Goal: Information Seeking & Learning: Find specific fact

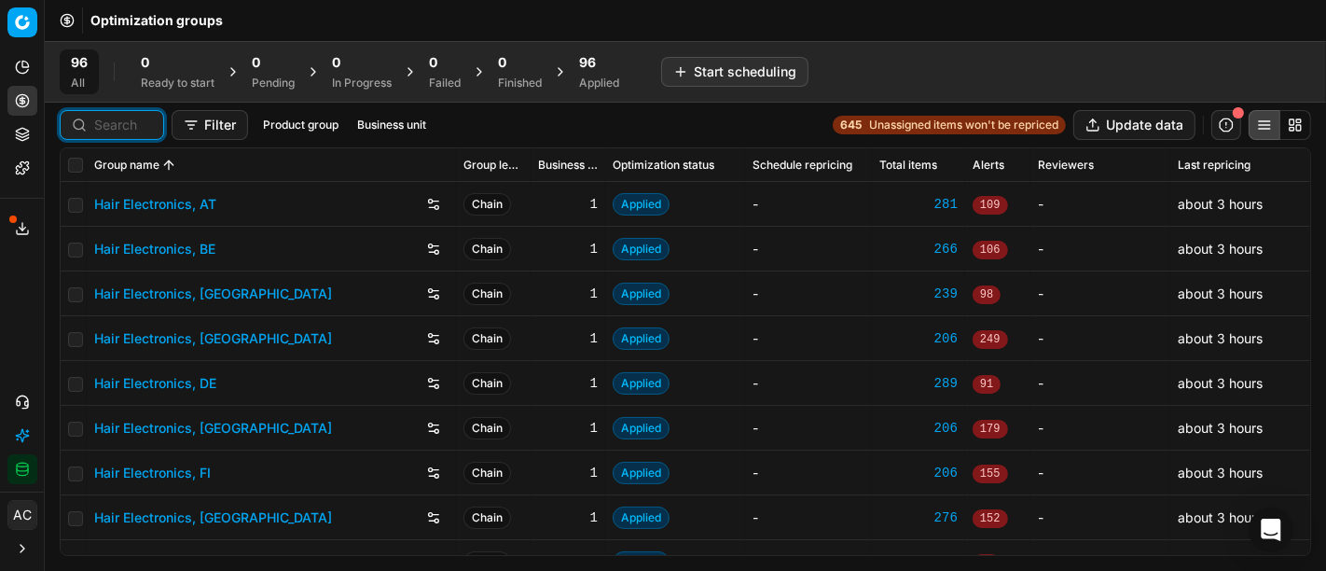
click at [123, 132] on input at bounding box center [123, 125] width 58 height 19
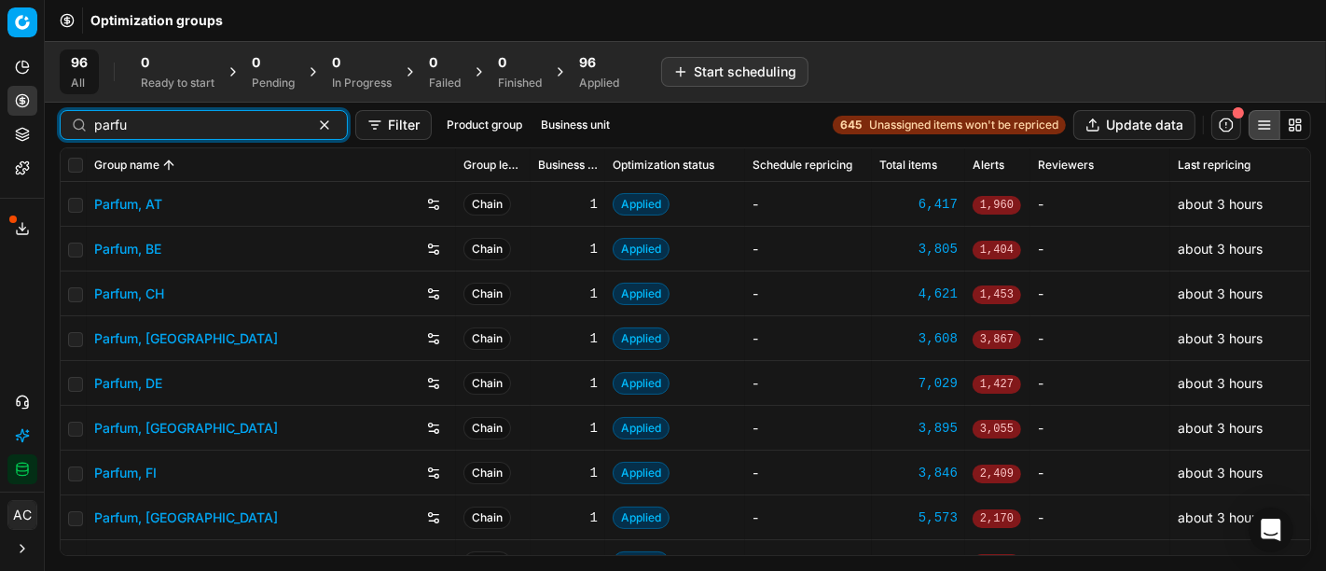
type input "parfu"
click at [145, 390] on link "Parfum, DE" at bounding box center [128, 383] width 68 height 19
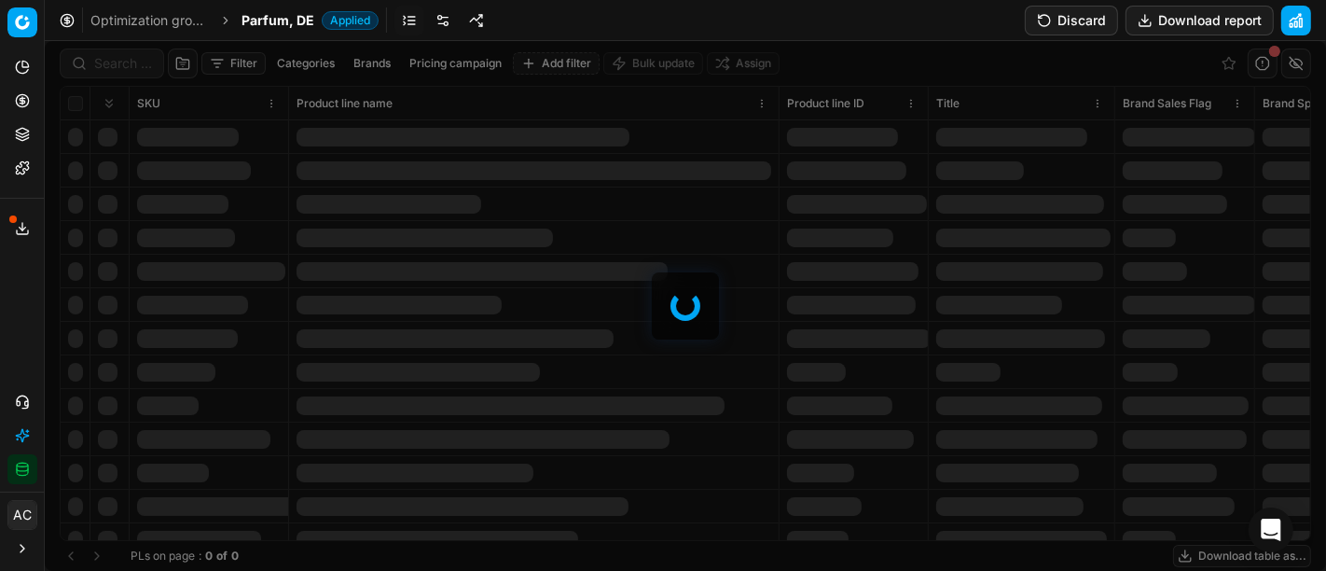
click at [129, 60] on div "Filter Categories Brands Pricing campaign Add filter Bulk update Assign SKU Pro…" at bounding box center [685, 306] width 1281 height 530
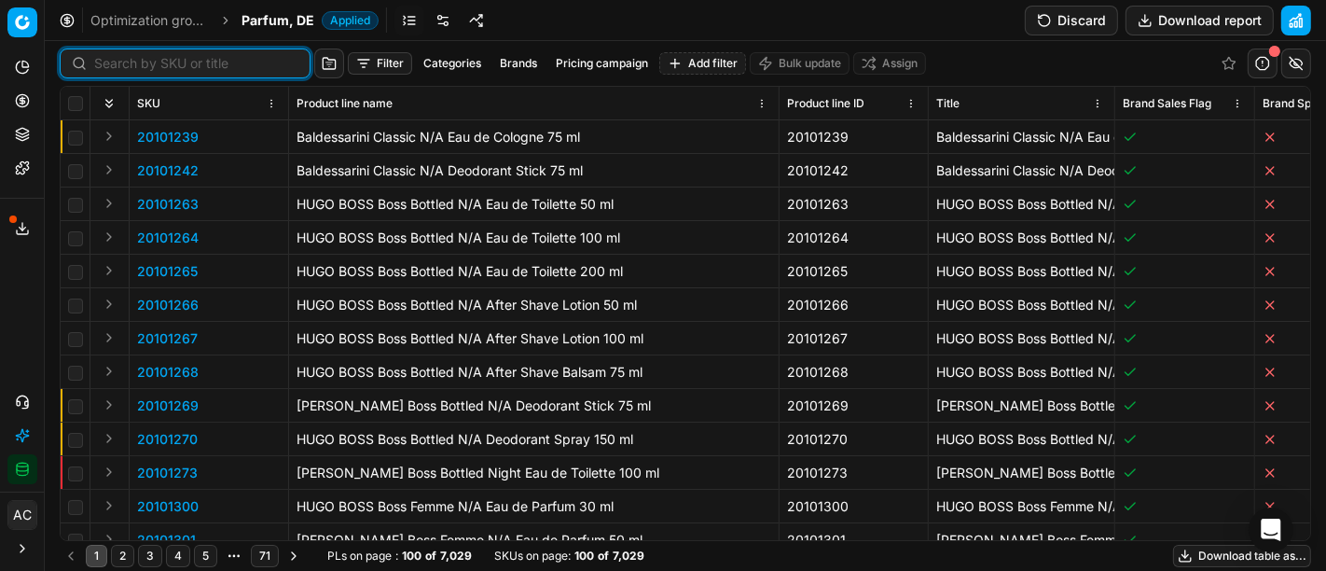
click at [129, 60] on input at bounding box center [196, 63] width 204 height 19
paste input "90017062-0026815"
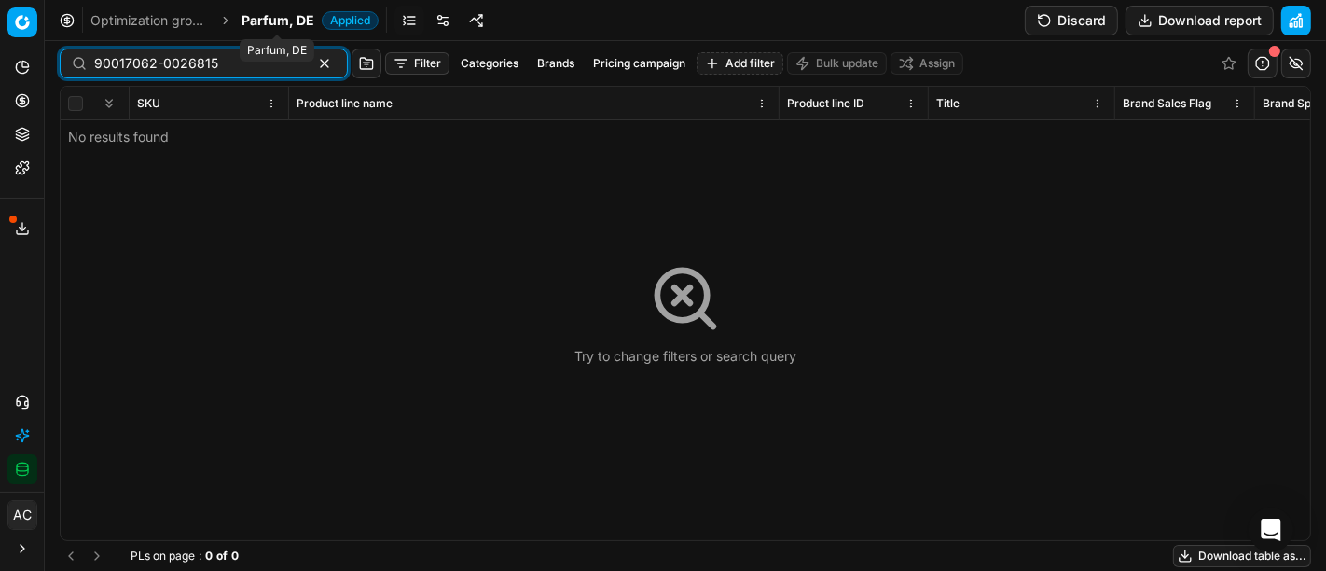
type input "90017062-0026815"
click at [255, 20] on span "Parfum, DE" at bounding box center [277, 20] width 73 height 19
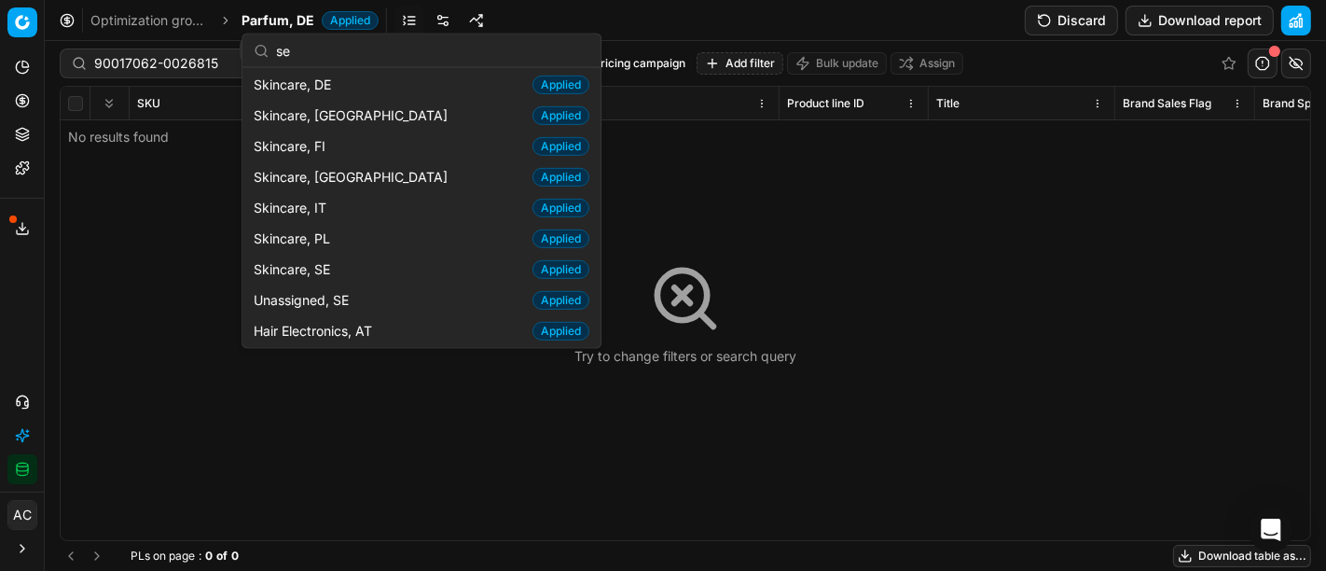
scroll to position [263, 0]
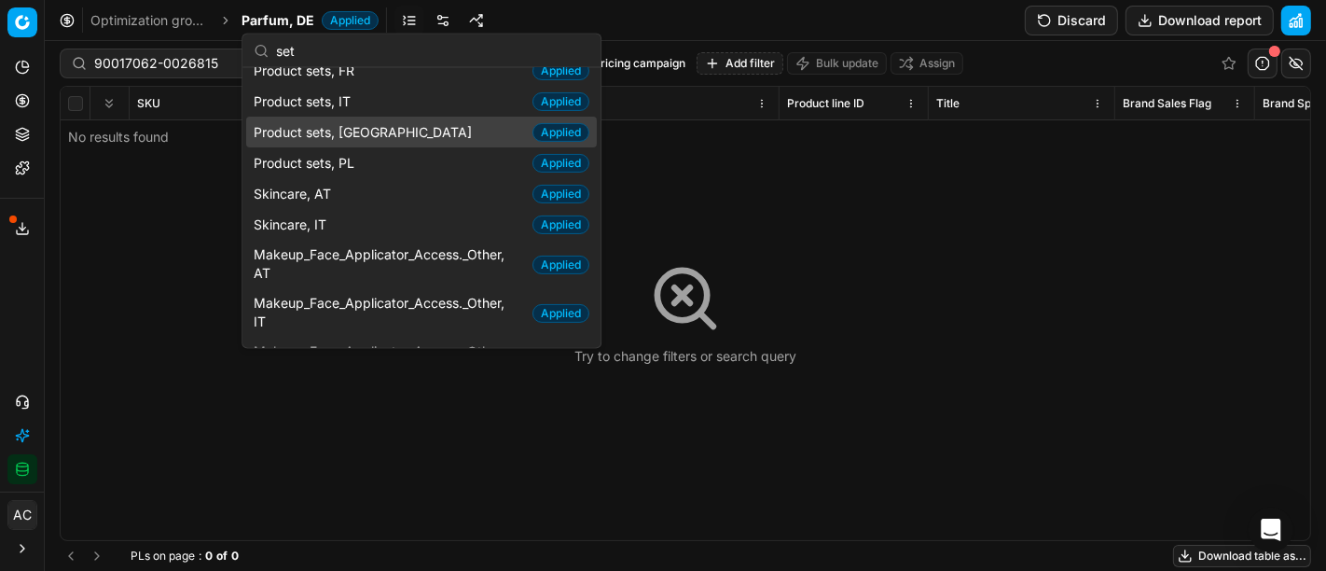
type input "set"
click at [168, 68] on input "90017062-0026815" at bounding box center [196, 63] width 204 height 19
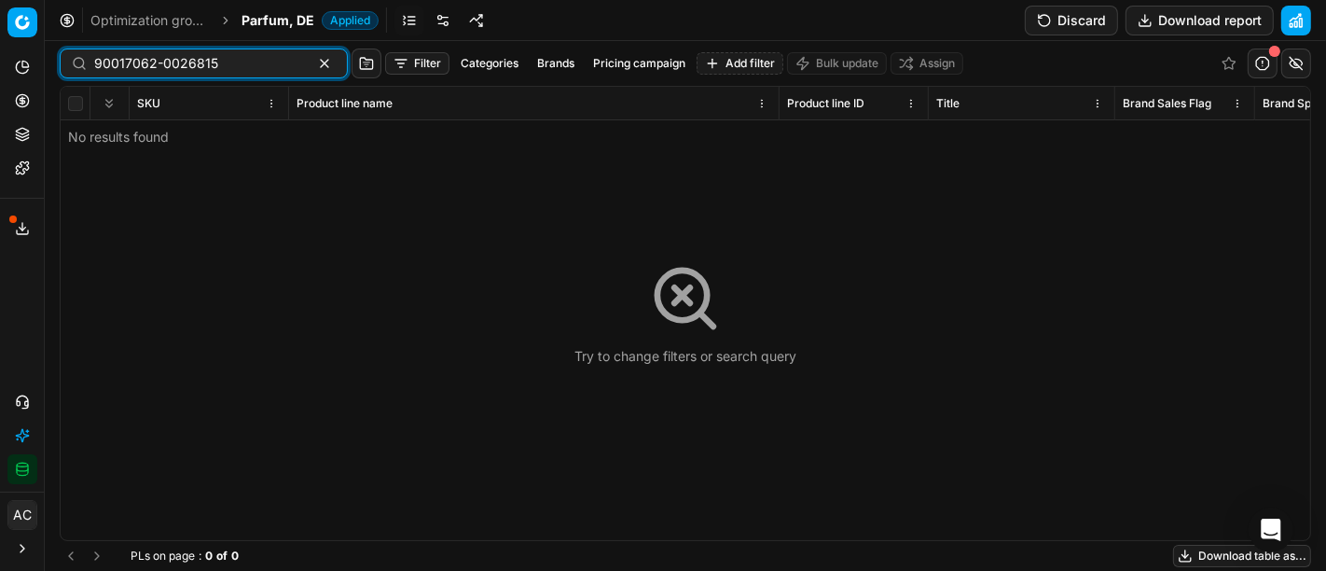
paste input "20150289"
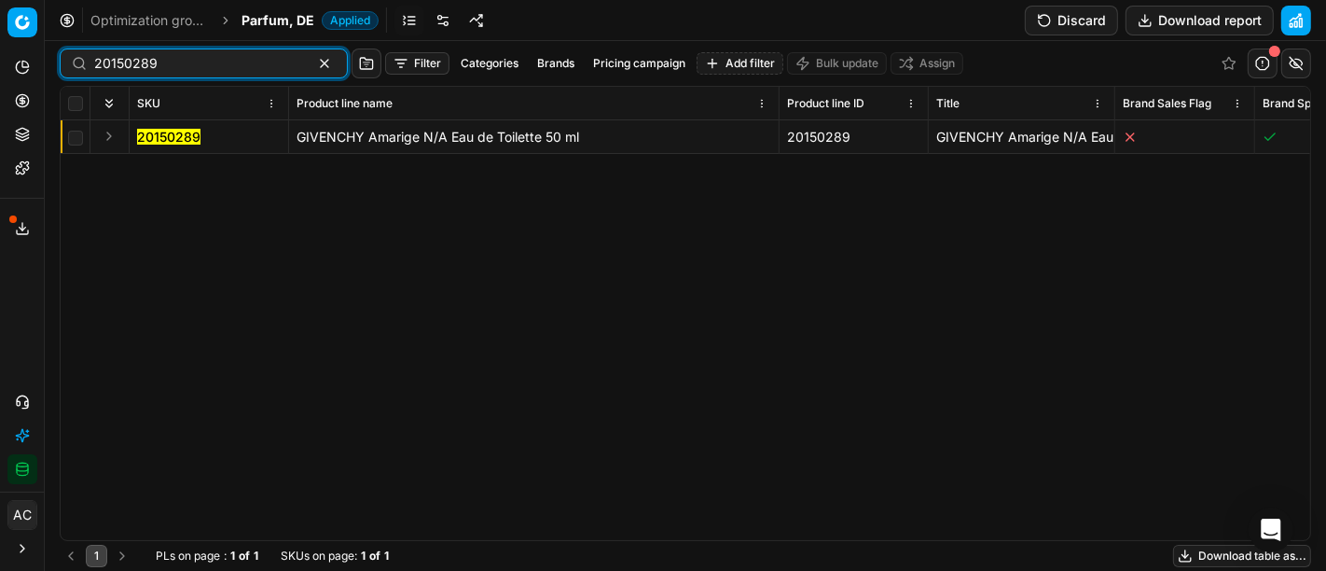
type input "20150289"
click at [103, 146] on button "Expand" at bounding box center [109, 136] width 22 height 22
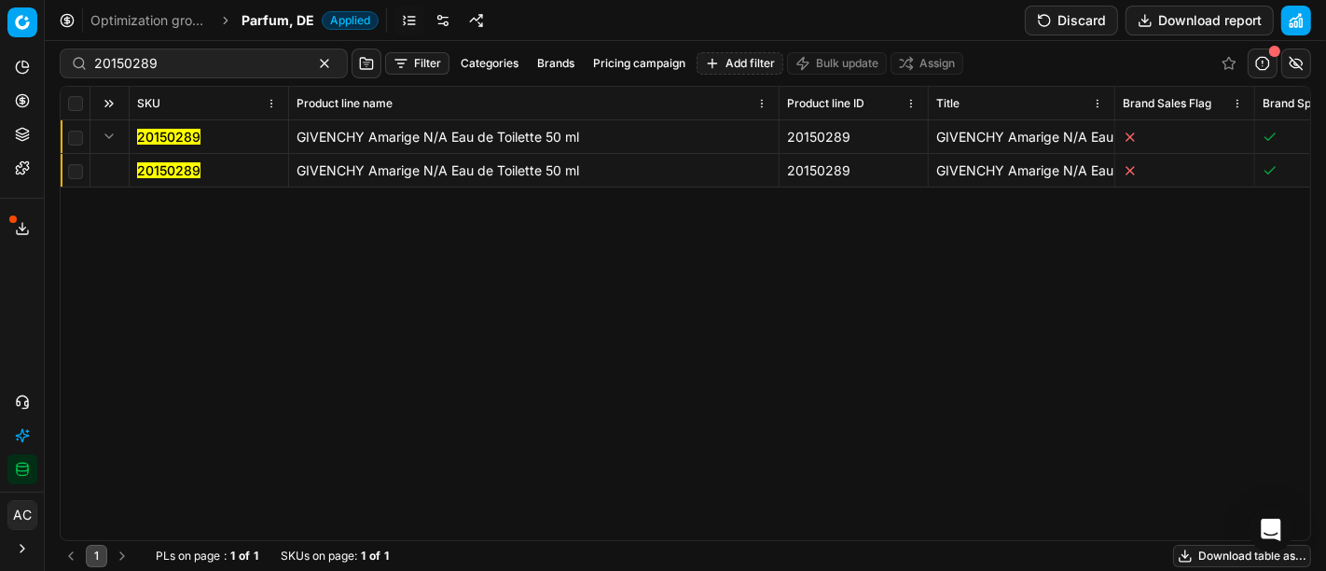
click at [144, 172] on mark "20150289" at bounding box center [168, 170] width 63 height 16
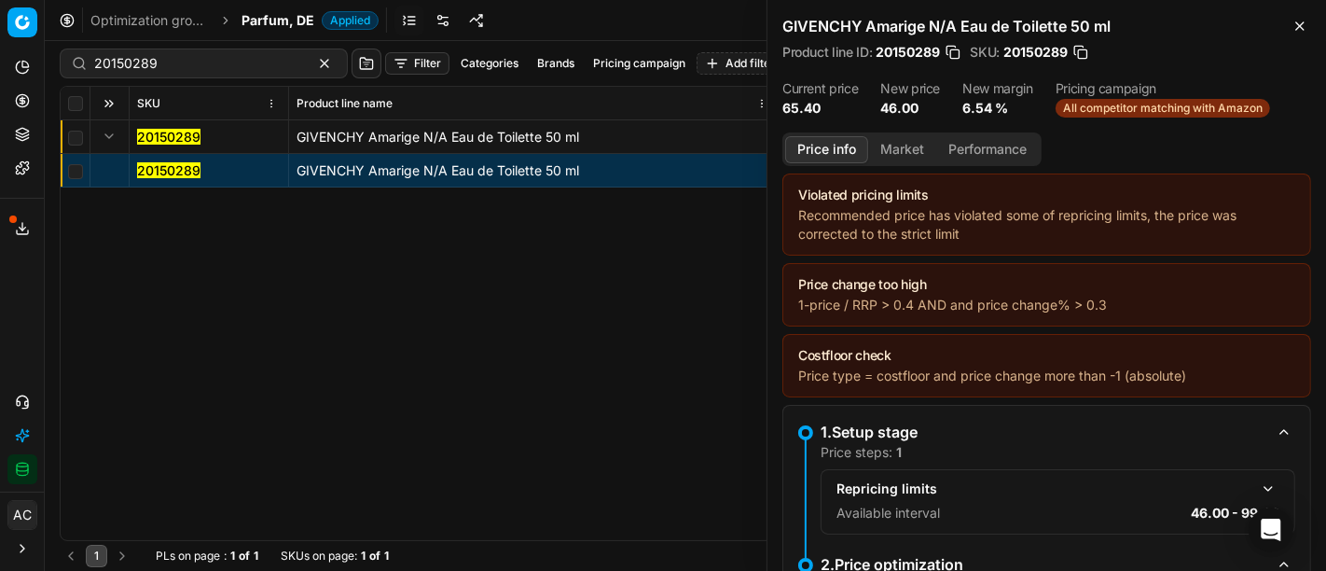
scroll to position [340, 0]
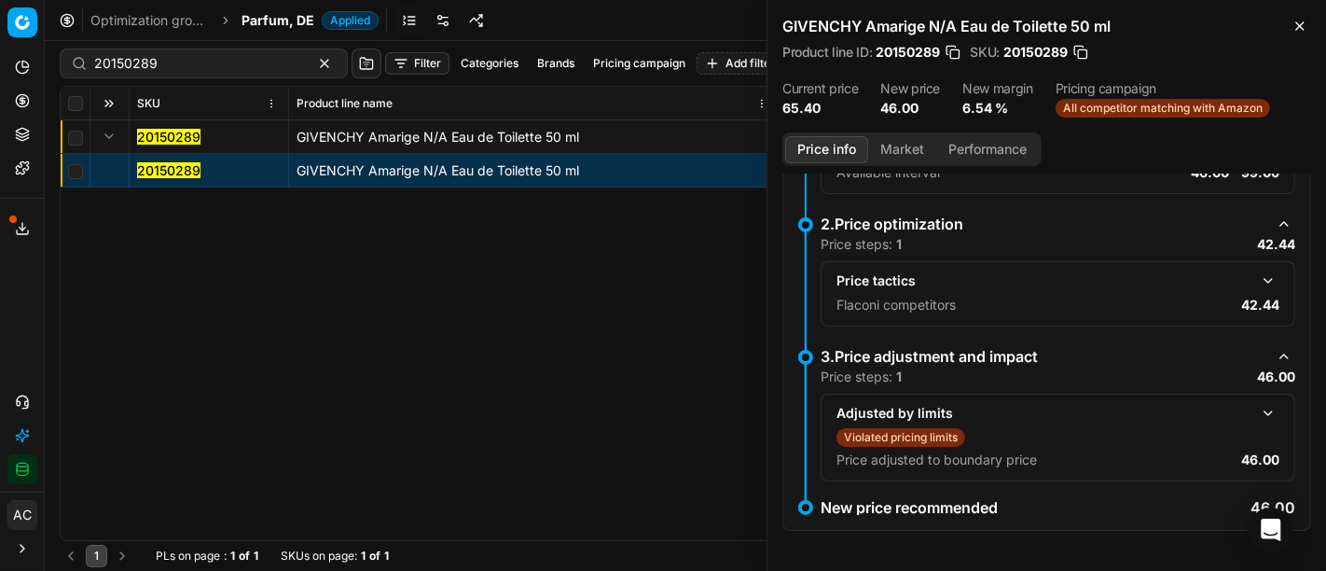
click at [1257, 277] on button "button" at bounding box center [1268, 280] width 22 height 22
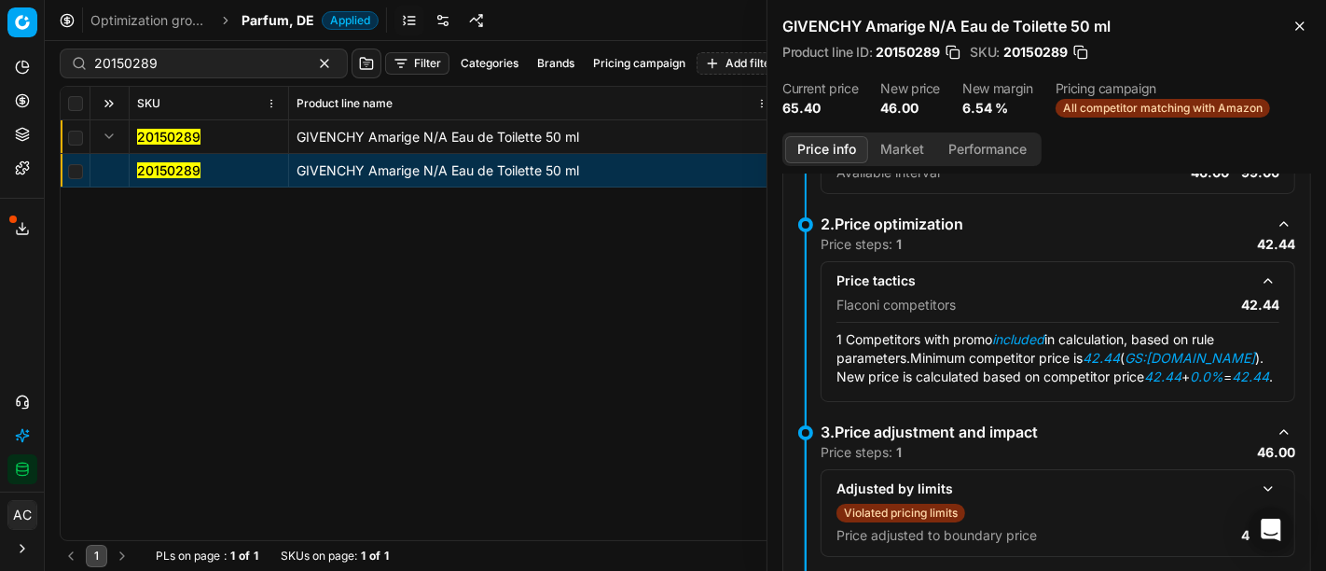
click at [909, 148] on button "Market" at bounding box center [902, 149] width 68 height 27
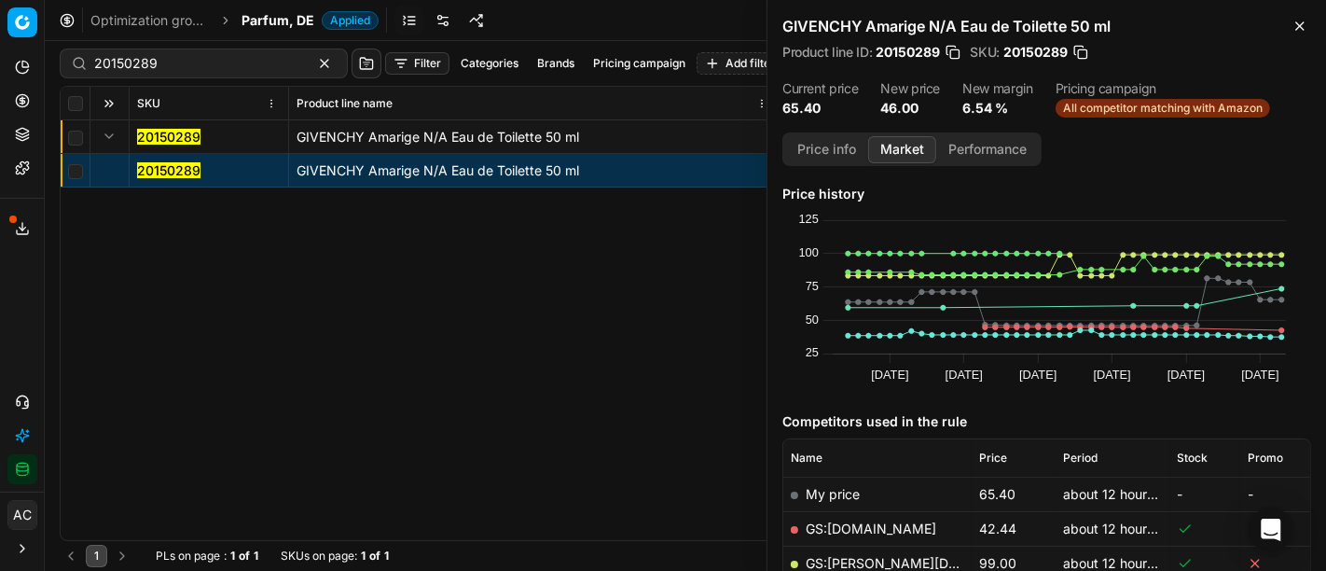
scroll to position [84, 0]
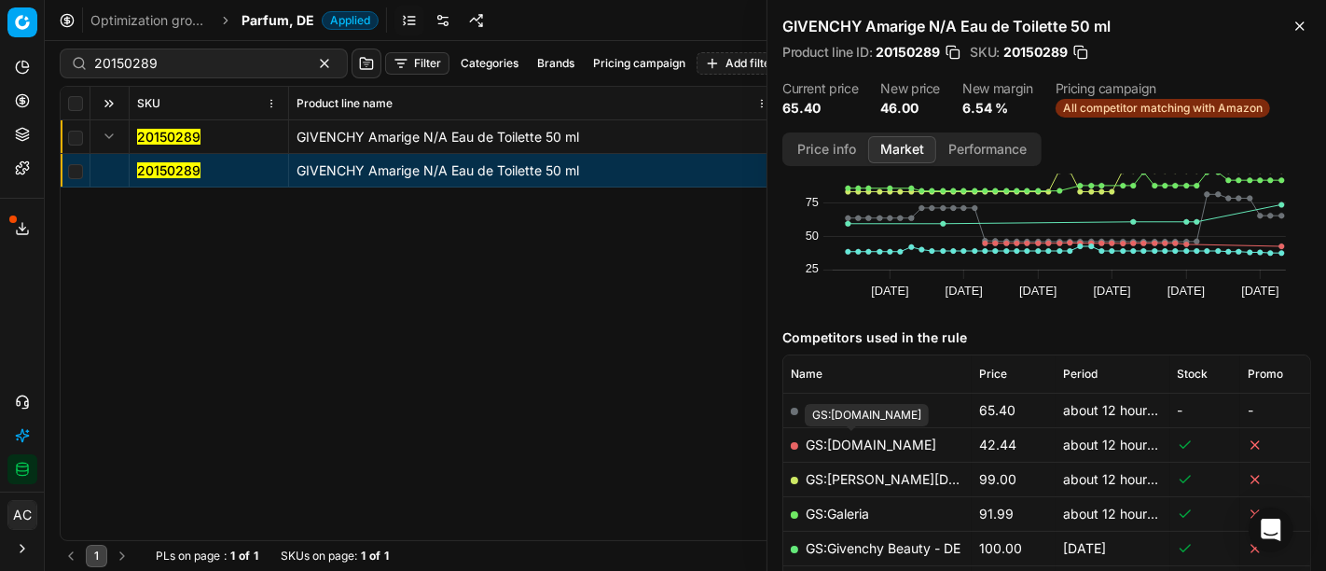
click at [859, 448] on link "GS:Amazon.de" at bounding box center [871, 444] width 131 height 16
click at [290, 28] on span "Parfum, DE" at bounding box center [277, 20] width 73 height 19
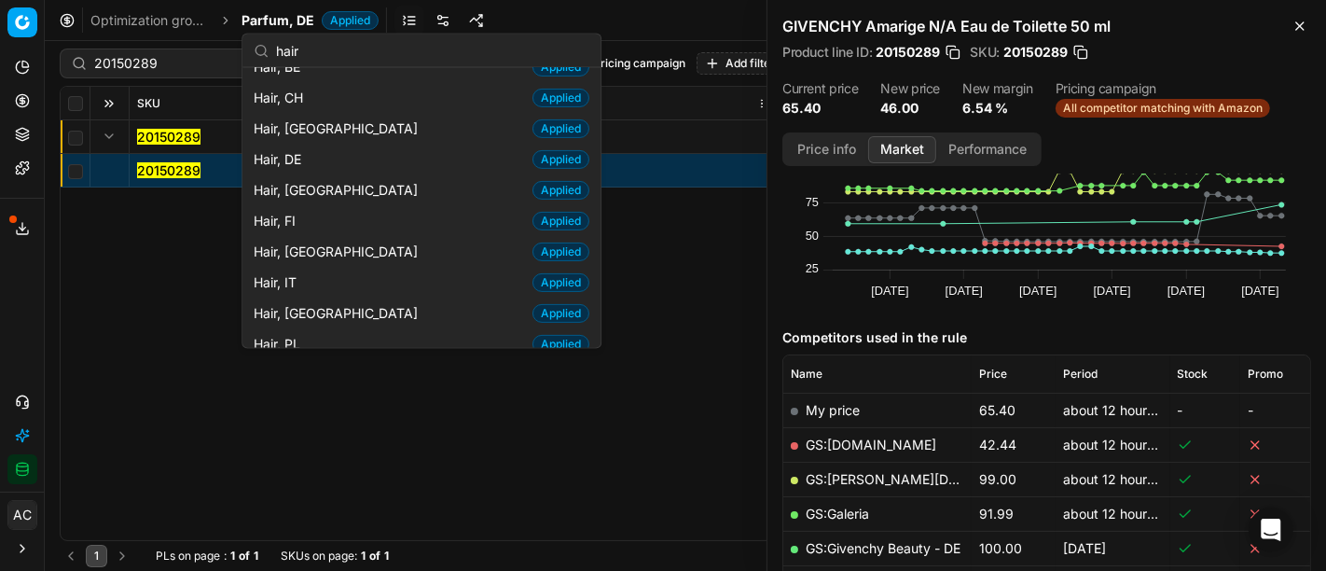
scroll to position [432, 0]
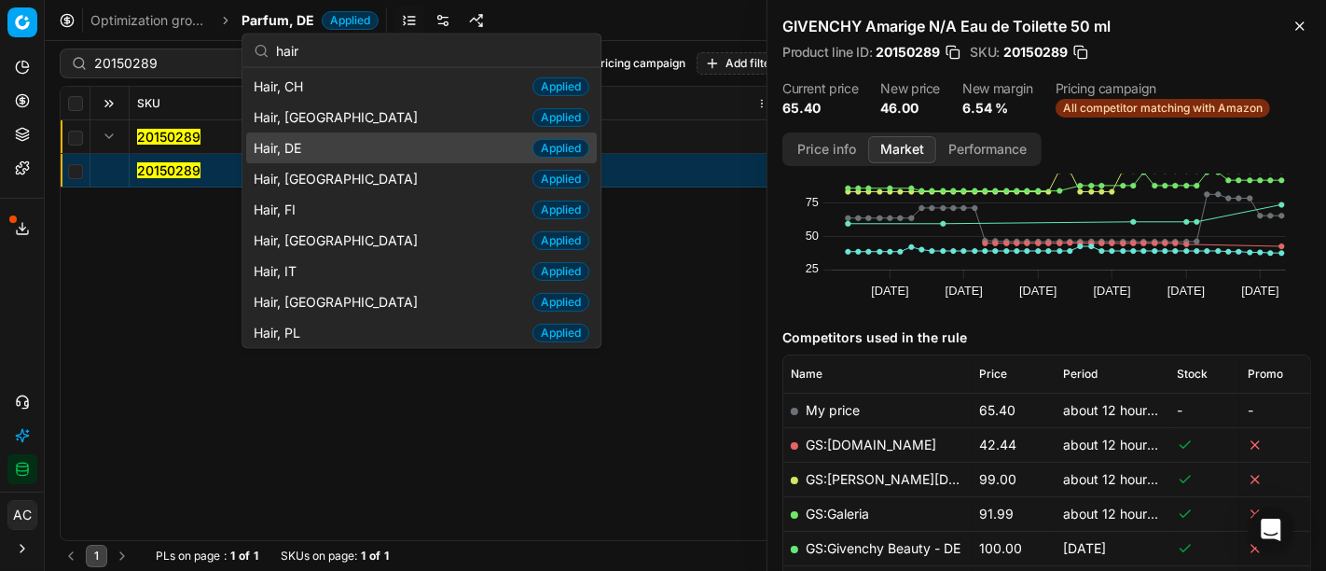
type input "hair"
click at [319, 147] on div "Hair, DE Applied" at bounding box center [421, 147] width 351 height 31
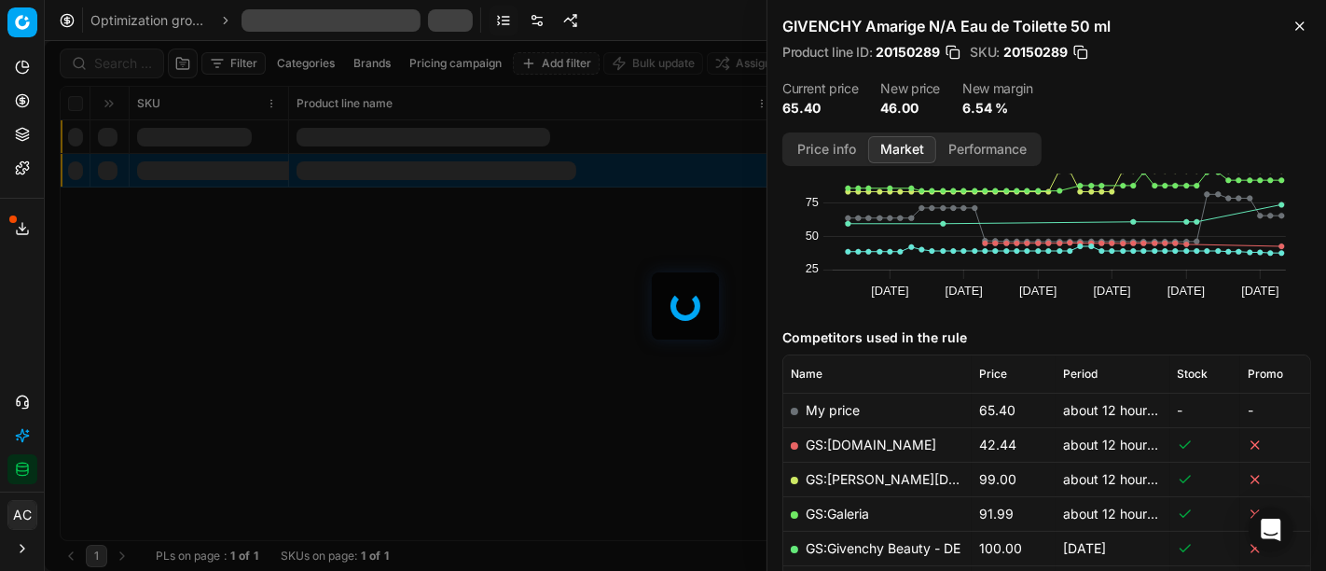
click at [107, 72] on div at bounding box center [685, 306] width 1281 height 530
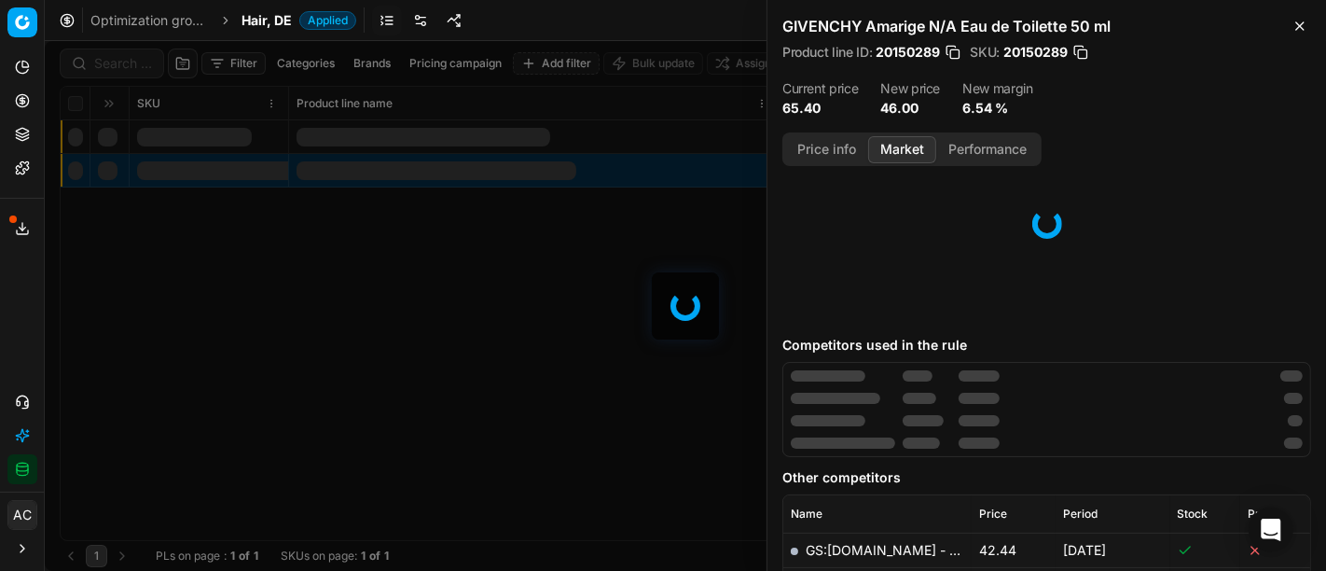
click at [107, 72] on div at bounding box center [685, 306] width 1281 height 530
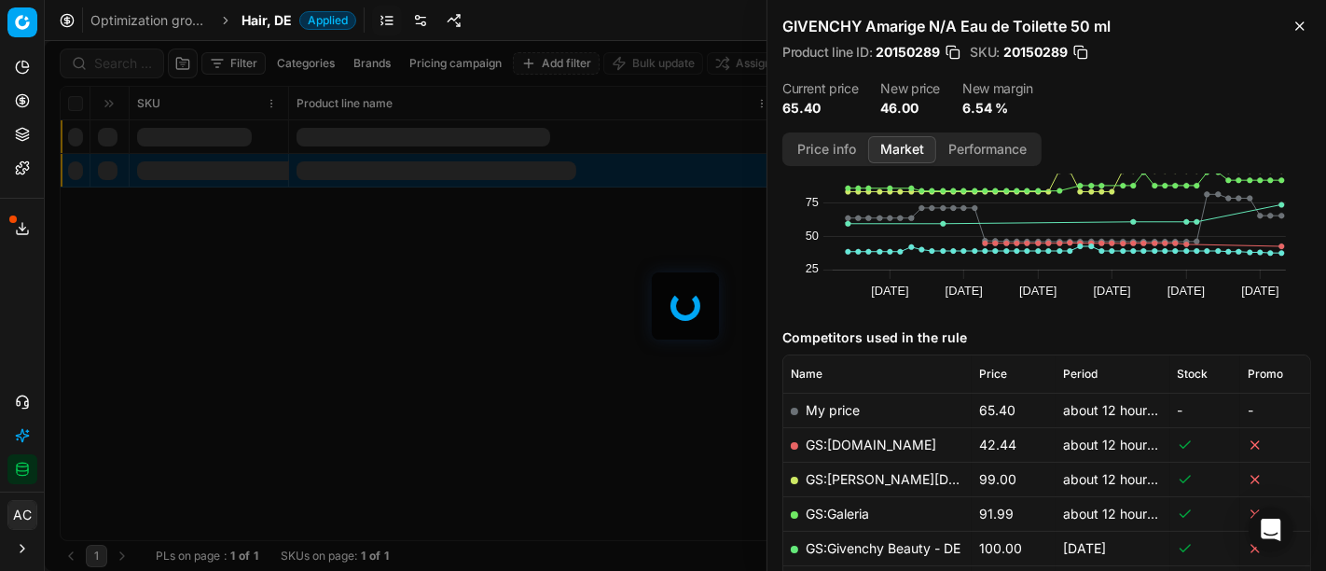
click at [107, 72] on div at bounding box center [685, 306] width 1281 height 530
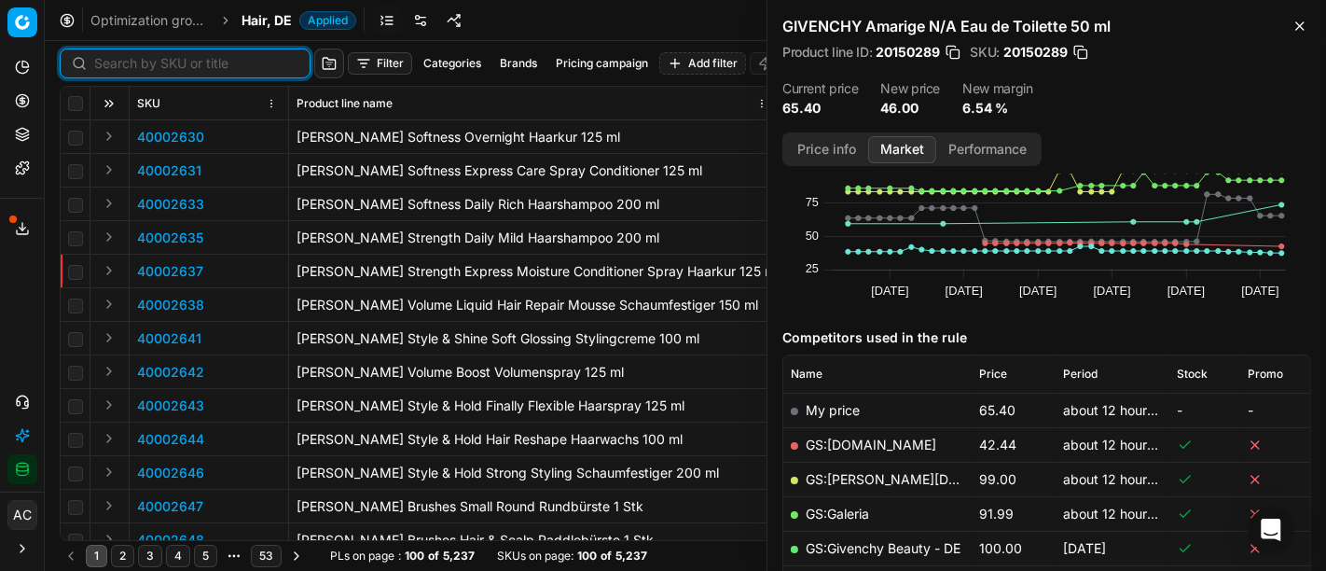
click at [107, 72] on input at bounding box center [196, 63] width 204 height 19
paste input "90016928-0026587"
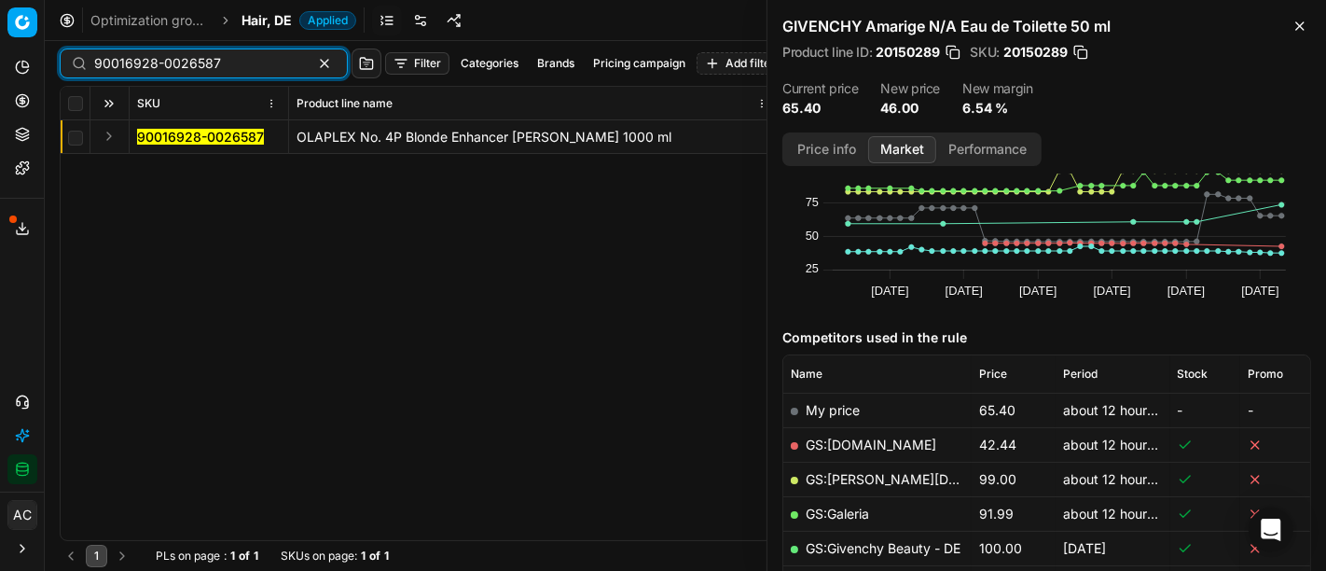
type input "90016928-0026587"
click at [102, 137] on button "Expand" at bounding box center [109, 136] width 22 height 22
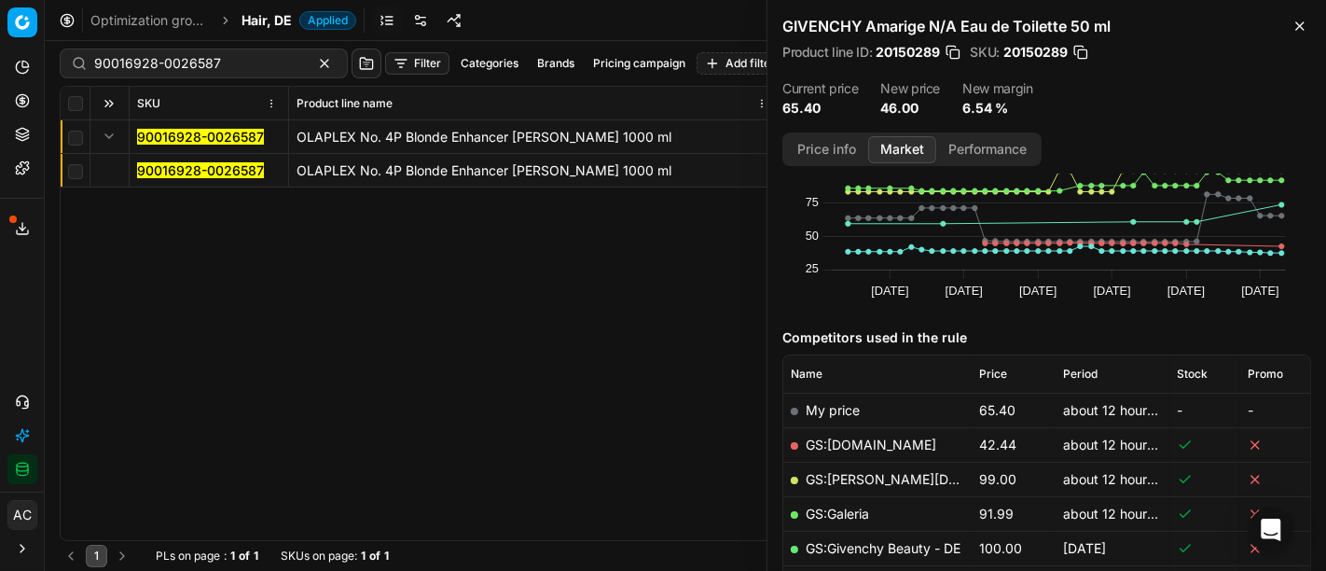
click at [165, 163] on mark "90016928-0026587" at bounding box center [200, 170] width 127 height 16
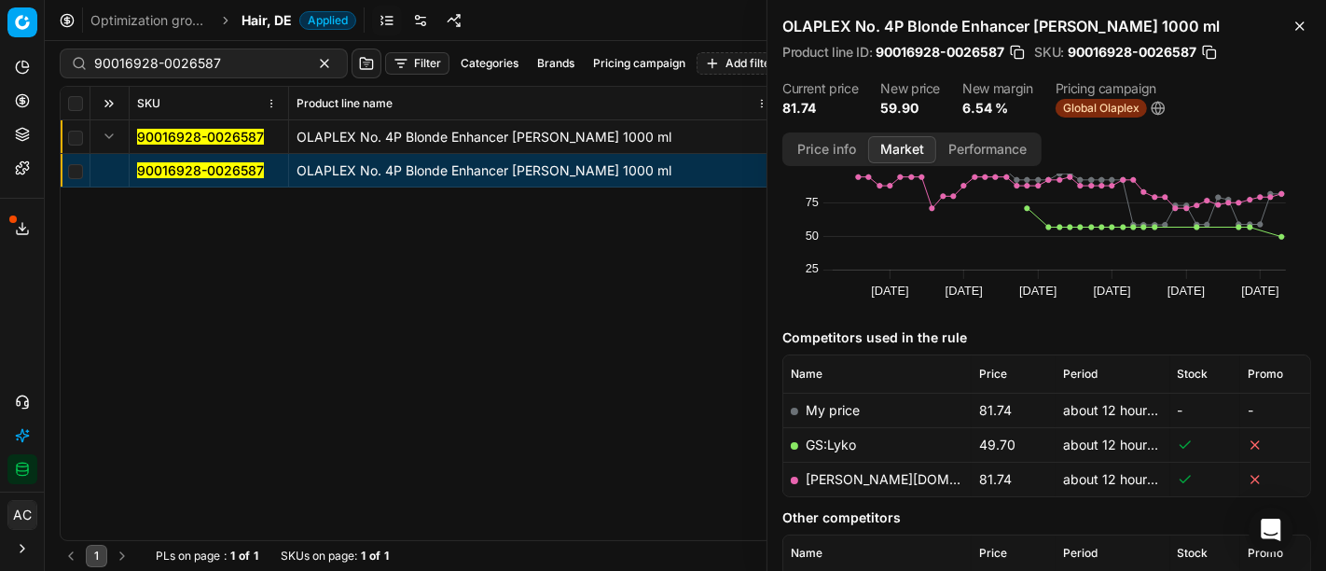
scroll to position [135, 0]
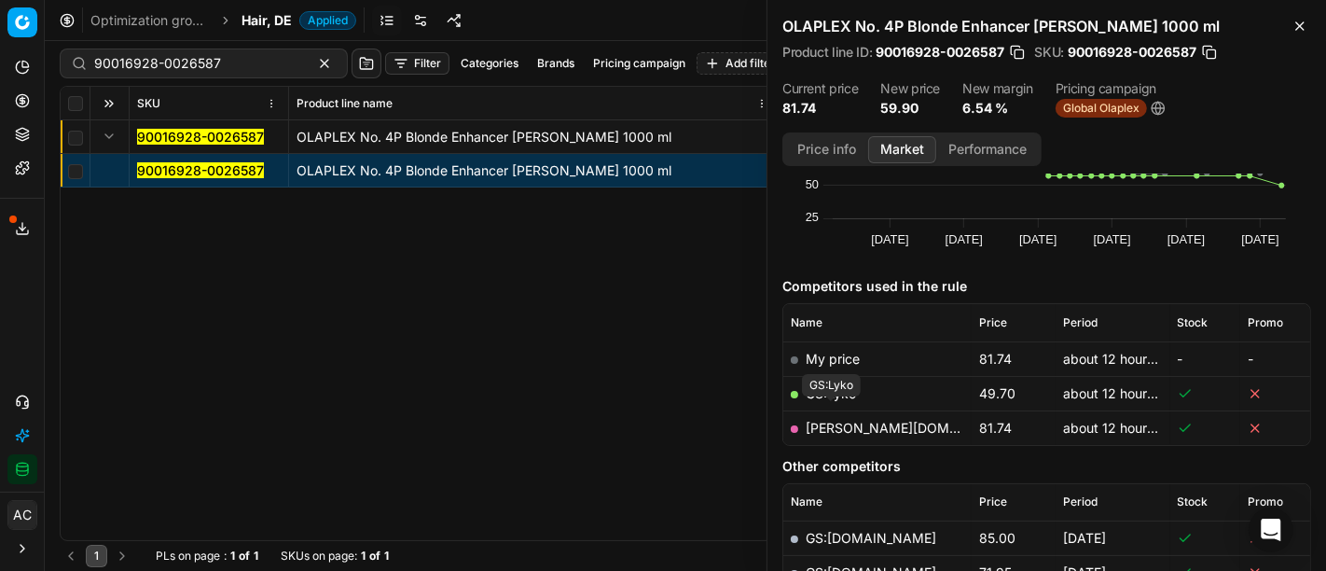
click at [848, 401] on link "GS:Lyko" at bounding box center [831, 393] width 50 height 16
click at [263, 21] on span "Hair, DE" at bounding box center [266, 20] width 50 height 19
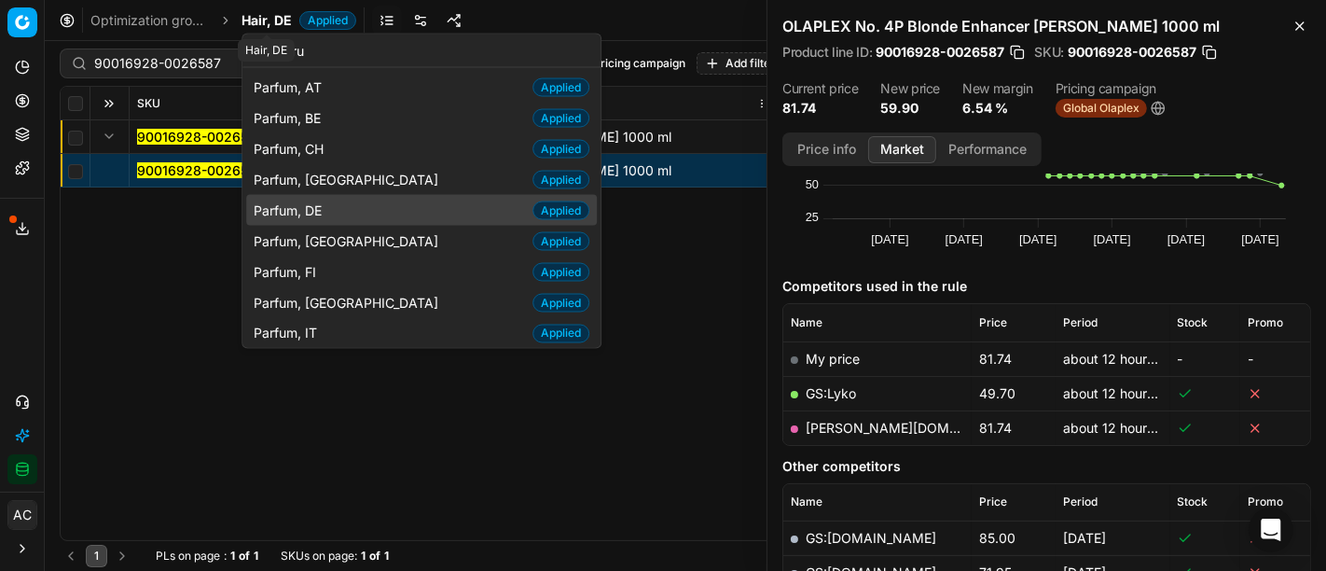
type input "paru"
click at [346, 214] on div "Parfum, DE Applied" at bounding box center [421, 210] width 351 height 31
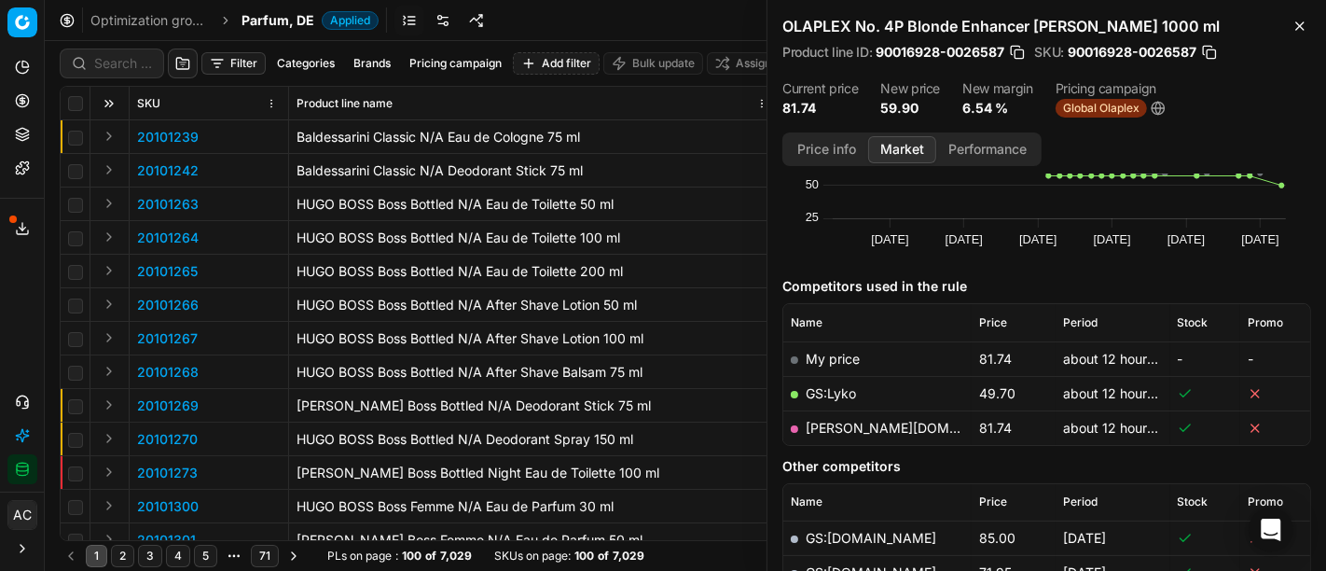
click at [126, 76] on div at bounding box center [112, 63] width 104 height 30
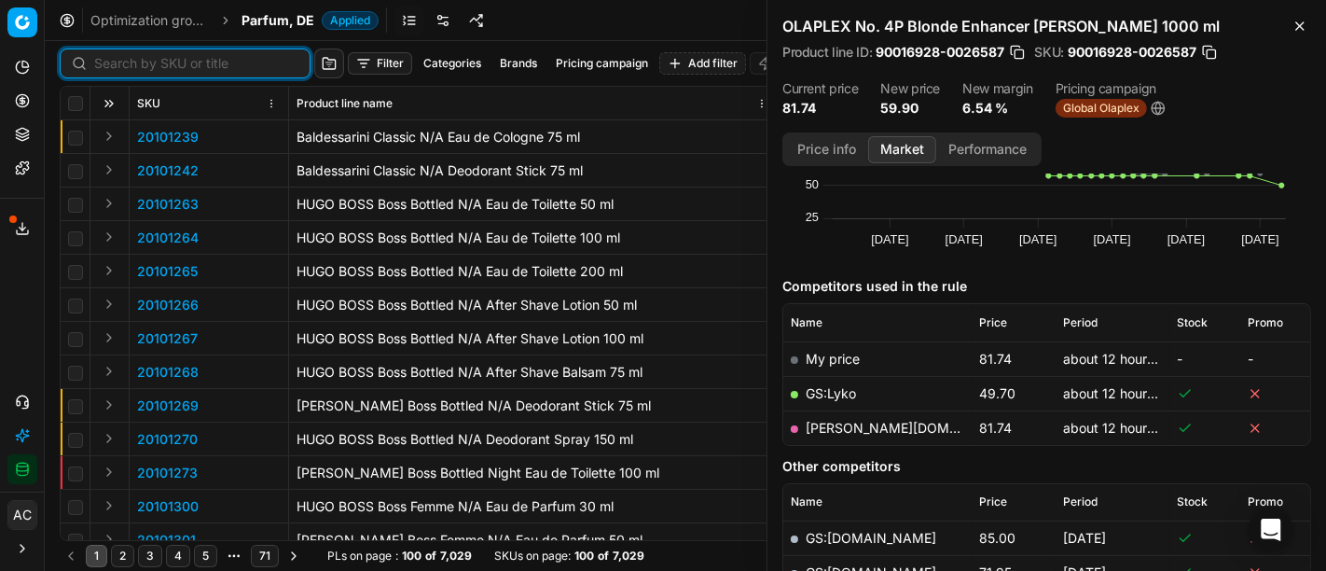
paste input "80027469-75"
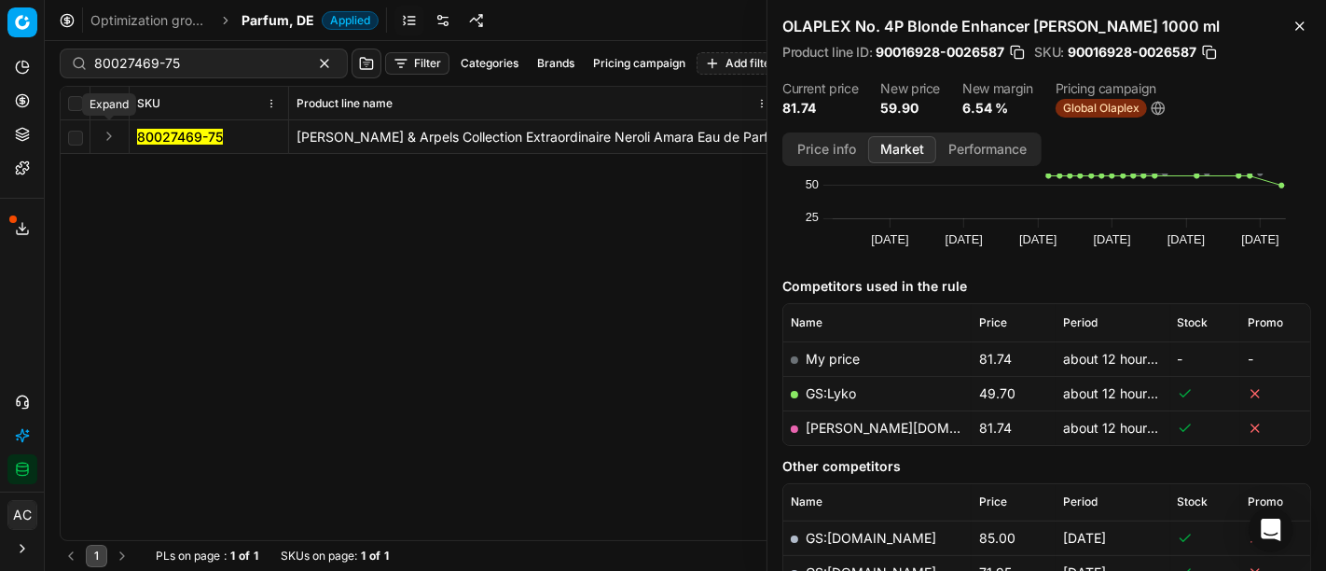
click at [101, 140] on button "Expand" at bounding box center [109, 136] width 22 height 22
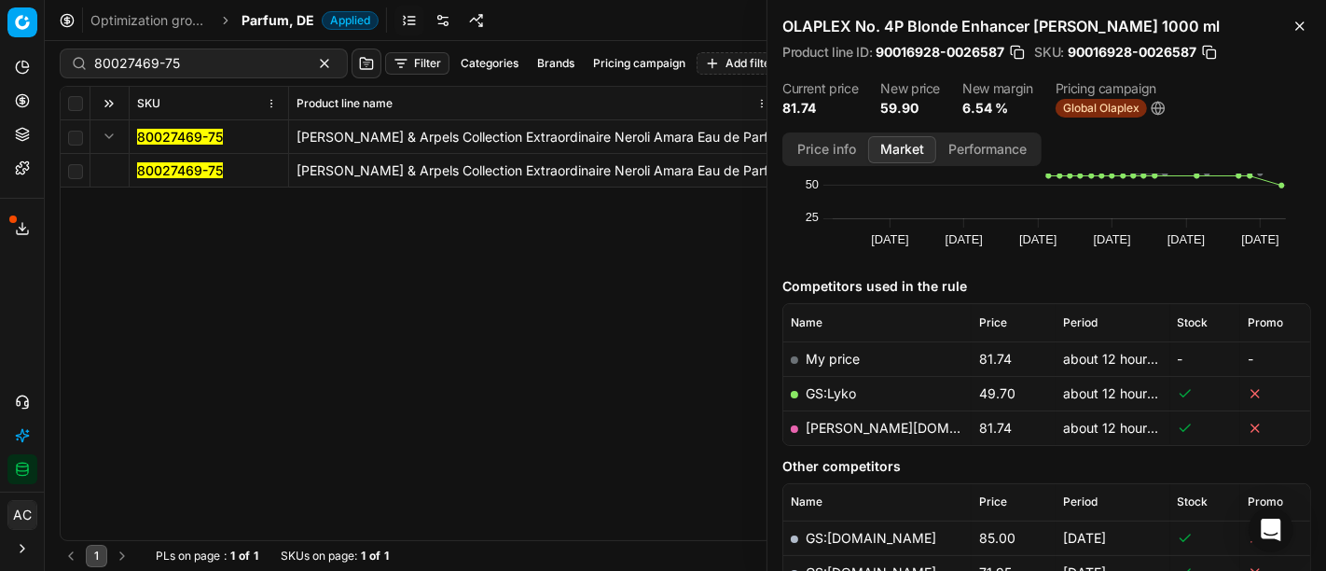
click at [174, 166] on mark "80027469-75" at bounding box center [180, 170] width 86 height 16
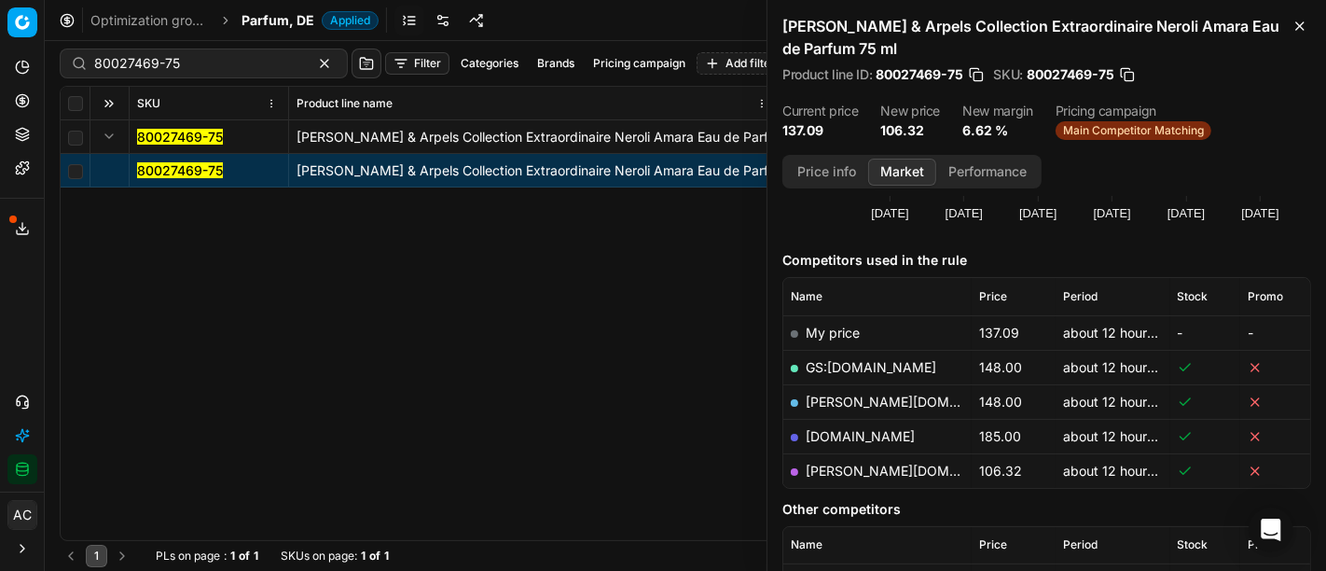
scroll to position [184, 0]
click at [857, 467] on link "pieper.de" at bounding box center [914, 470] width 216 height 16
click at [207, 67] on input "80027469-75" at bounding box center [196, 63] width 204 height 19
paste input "90001118-0001451"
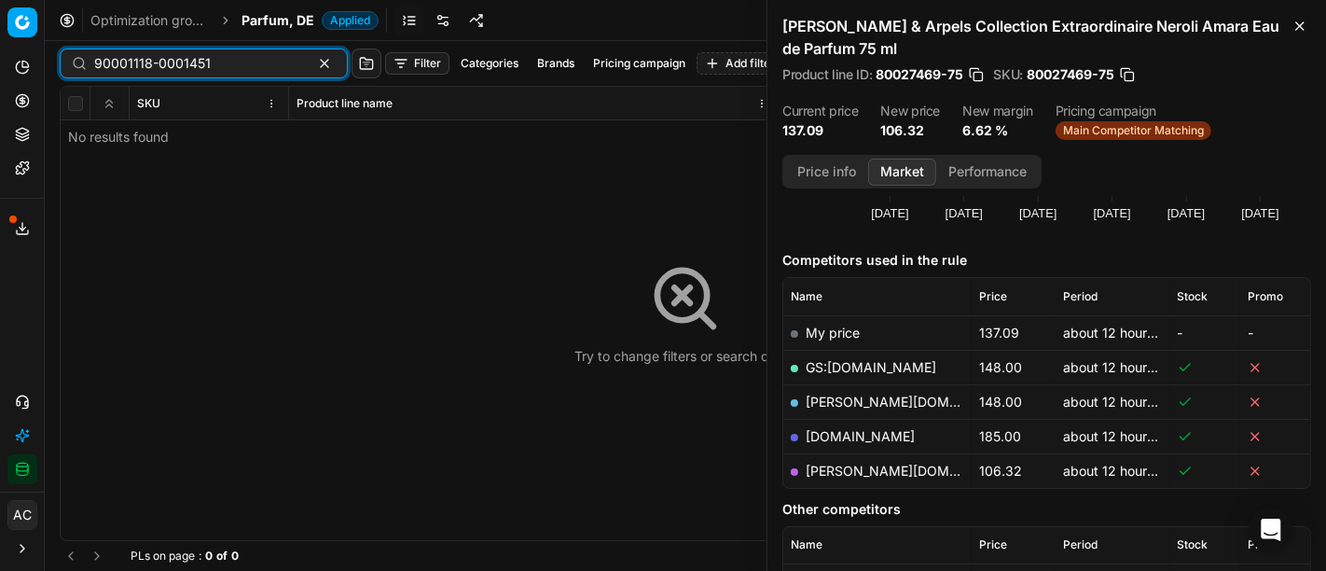
click at [224, 63] on input "90001118-0001451" at bounding box center [196, 63] width 204 height 19
paste input "4937-0007444"
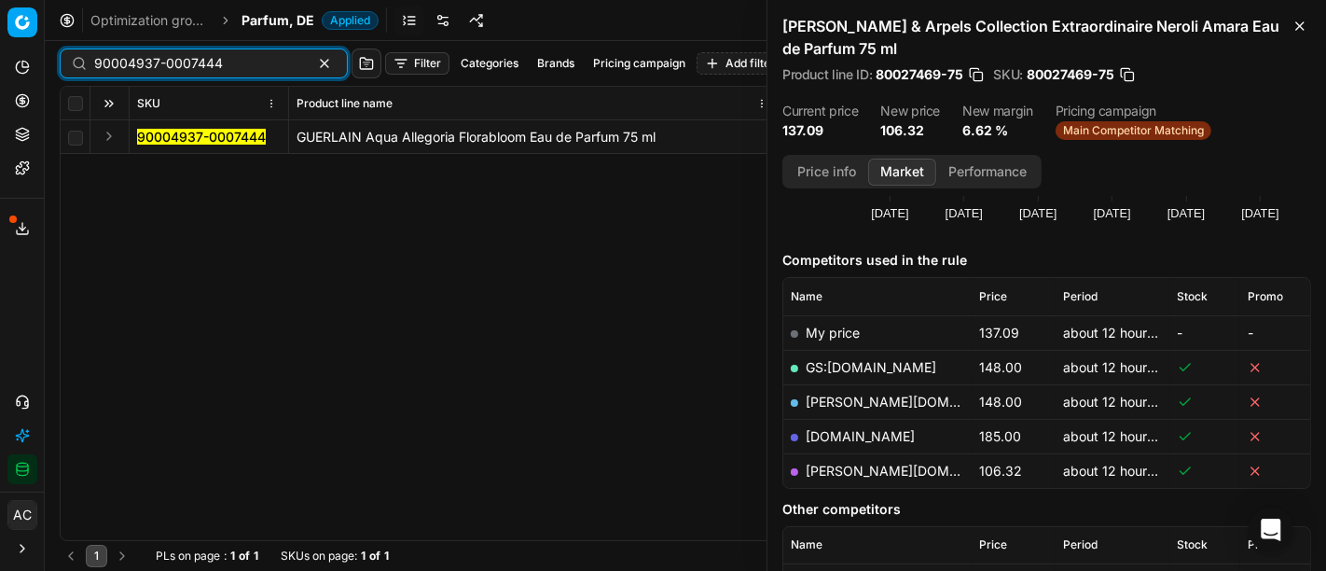
type input "90004937-0007444"
click at [103, 137] on button "Expand" at bounding box center [109, 136] width 22 height 22
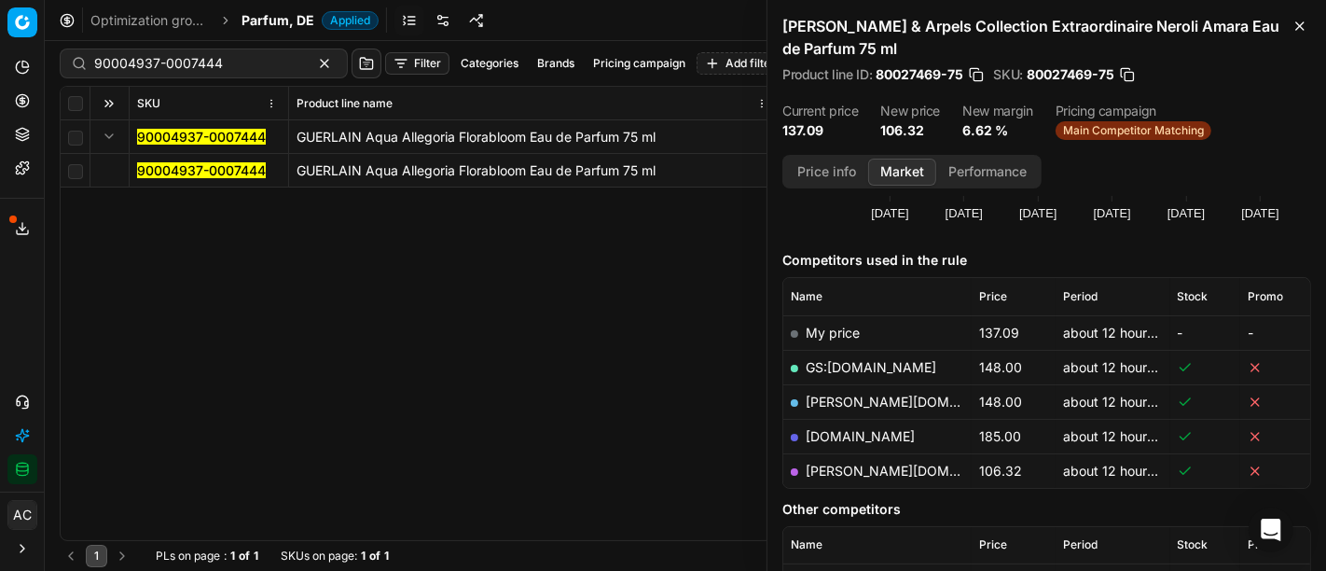
click at [172, 172] on mark "90004937-0007444" at bounding box center [201, 170] width 129 height 16
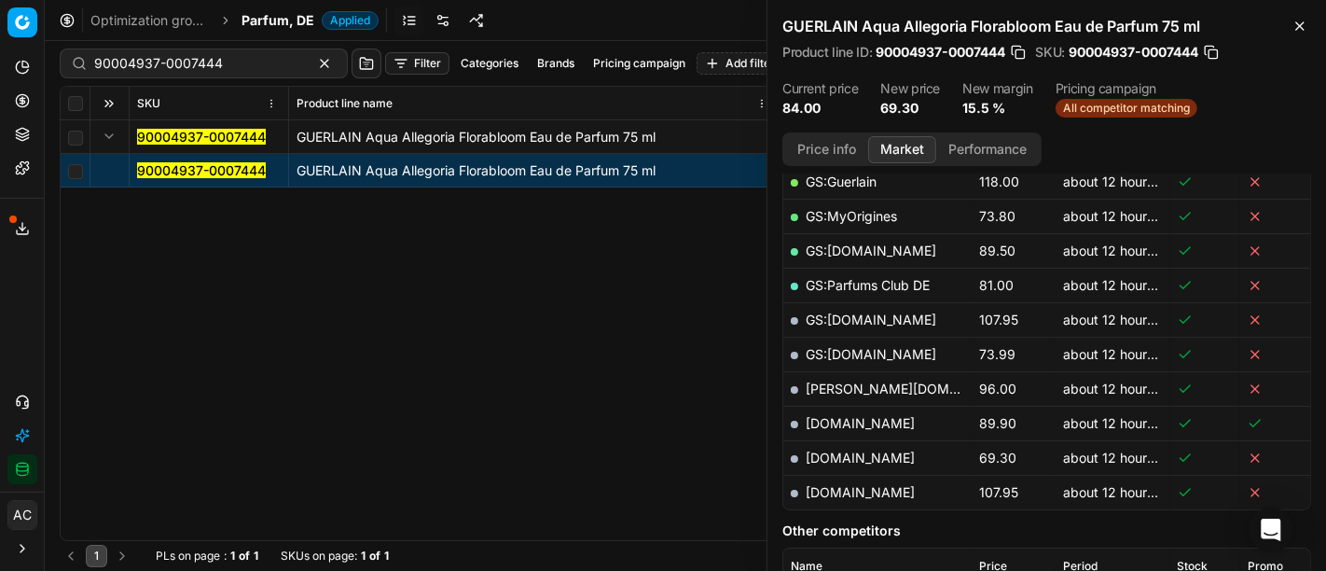
scroll to position [415, 0]
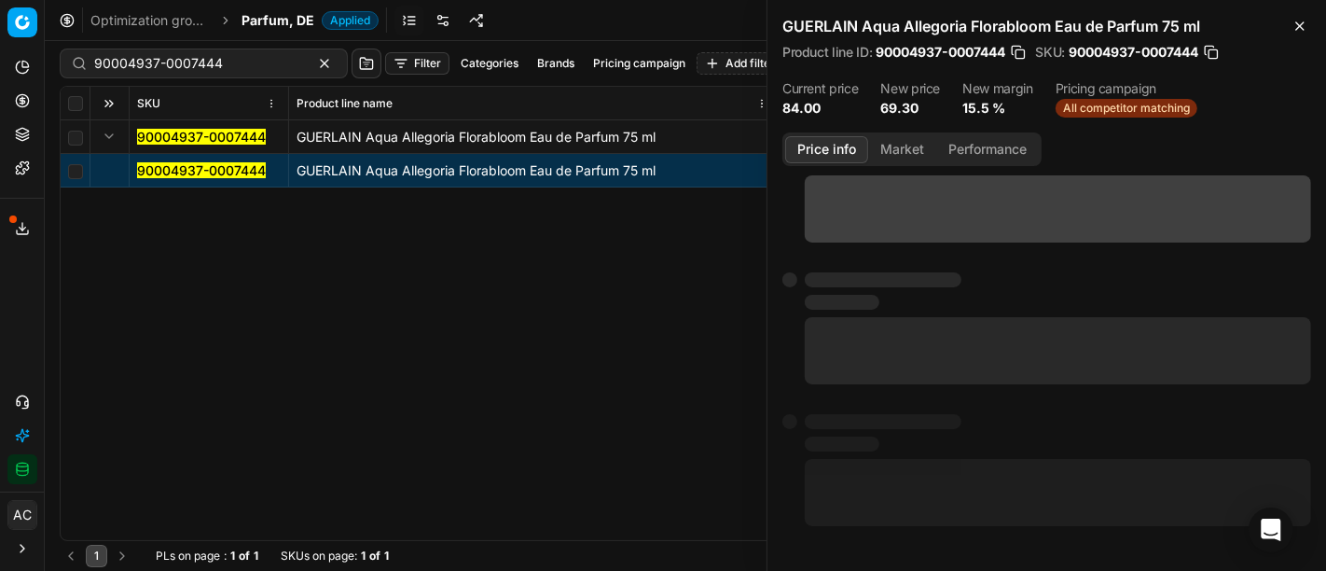
click at [825, 144] on button "Price info" at bounding box center [826, 149] width 83 height 27
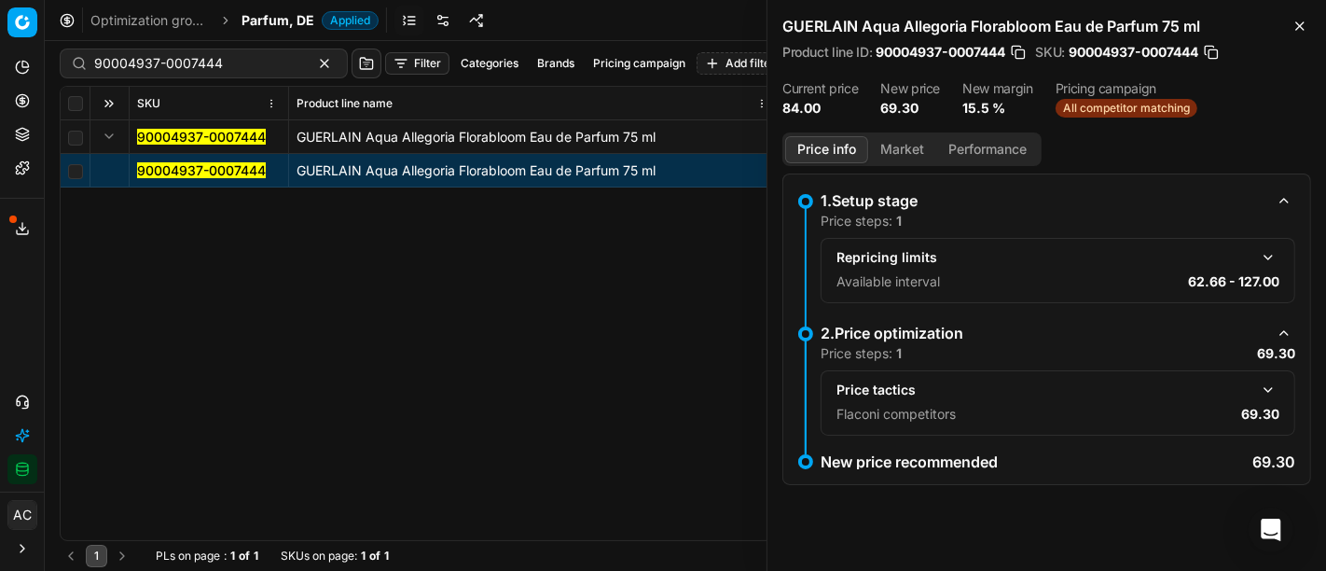
click at [905, 146] on button "Market" at bounding box center [902, 149] width 68 height 27
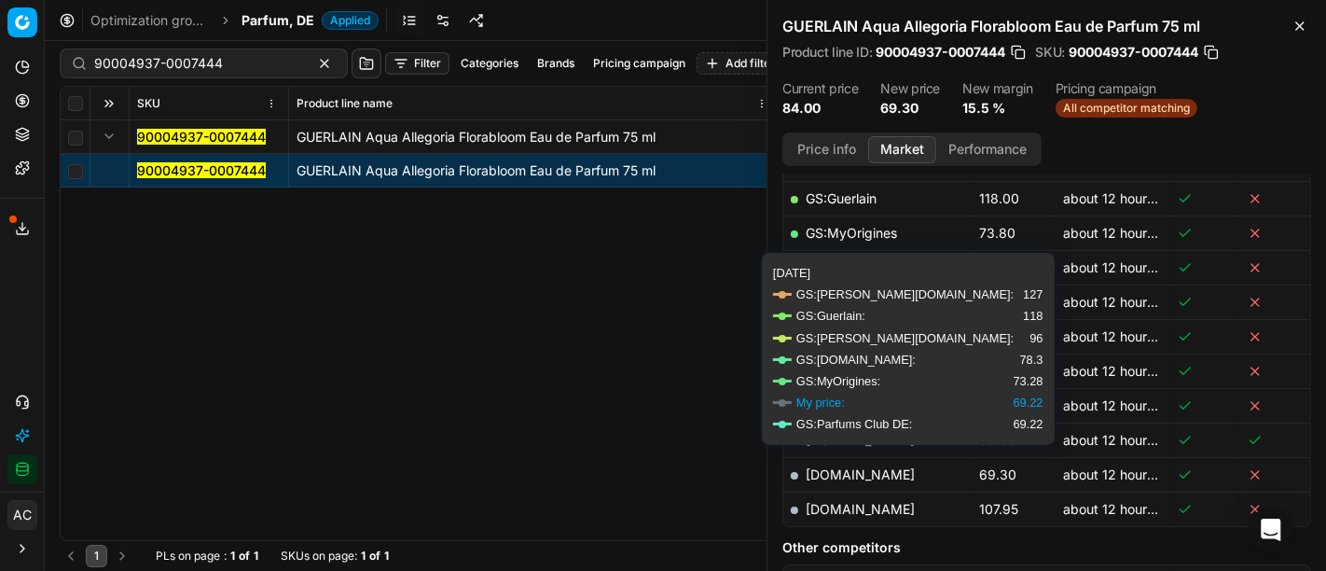
scroll to position [405, 0]
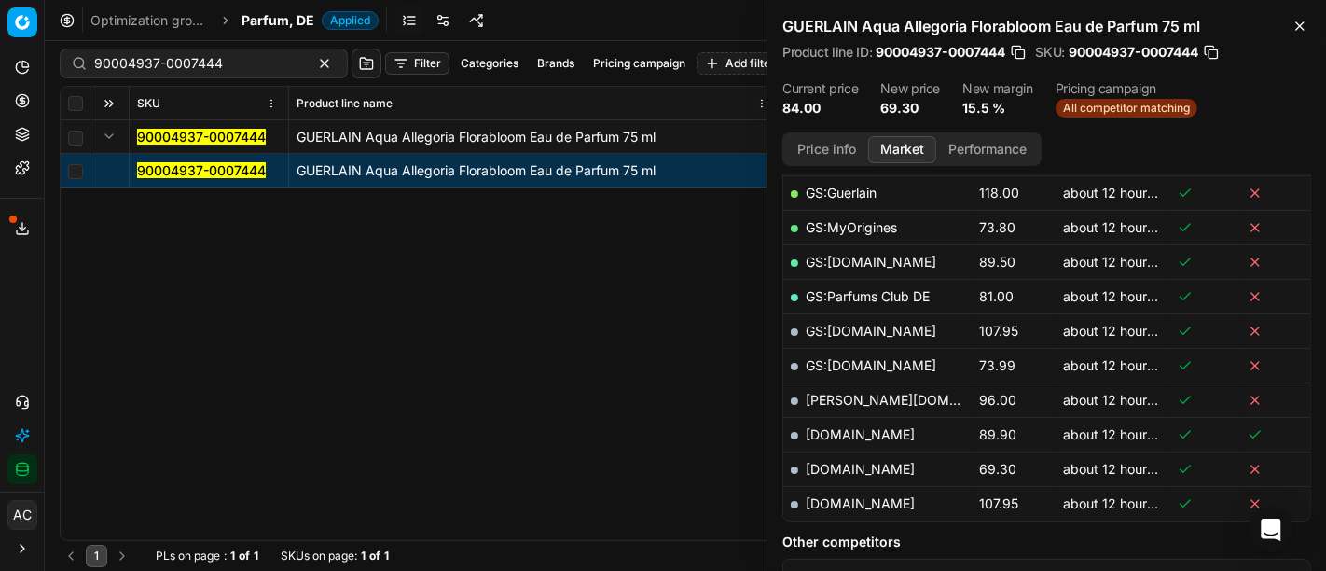
click at [875, 464] on link "parfumdreams.de" at bounding box center [860, 469] width 109 height 16
click at [265, 27] on span "Parfum, DE" at bounding box center [277, 20] width 73 height 19
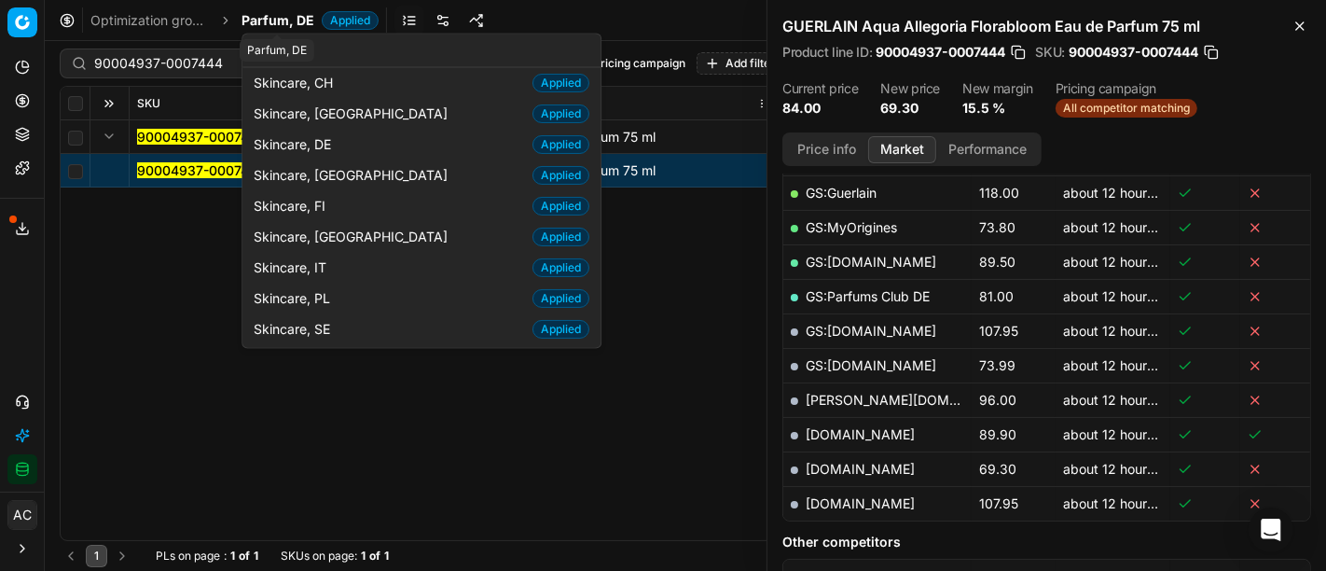
scroll to position [95, 0]
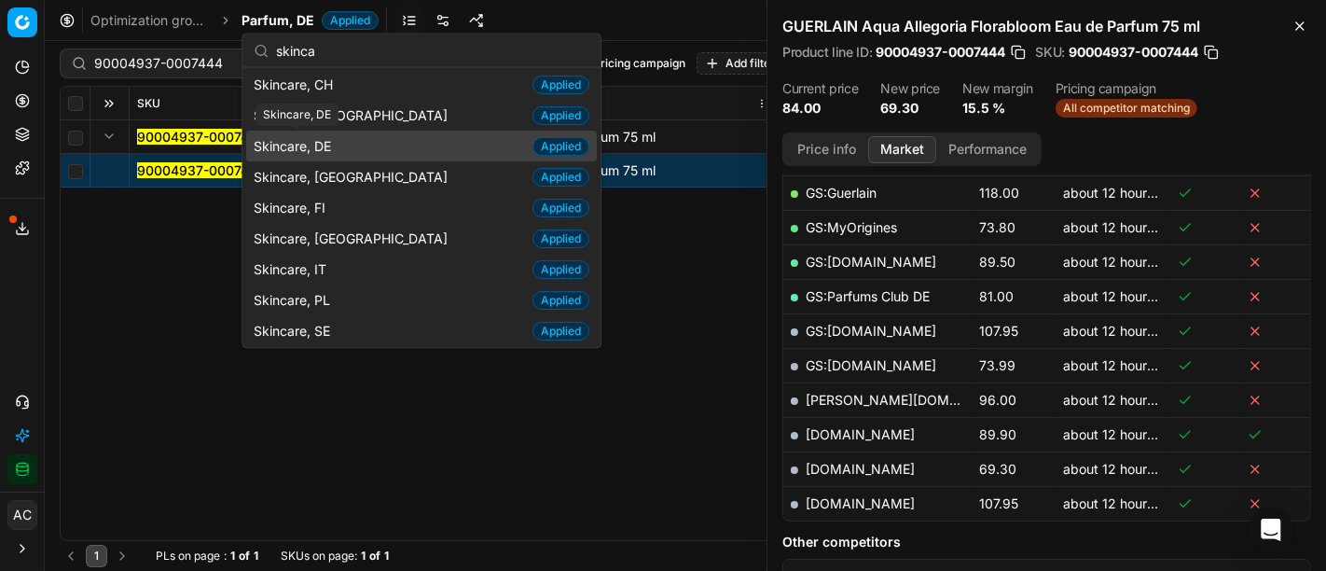
type input "skinca"
click at [326, 141] on span "Skincare, DE" at bounding box center [296, 145] width 85 height 19
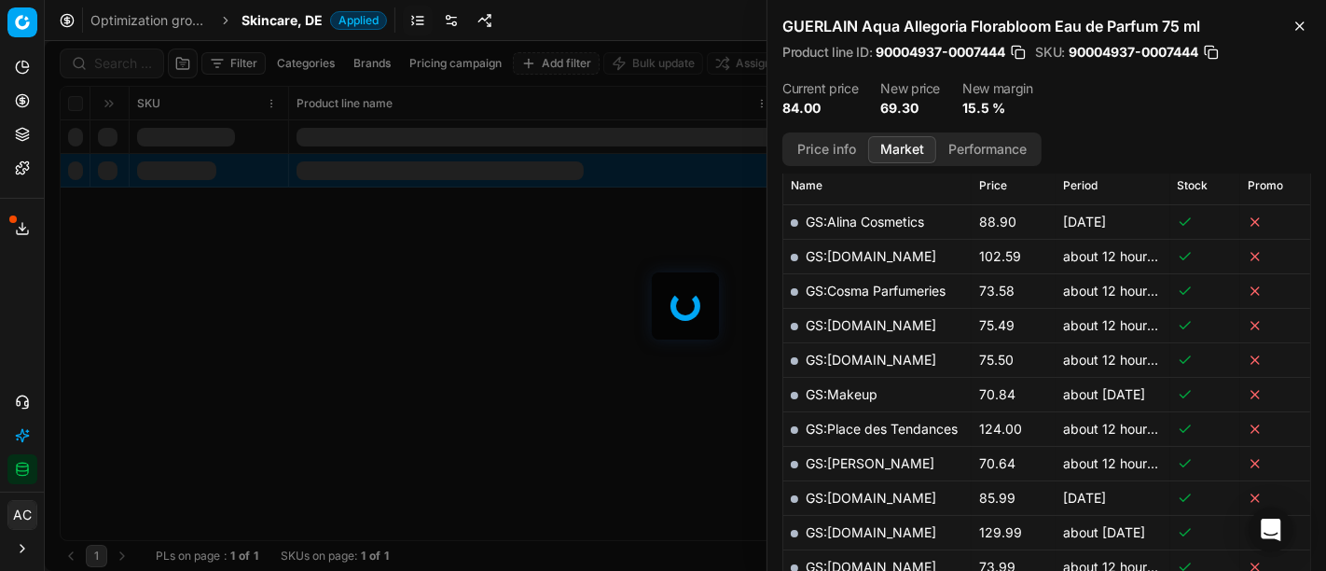
scroll to position [405, 0]
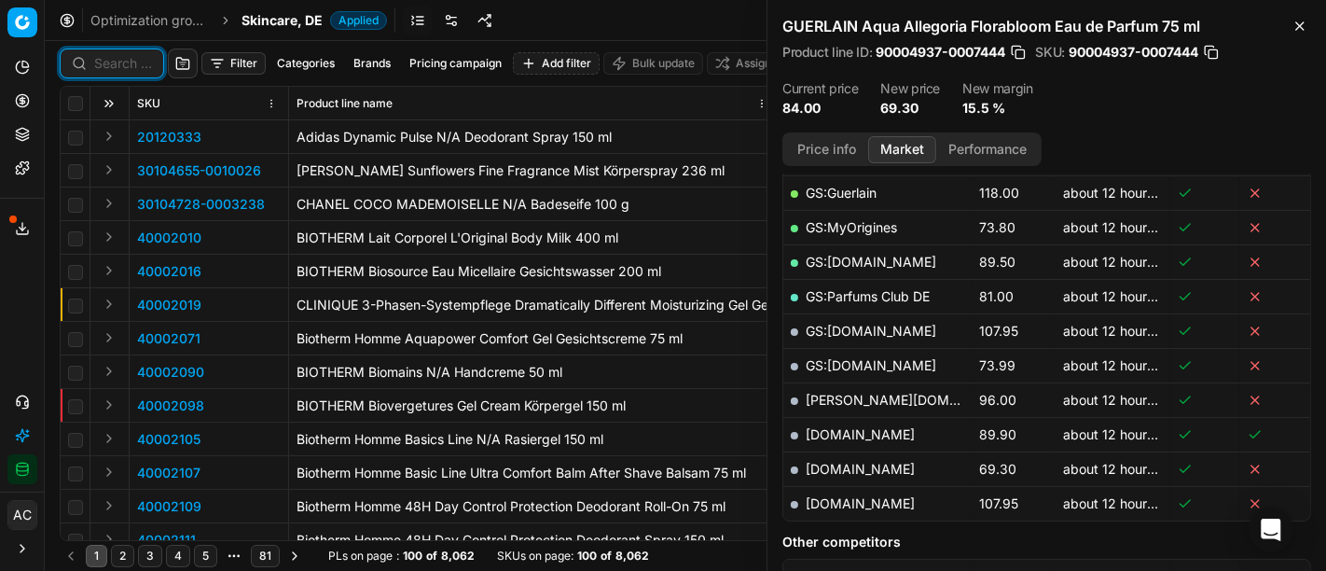
click at [141, 68] on input at bounding box center [123, 63] width 58 height 19
paste input "80042580-100"
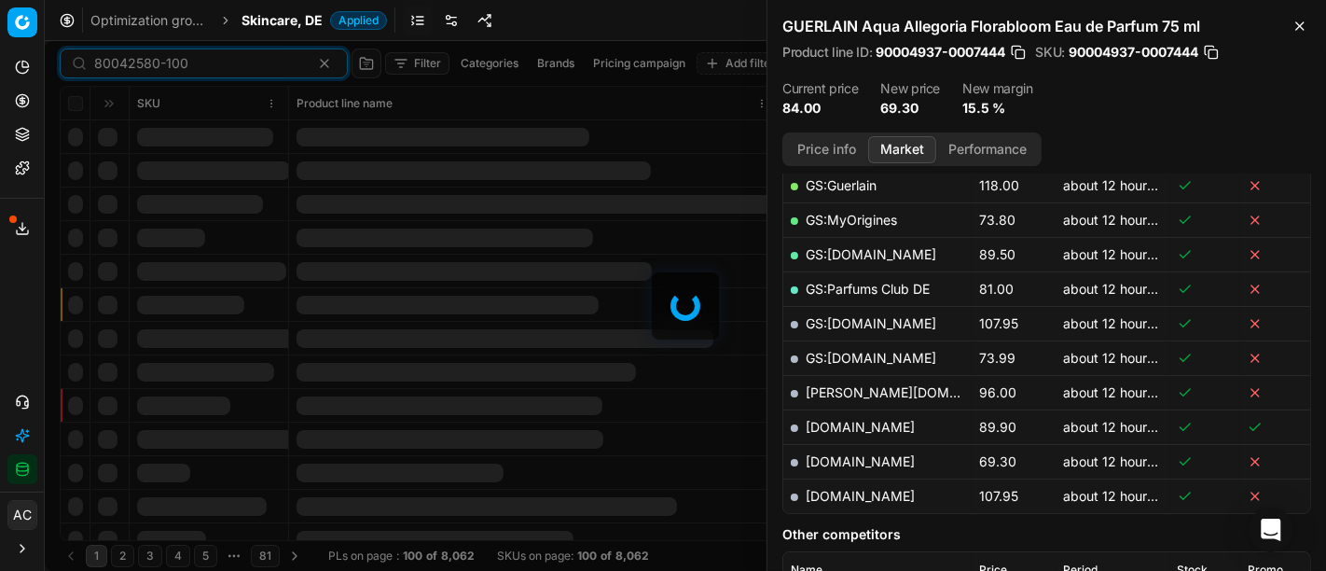
scroll to position [405, 0]
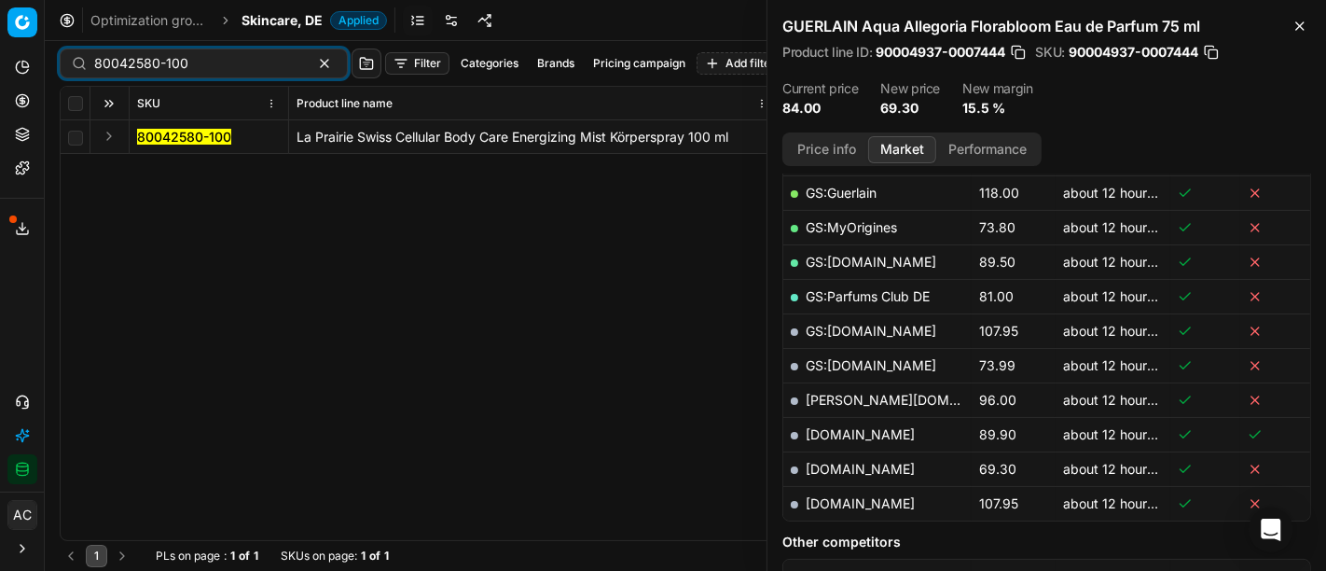
click at [103, 141] on button "Expand" at bounding box center [109, 136] width 22 height 22
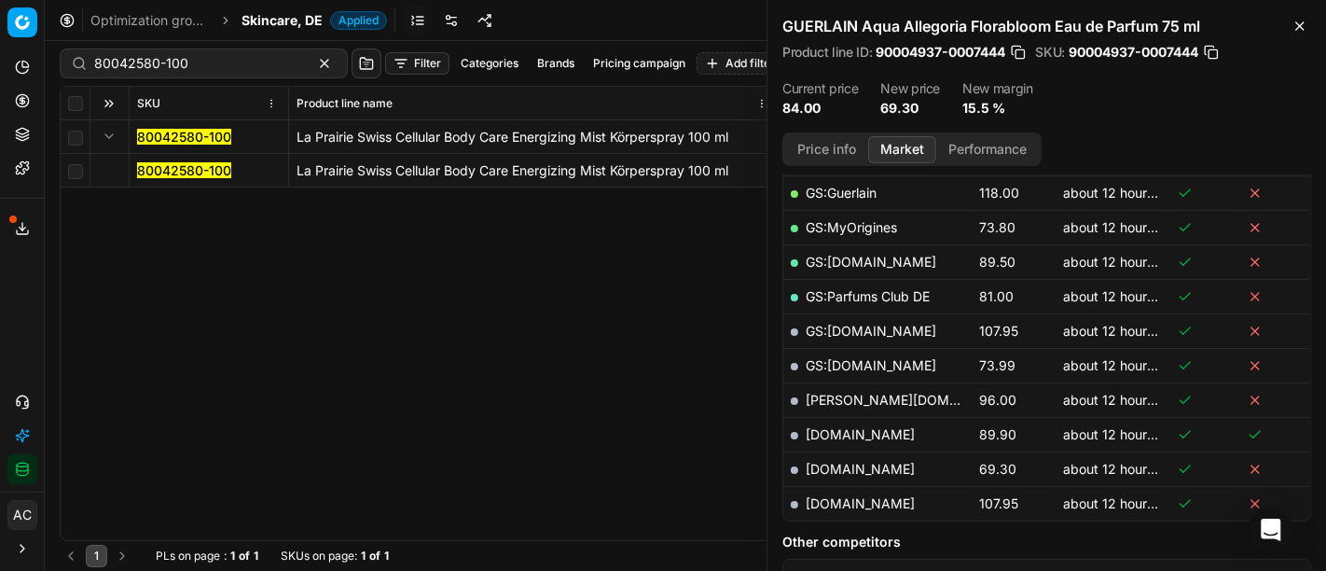
click at [154, 168] on mark "80042580-100" at bounding box center [184, 170] width 94 height 16
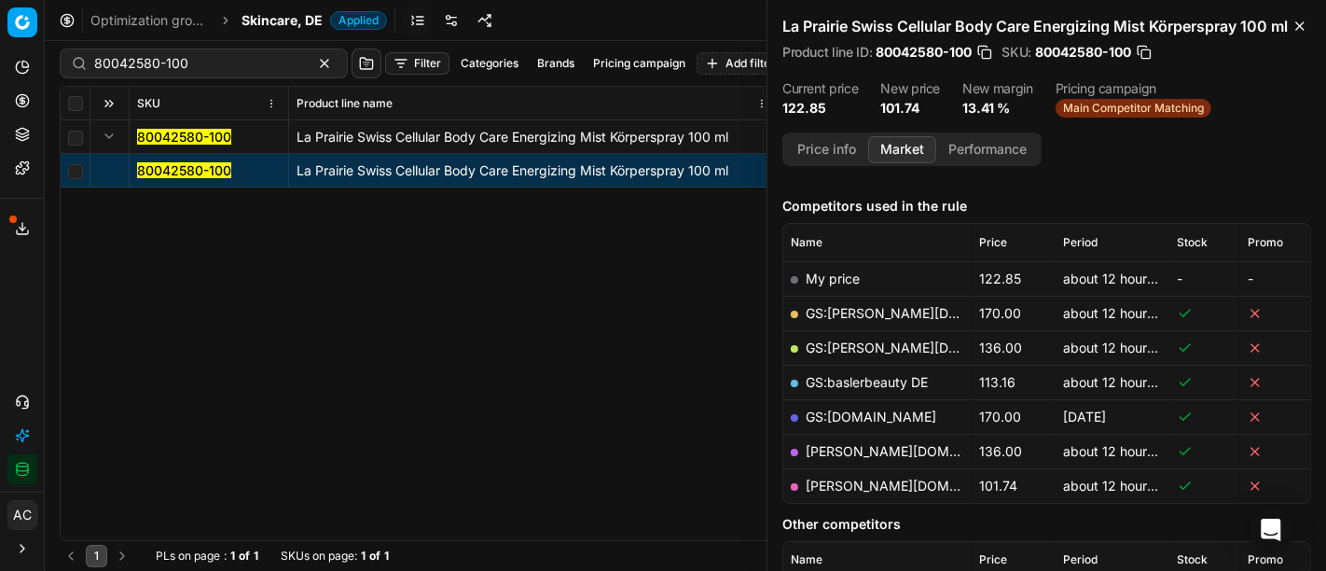
scroll to position [216, 0]
click at [844, 492] on link "pieper.de" at bounding box center [914, 484] width 216 height 16
click at [257, 57] on input "80042580-100" at bounding box center [196, 63] width 204 height 19
paste input "40300004"
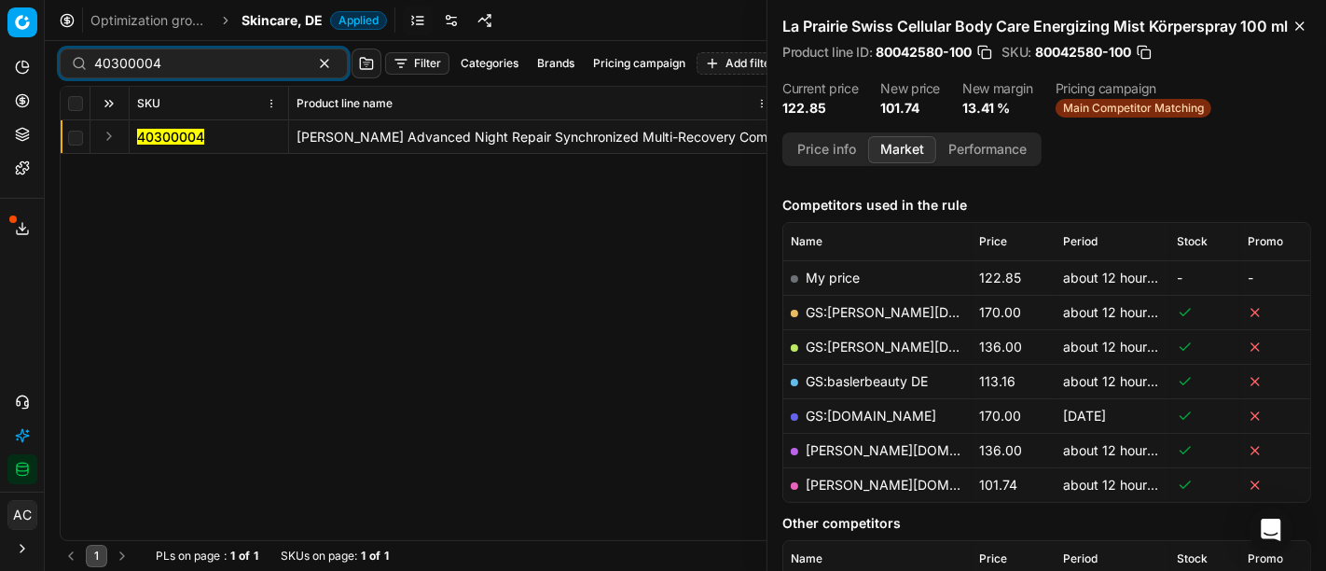
click at [109, 139] on button "Expand" at bounding box center [109, 136] width 22 height 22
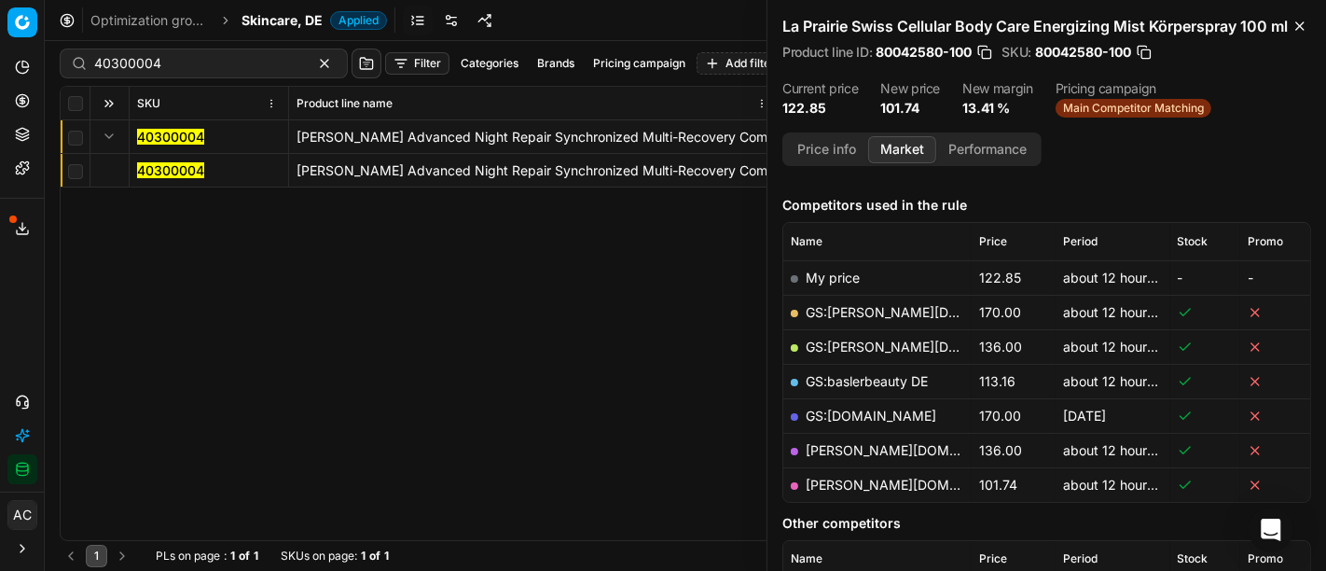
click at [184, 166] on mark "40300004" at bounding box center [170, 170] width 67 height 16
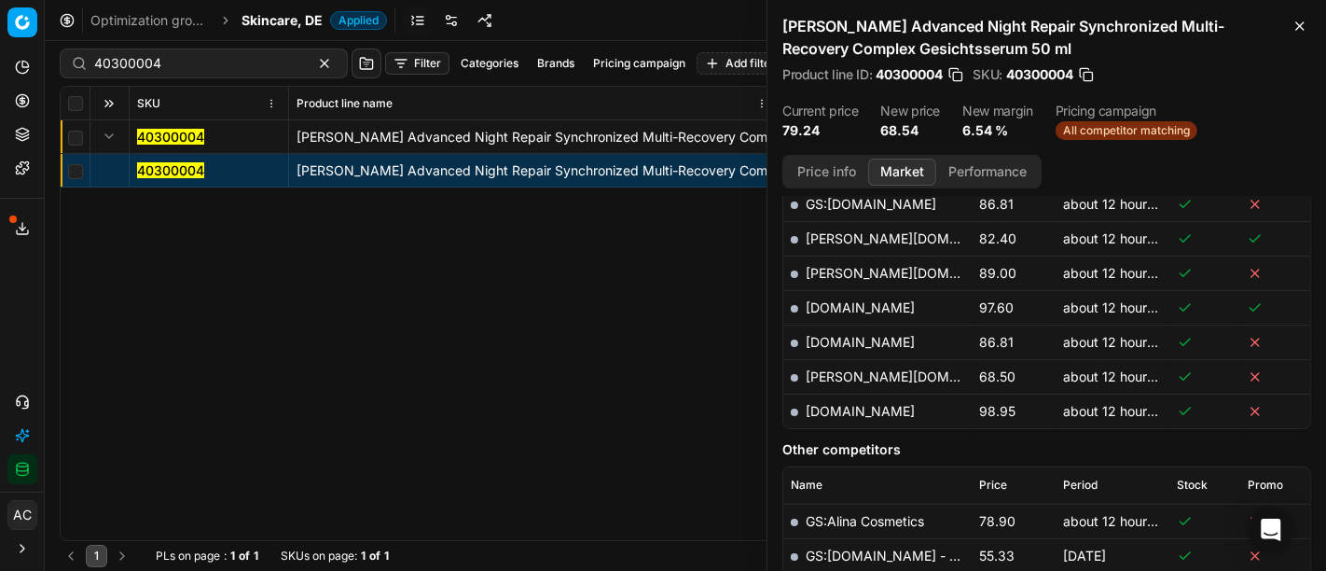
scroll to position [691, 0]
click at [832, 374] on link "pieper.de" at bounding box center [914, 377] width 216 height 16
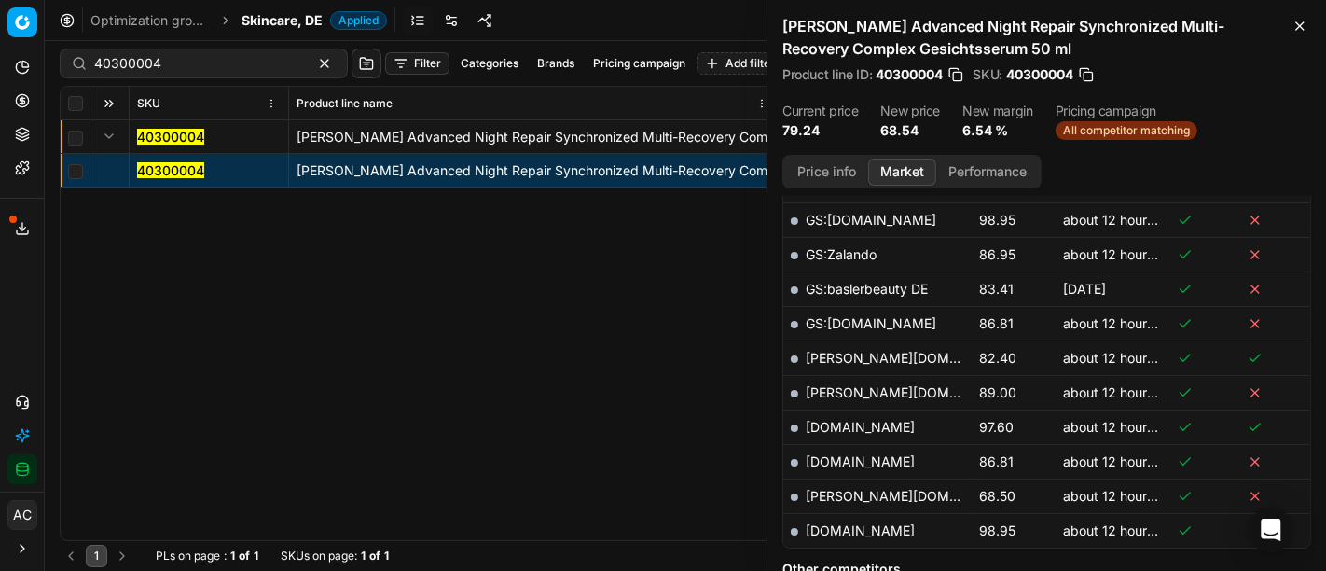
scroll to position [572, 0]
click at [210, 59] on input "40300004" at bounding box center [196, 63] width 204 height 19
paste input "80048782-1"
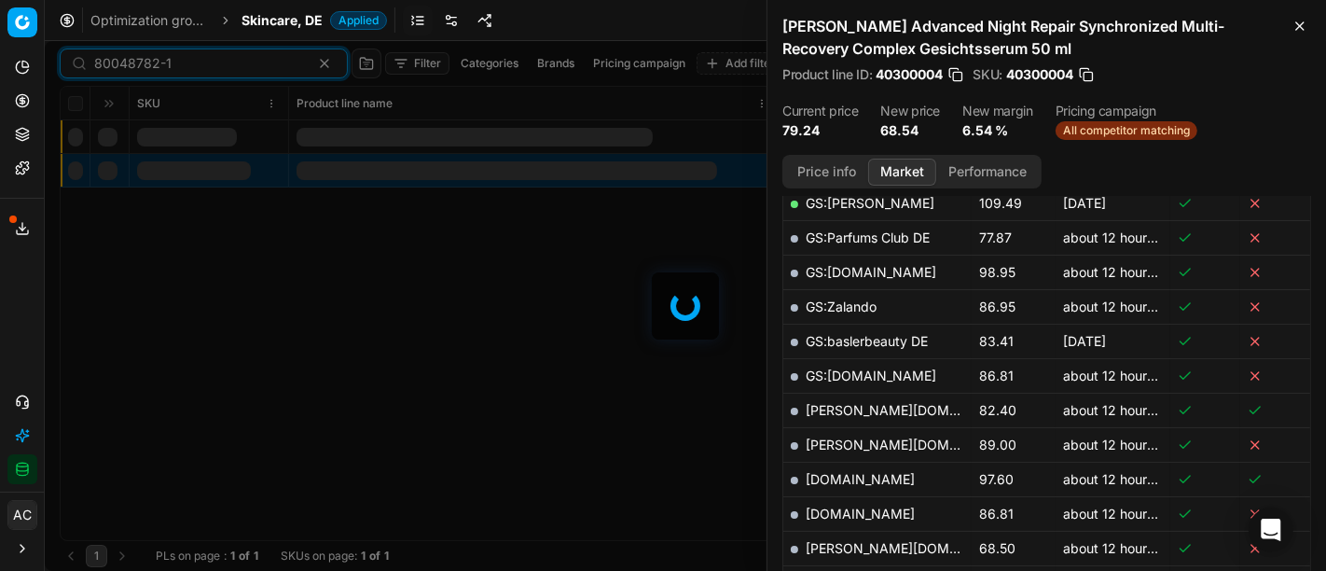
scroll to position [572, 0]
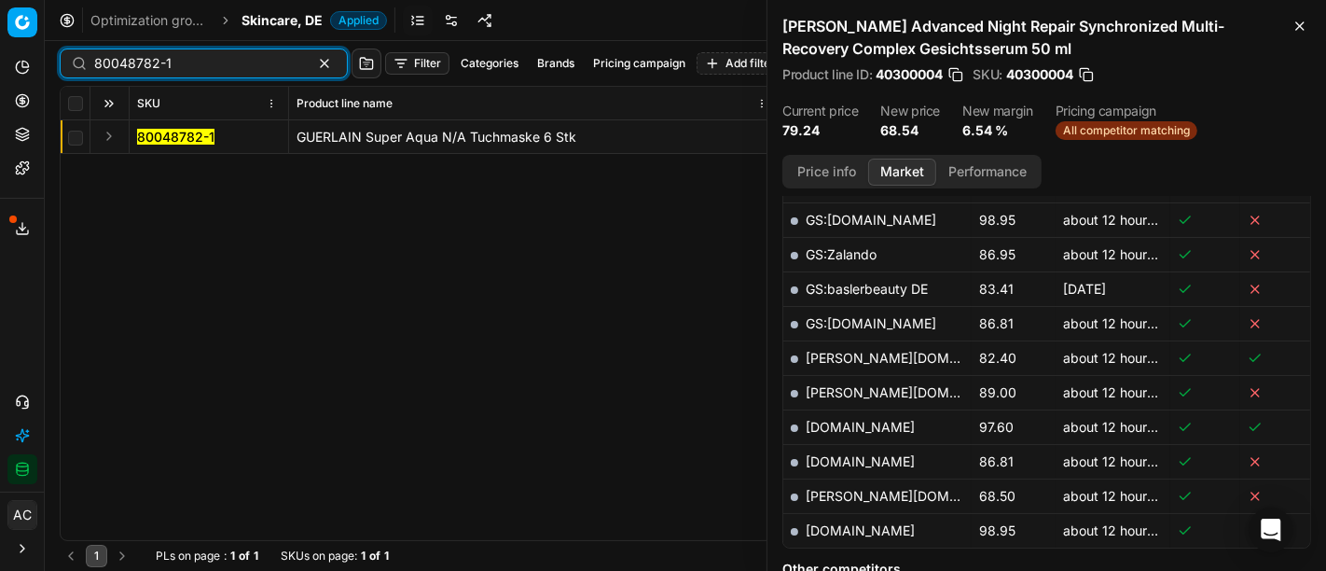
type input "80048782-1"
click at [110, 139] on button "Expand" at bounding box center [109, 136] width 22 height 22
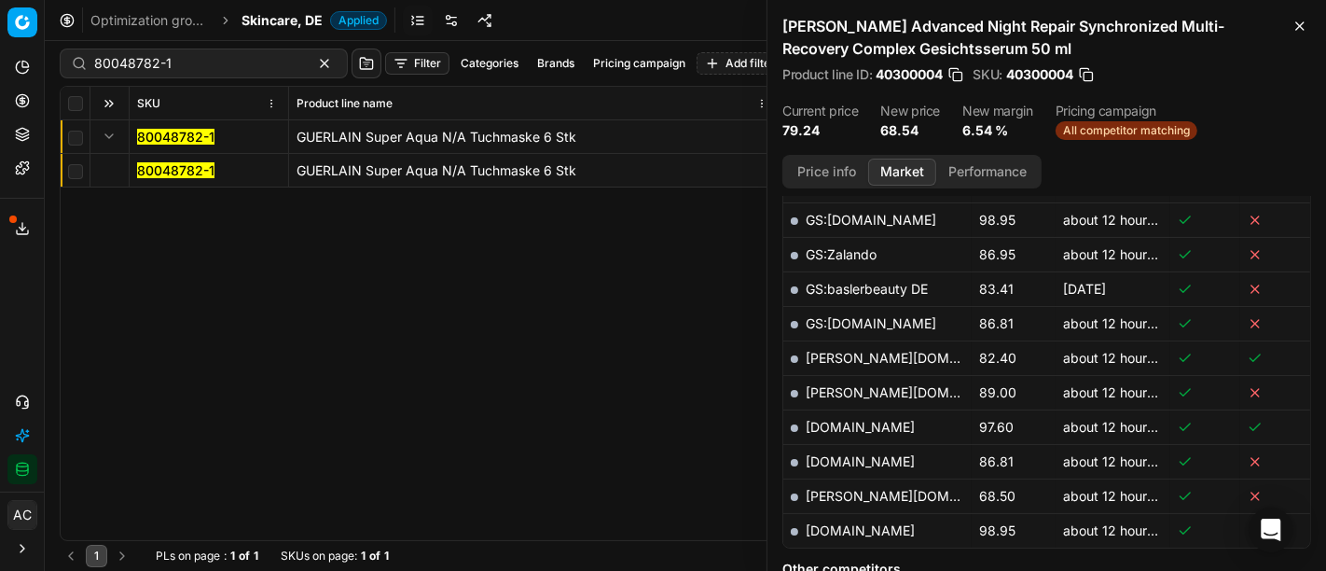
click at [190, 175] on mark "80048782-1" at bounding box center [175, 170] width 77 height 16
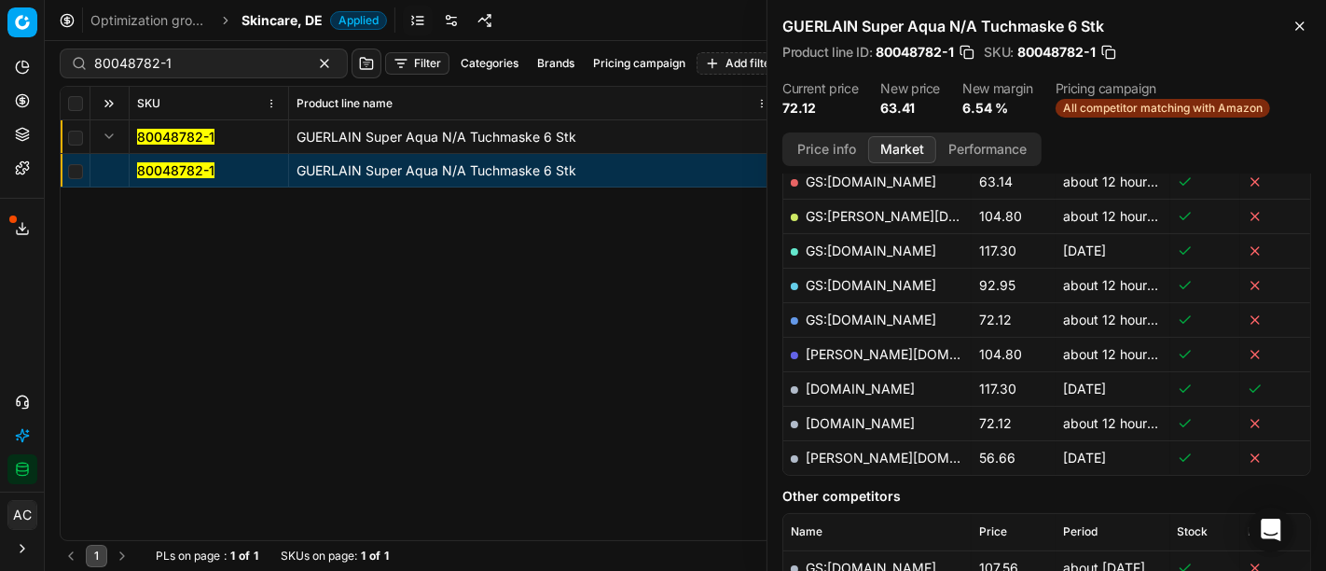
scroll to position [296, 0]
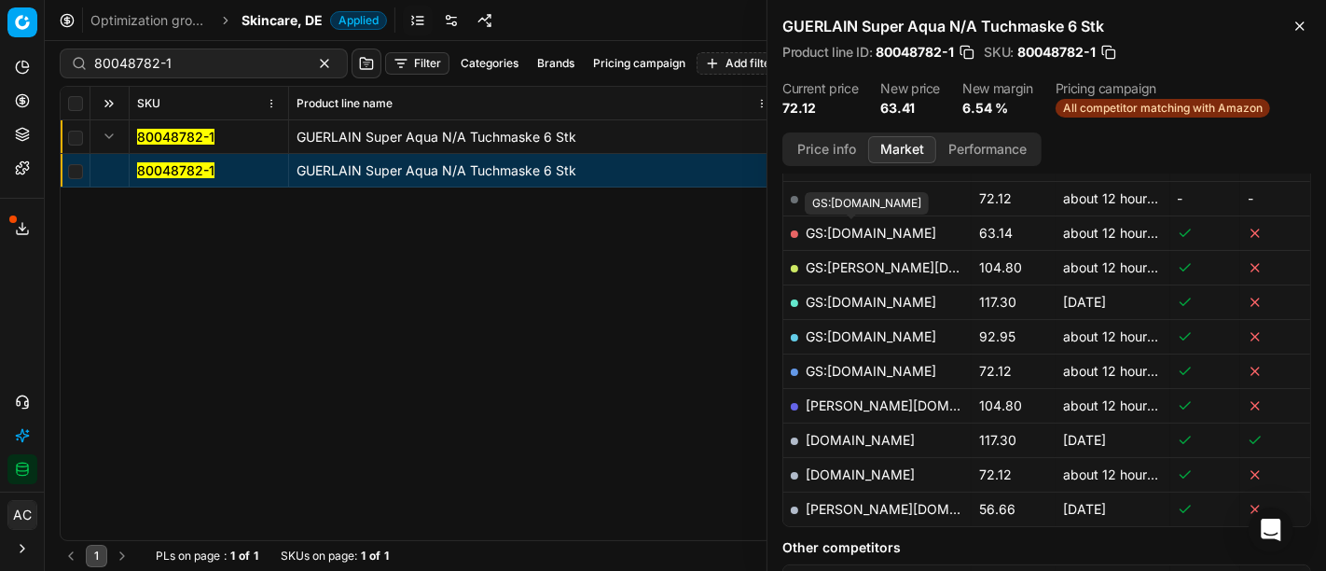
click at [865, 230] on link "GS:Amazon.de" at bounding box center [871, 233] width 131 height 16
click at [298, 21] on span "Skincare, DE" at bounding box center [281, 20] width 81 height 19
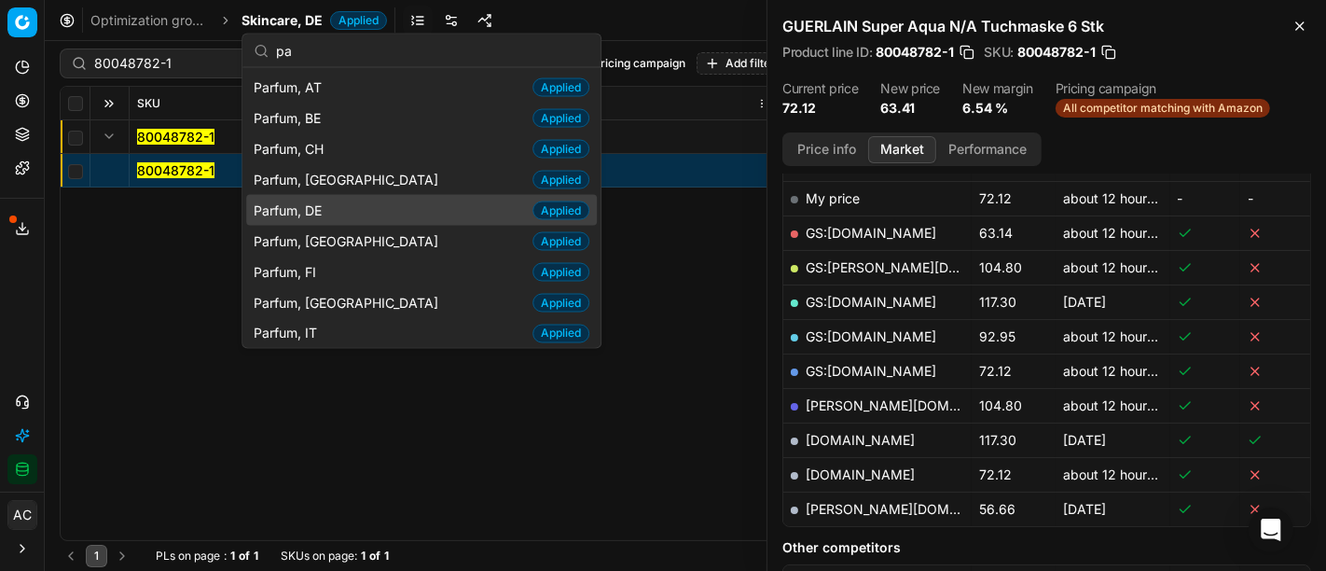
type input "pa"
click at [359, 207] on div "Parfum, DE Applied" at bounding box center [421, 210] width 351 height 31
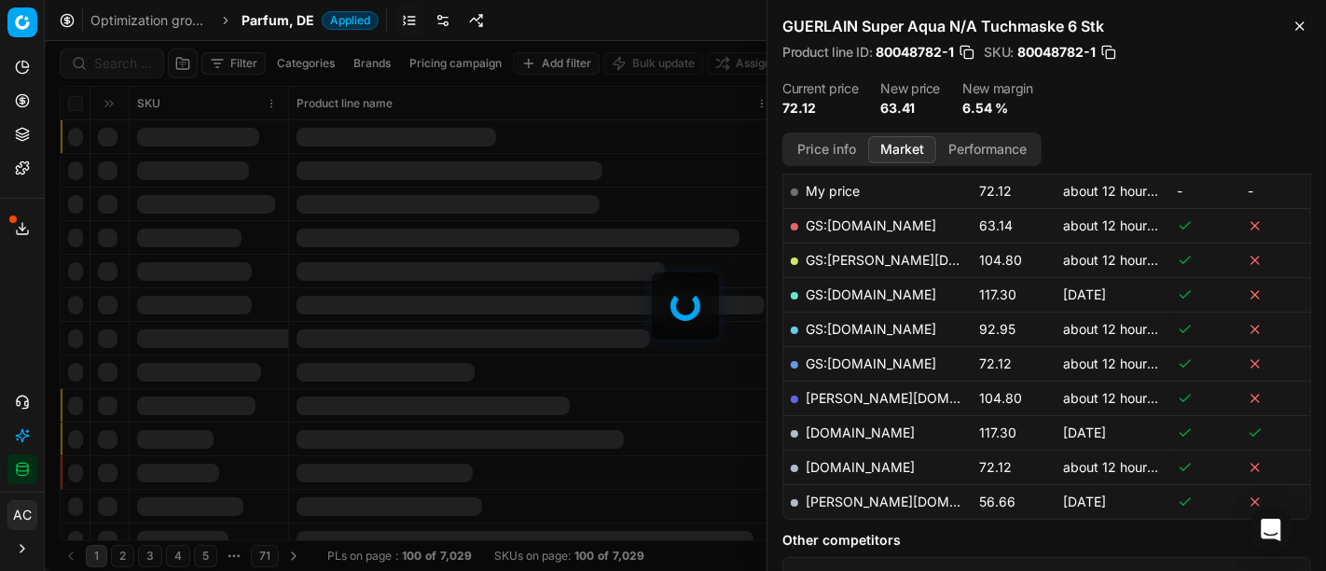
scroll to position [296, 0]
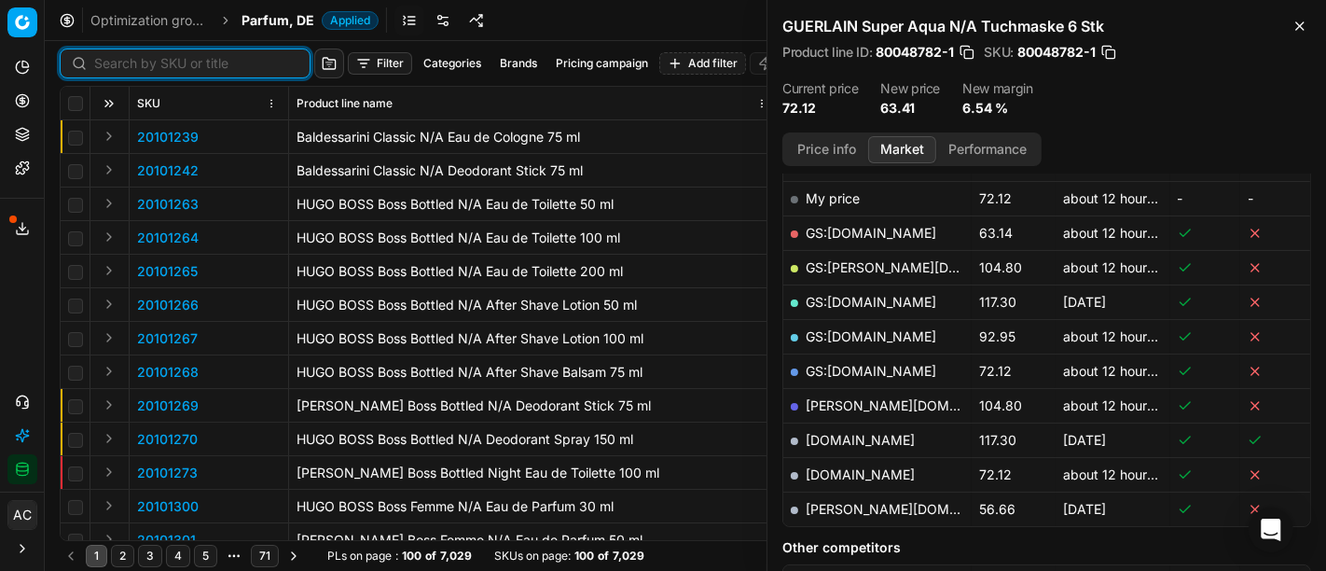
click at [119, 66] on input at bounding box center [196, 63] width 204 height 19
paste input "90001446-0002096"
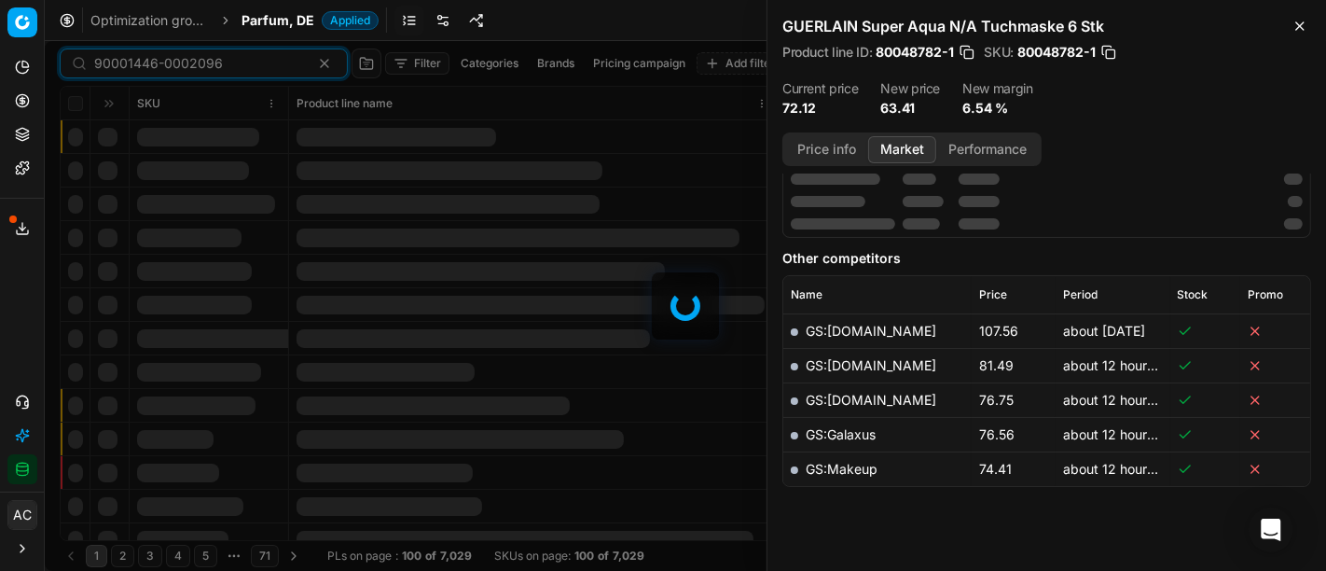
scroll to position [296, 0]
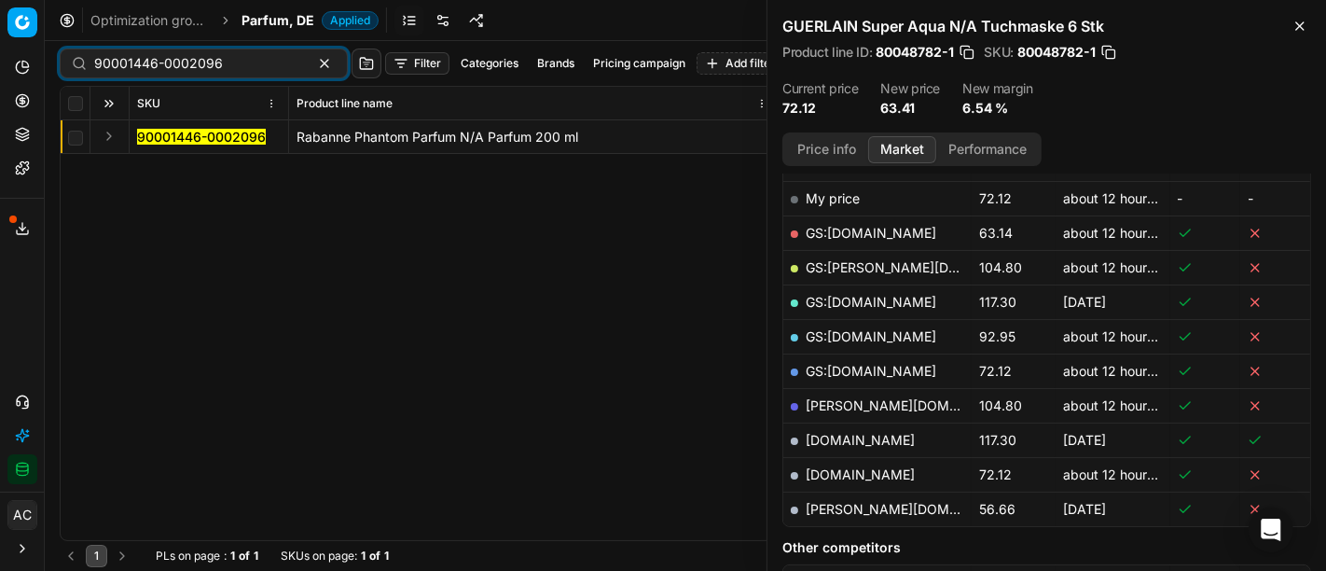
click at [110, 137] on button "Expand" at bounding box center [109, 136] width 22 height 22
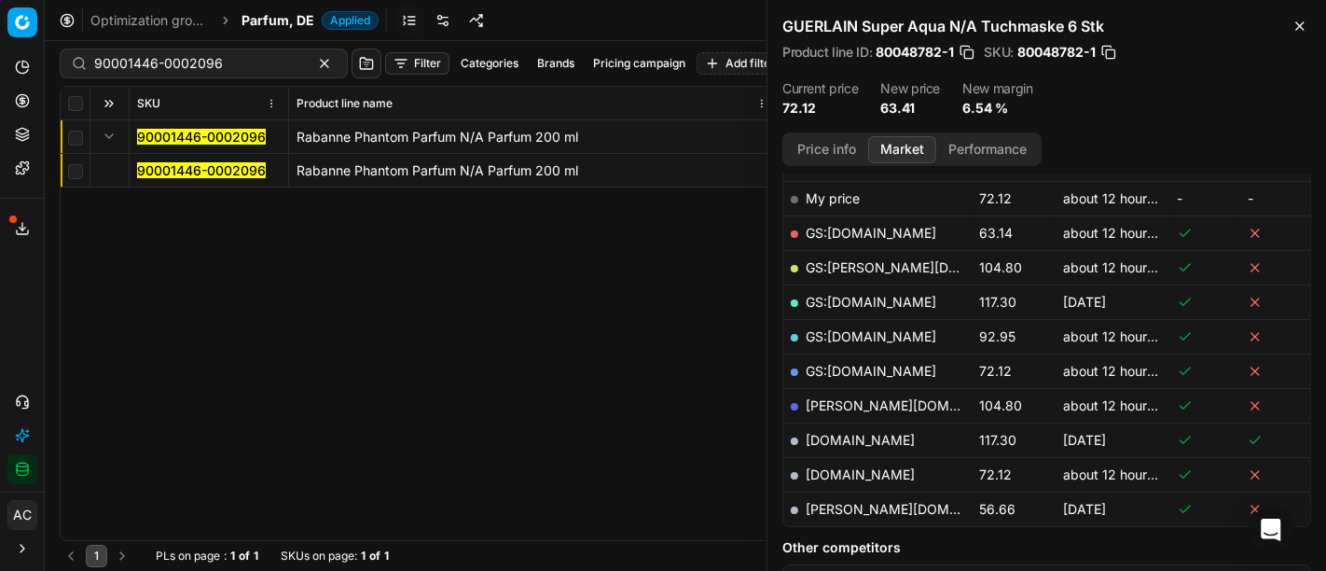
click at [157, 163] on mark "90001446-0002096" at bounding box center [201, 170] width 129 height 16
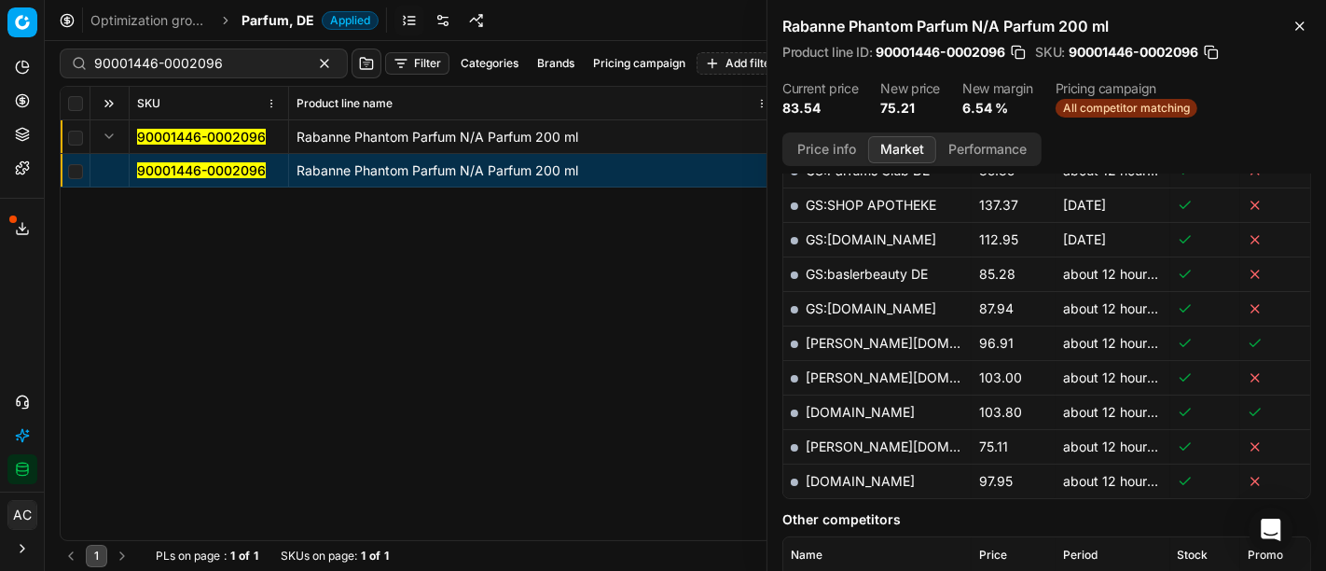
scroll to position [565, 0]
click at [944, 250] on td "GS:Sephora.de" at bounding box center [877, 239] width 188 height 34
click at [843, 441] on link "pieper.de" at bounding box center [914, 446] width 216 height 16
click at [266, 55] on div "90001446-0002096" at bounding box center [204, 63] width 288 height 30
paste input "9-0002099"
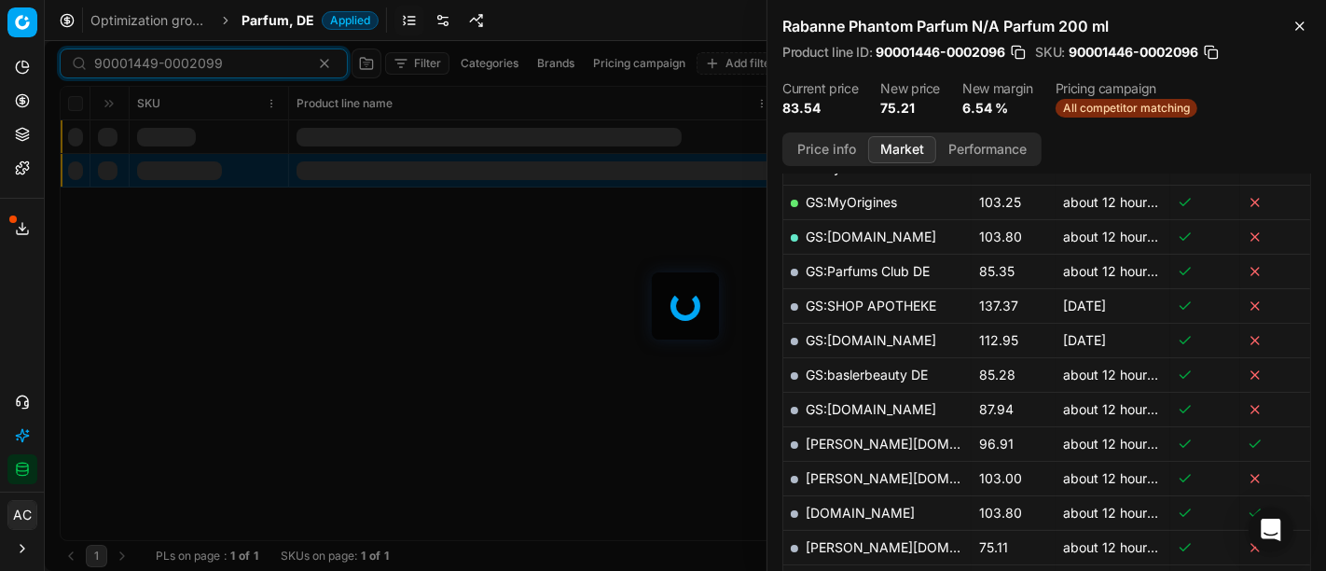
scroll to position [565, 0]
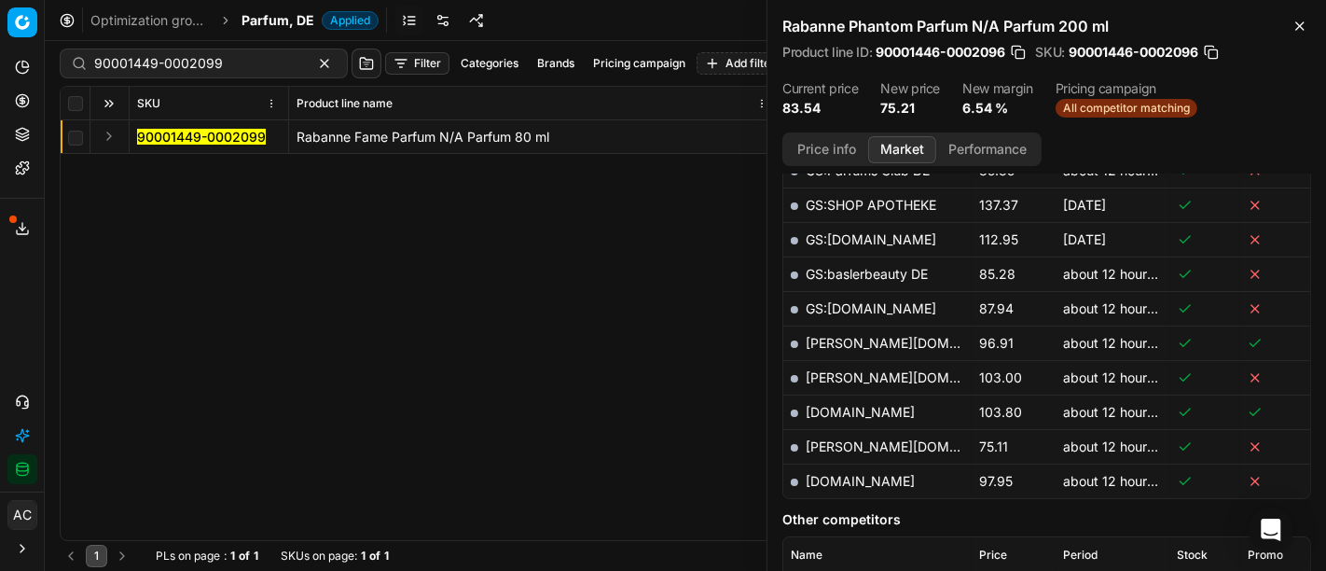
click at [114, 138] on button "Expand" at bounding box center [109, 136] width 22 height 22
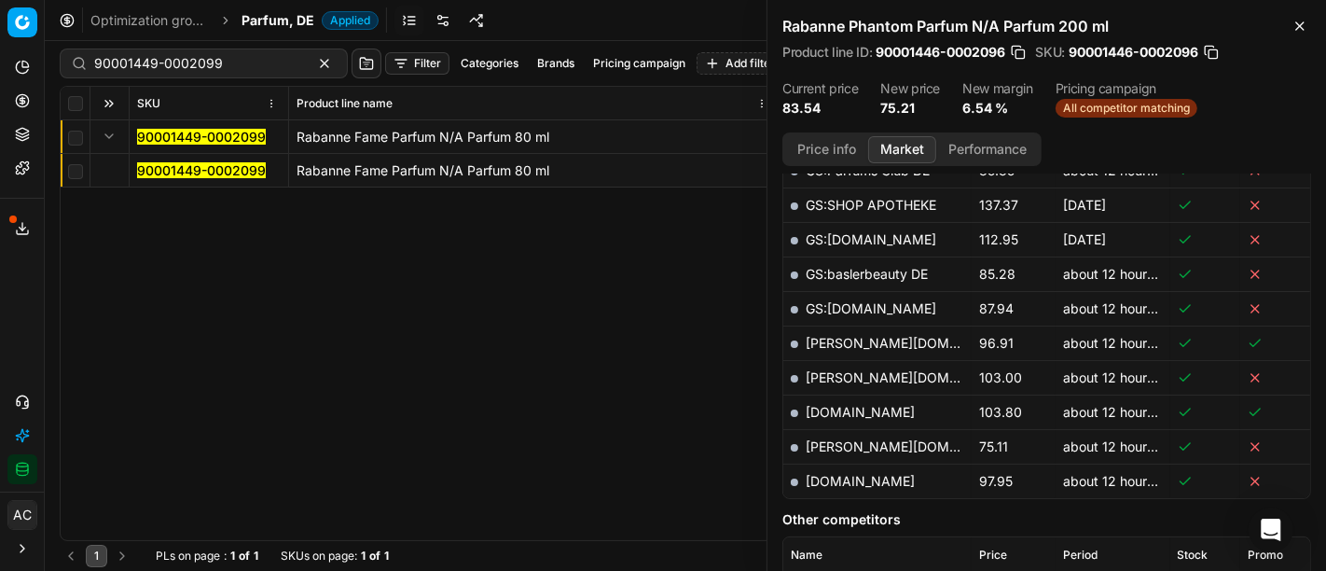
click at [186, 169] on mark "90001449-0002099" at bounding box center [201, 170] width 129 height 16
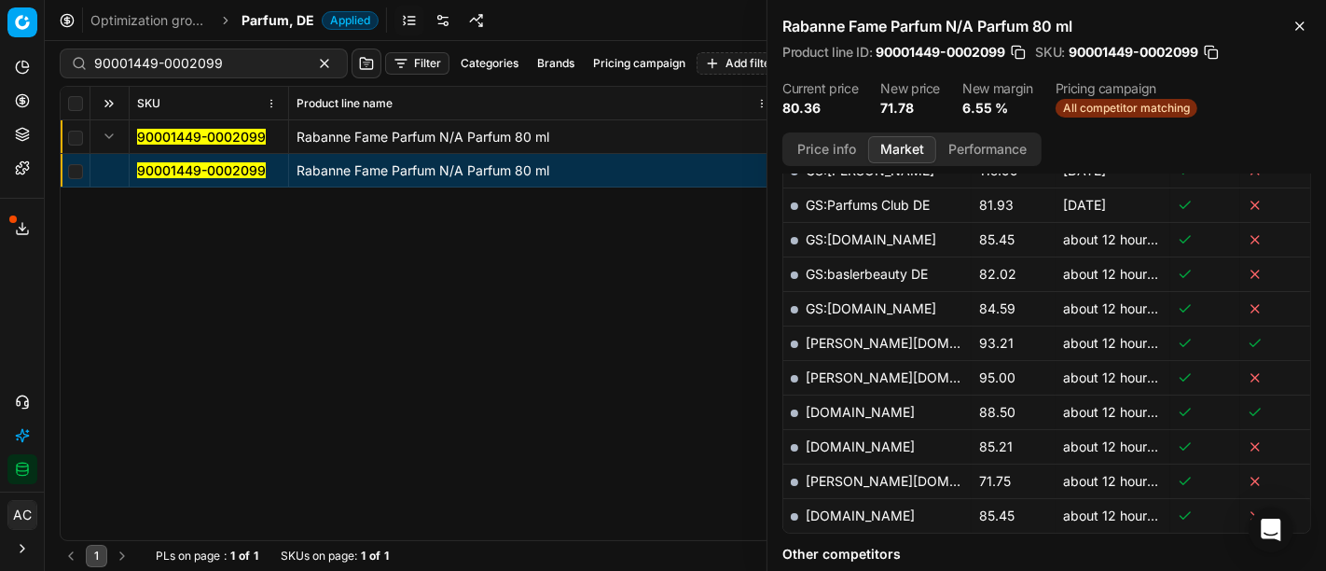
click at [845, 473] on link "pieper.de" at bounding box center [914, 481] width 216 height 16
click at [213, 59] on input "90001449-0002099" at bounding box center [196, 63] width 204 height 19
paste input "57-0002107"
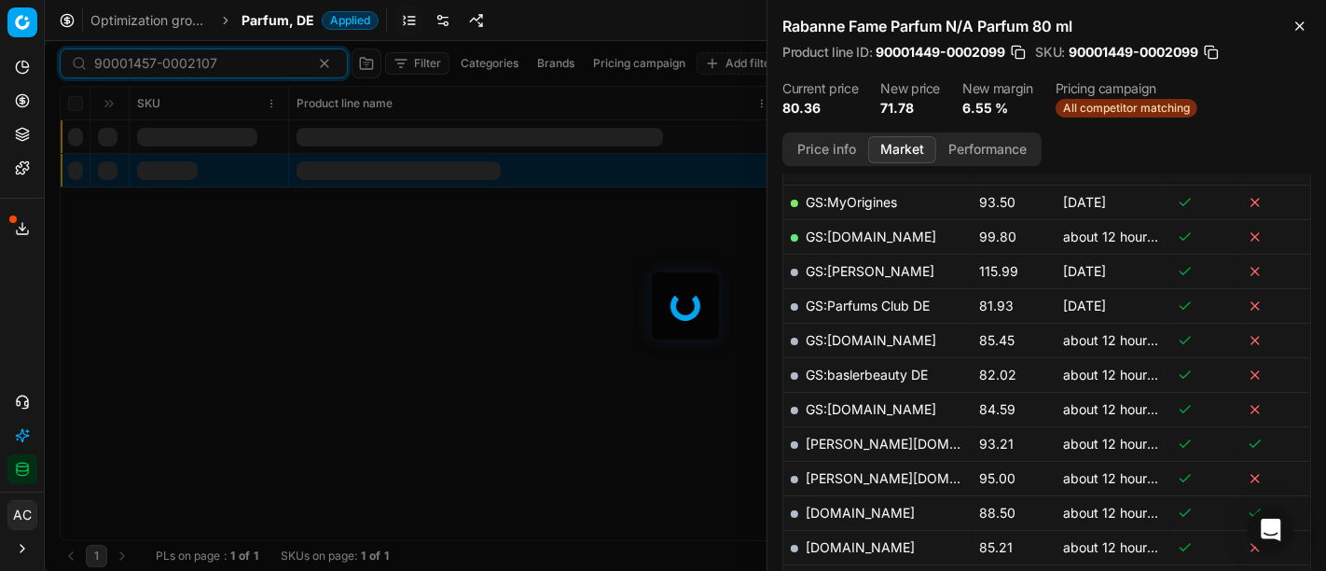
scroll to position [565, 0]
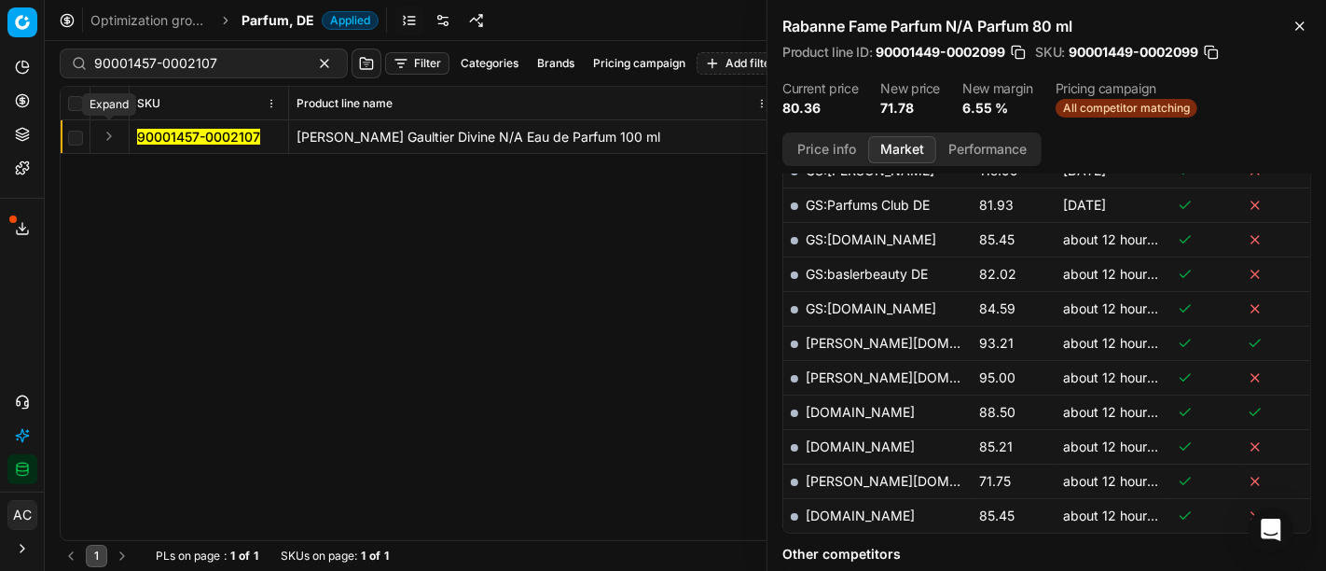
click at [114, 140] on button "Expand" at bounding box center [109, 136] width 22 height 22
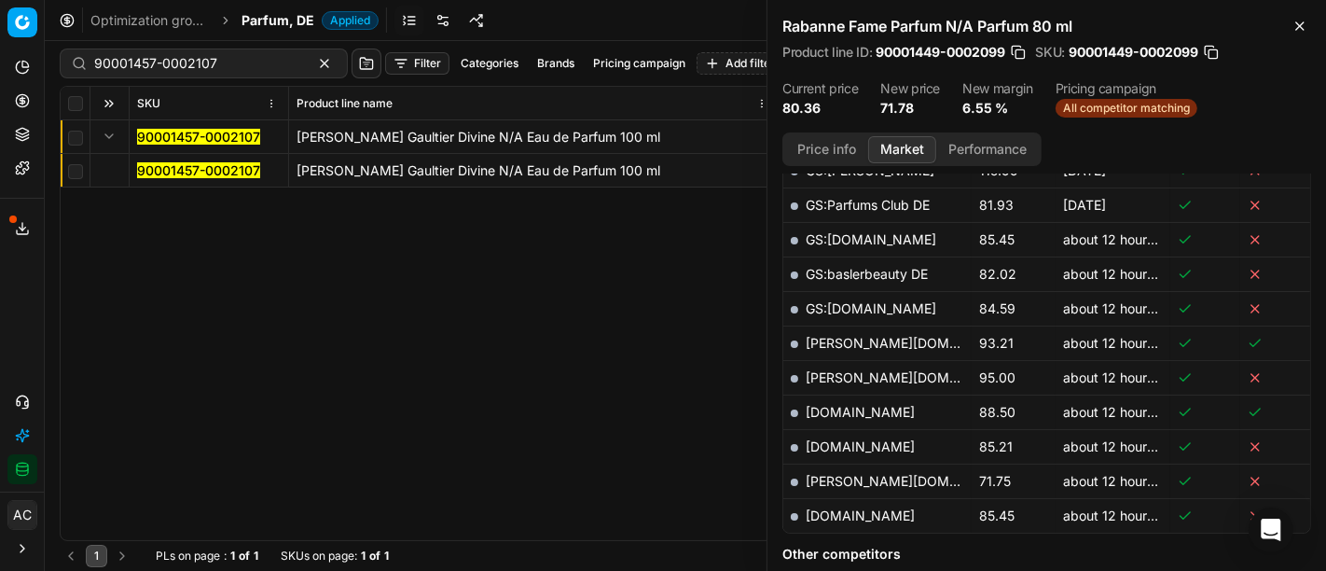
click at [155, 170] on mark "90001457-0002107" at bounding box center [198, 170] width 123 height 16
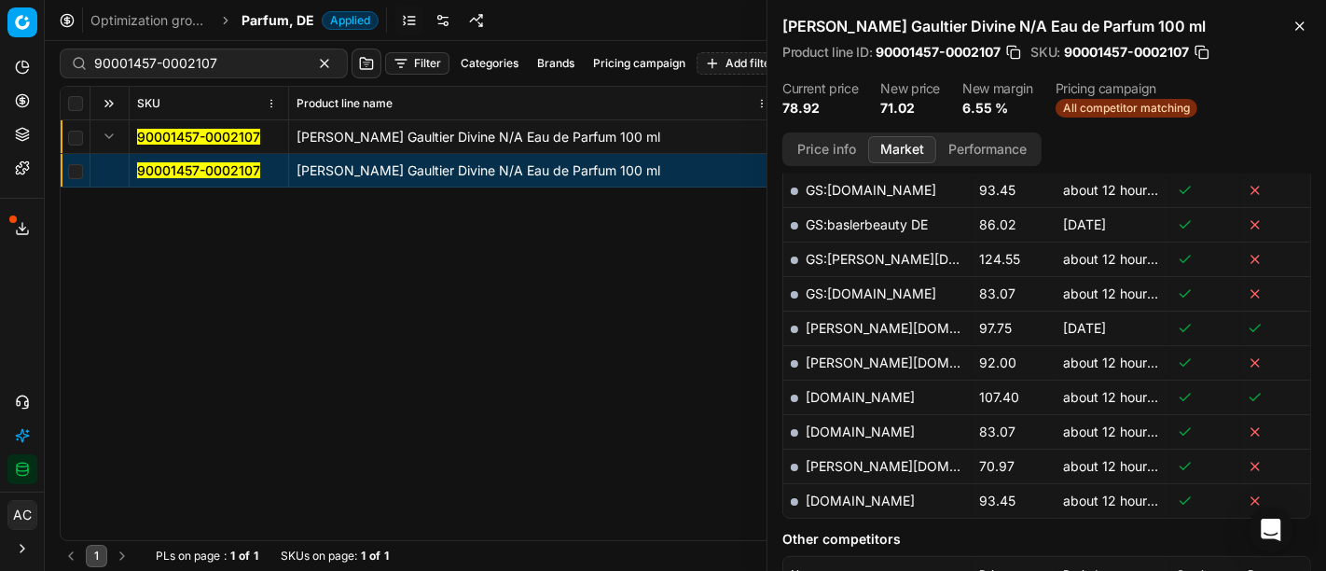
scroll to position [615, 0]
click at [848, 462] on link "pieper.de" at bounding box center [914, 465] width 216 height 16
click at [211, 68] on input "90001457-0002107" at bounding box center [196, 63] width 204 height 19
paste input "9"
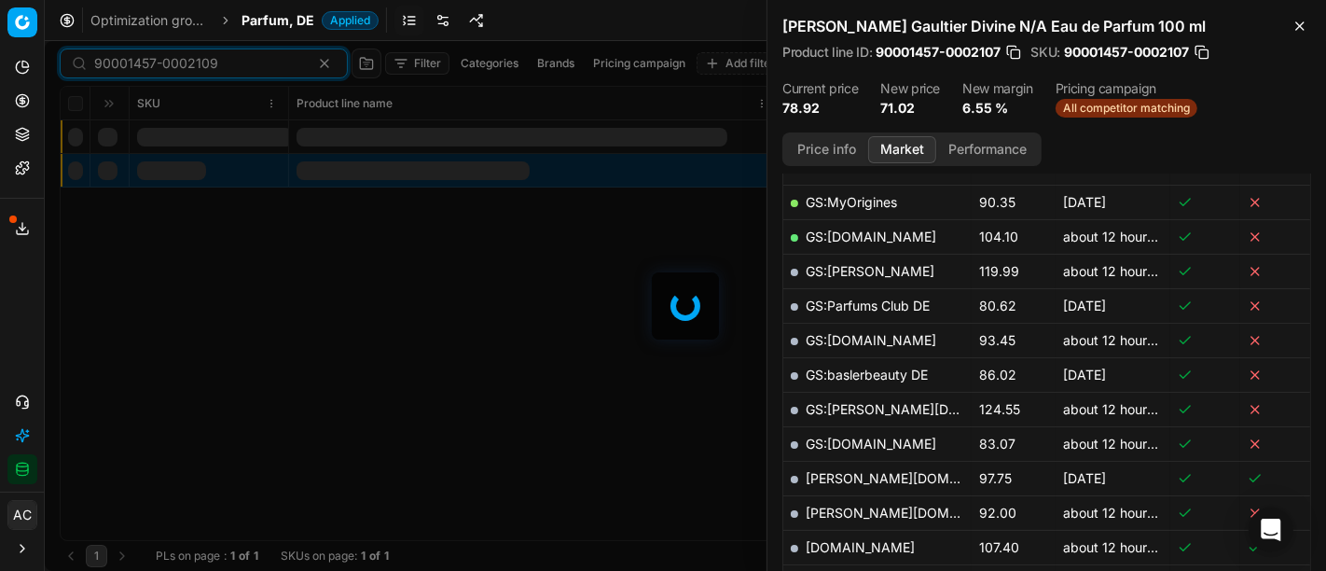
scroll to position [615, 0]
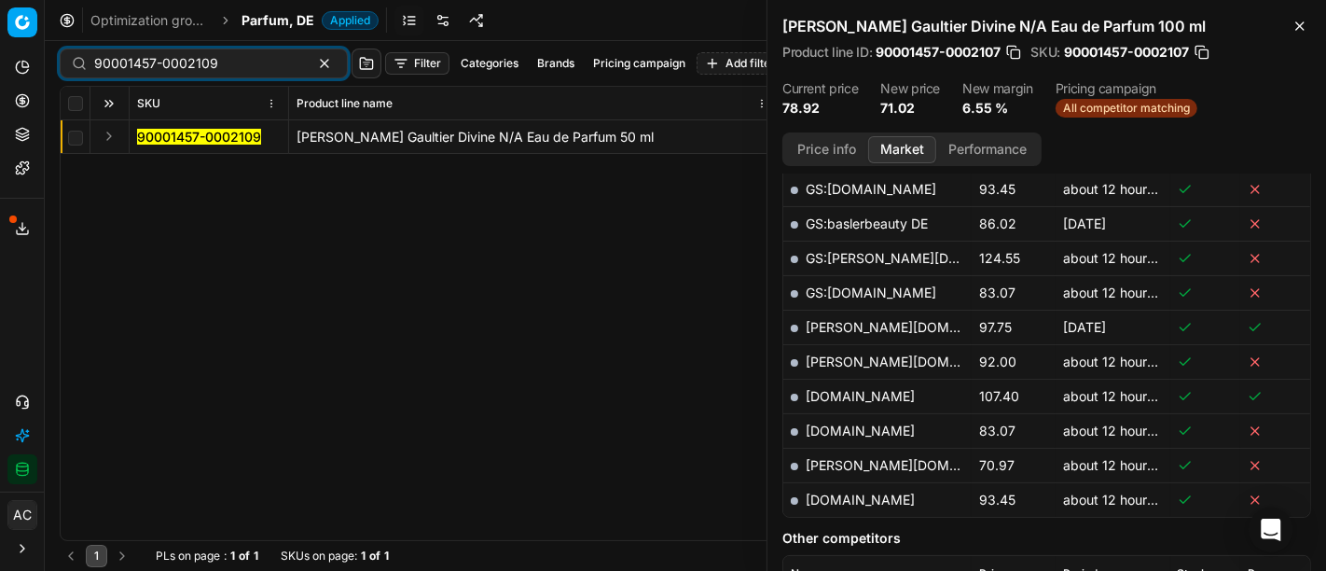
click at [102, 139] on button "Expand" at bounding box center [109, 136] width 22 height 22
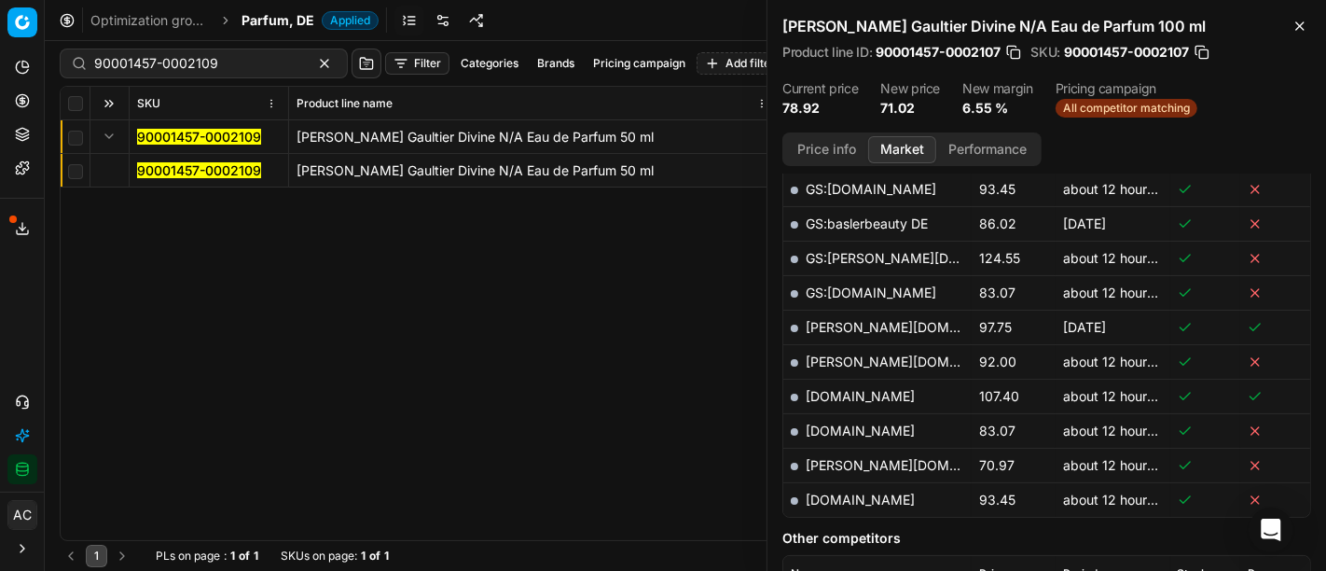
click at [154, 169] on mark "90001457-0002109" at bounding box center [199, 170] width 124 height 16
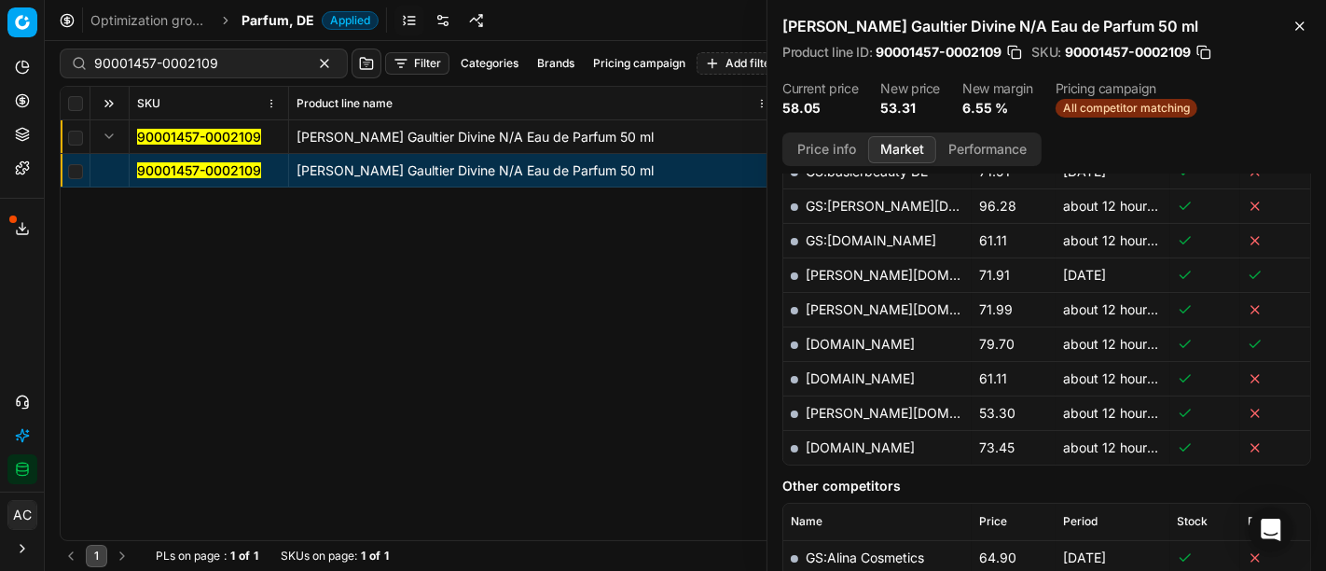
scroll to position [701, 0]
click at [829, 406] on link "pieper.de" at bounding box center [914, 414] width 216 height 16
click at [227, 63] on input "90001457-0002109" at bounding box center [196, 63] width 204 height 19
paste input "4852-0007325"
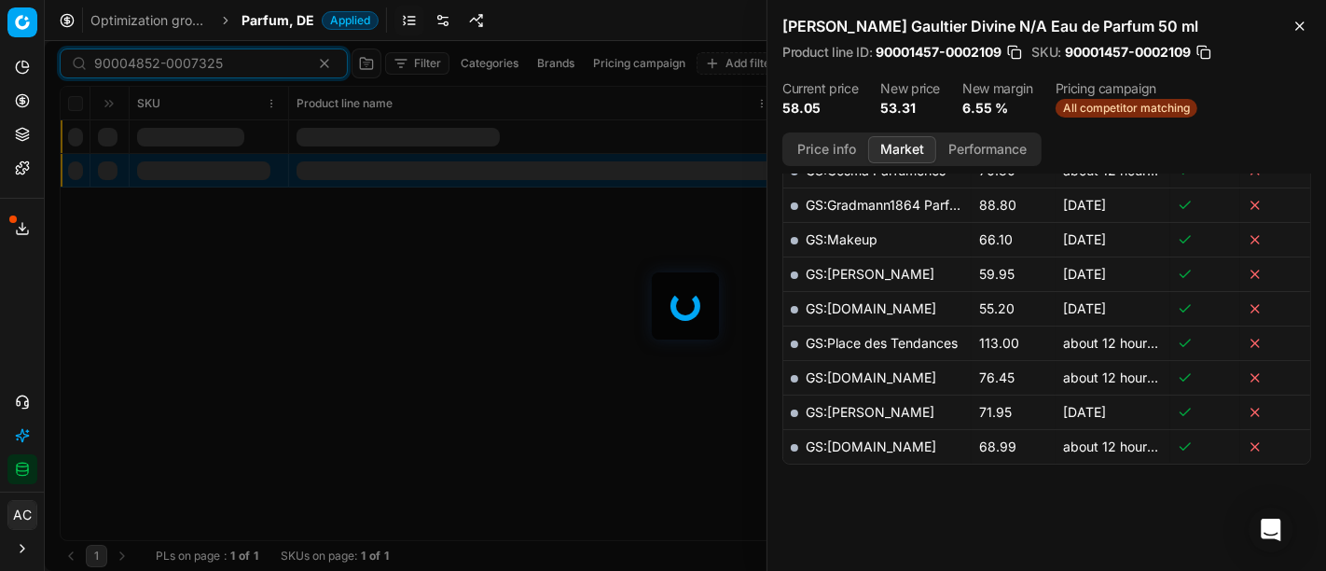
scroll to position [701, 0]
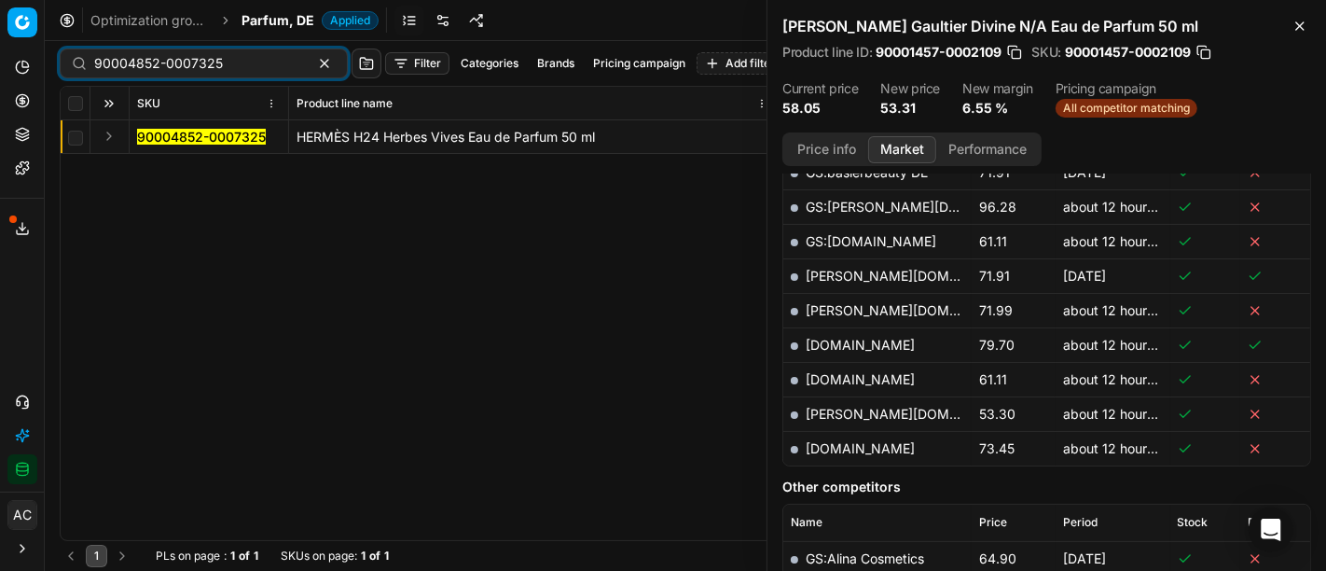
click at [108, 135] on button "Expand" at bounding box center [109, 136] width 22 height 22
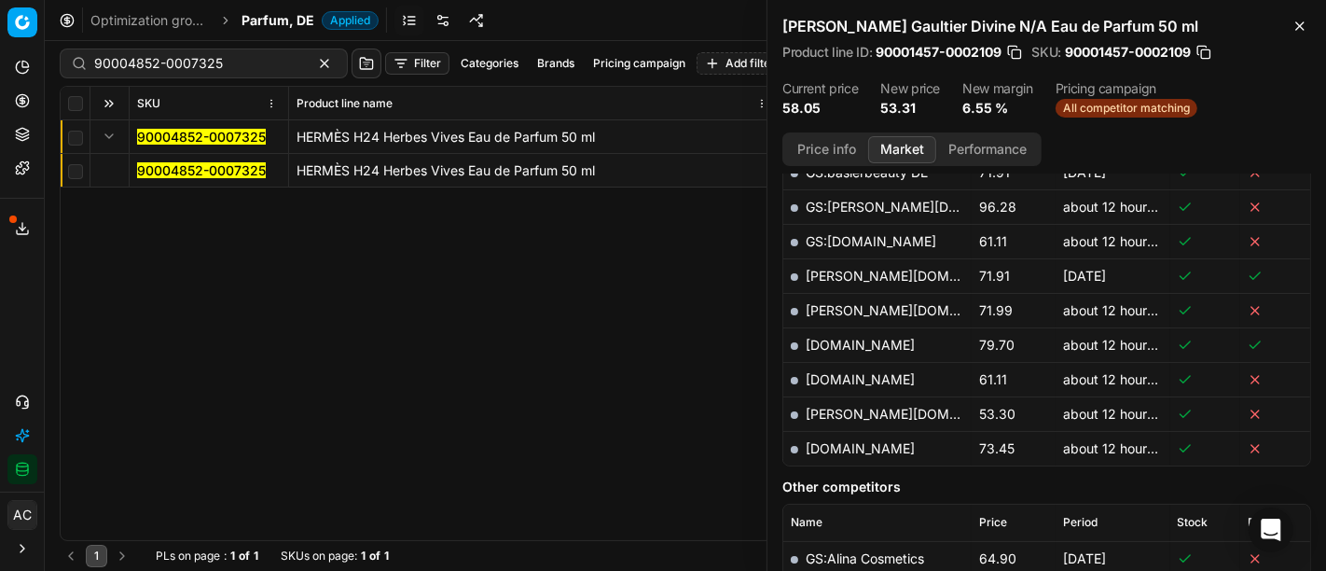
click at [173, 169] on mark "90004852-0007325" at bounding box center [201, 170] width 129 height 16
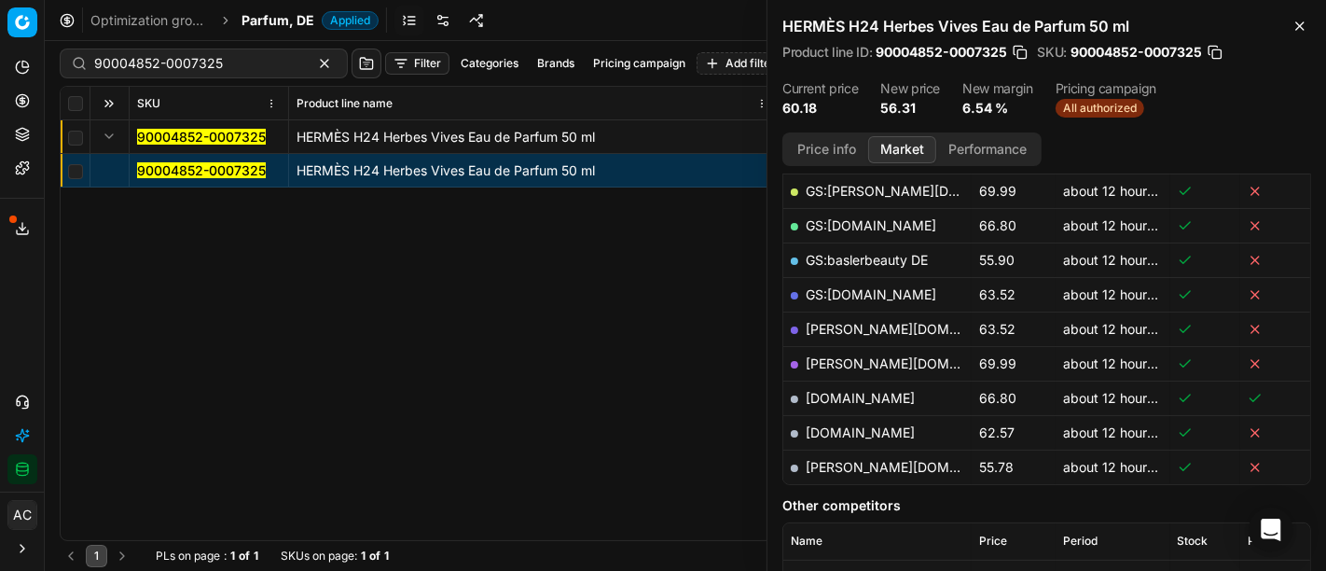
scroll to position [335, 0]
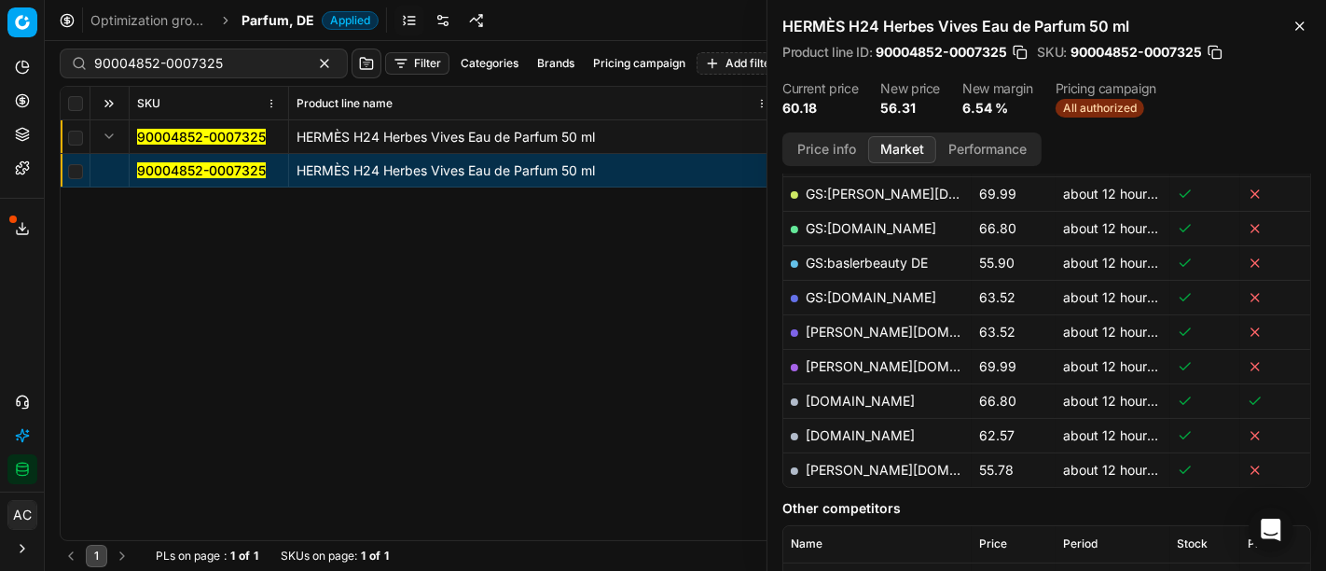
click at [844, 465] on link "pieper.de" at bounding box center [914, 470] width 216 height 16
click at [210, 66] on input "90004852-0007325" at bounding box center [196, 63] width 204 height 19
paste input "80008047-50"
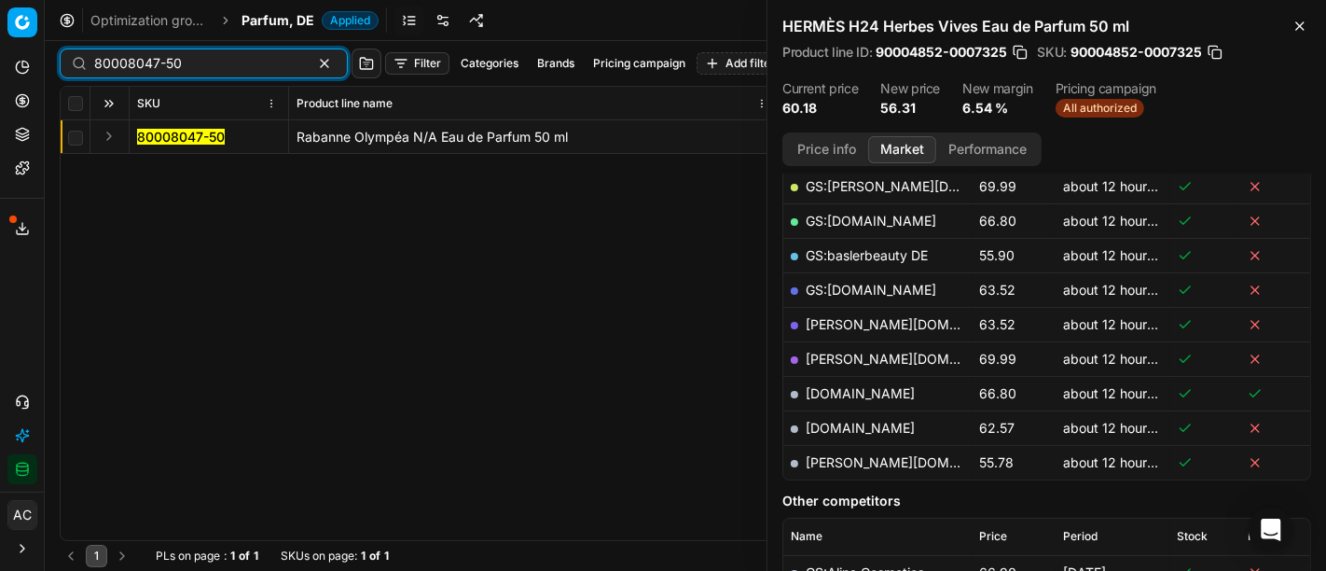
scroll to position [335, 0]
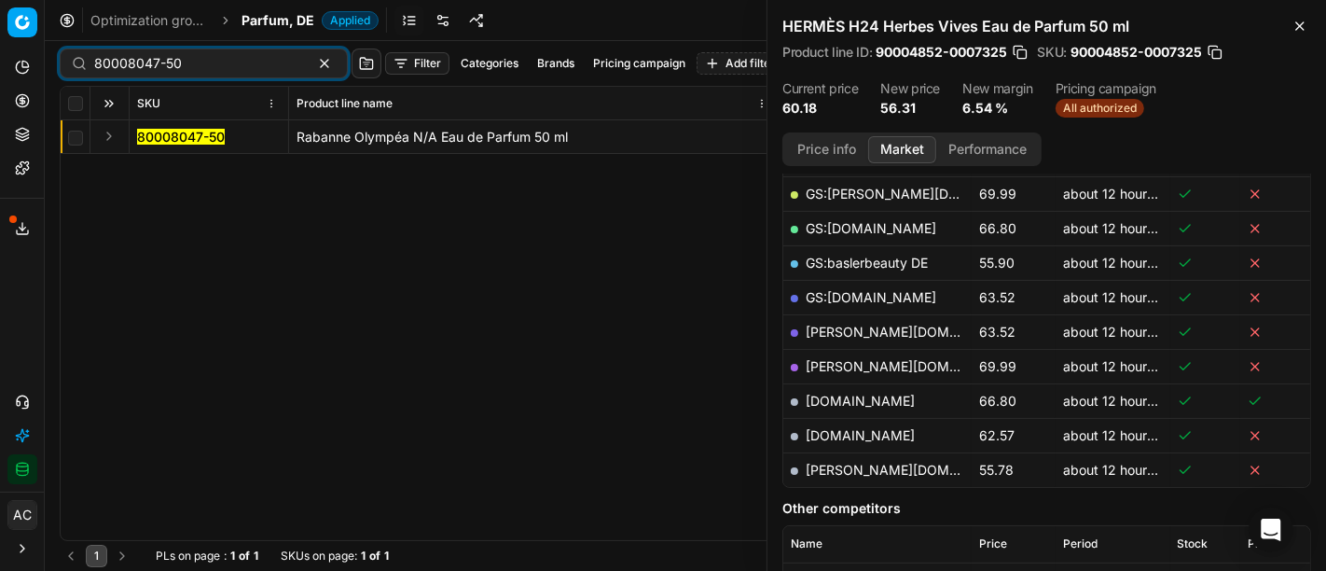
click at [109, 131] on button "Expand" at bounding box center [109, 136] width 22 height 22
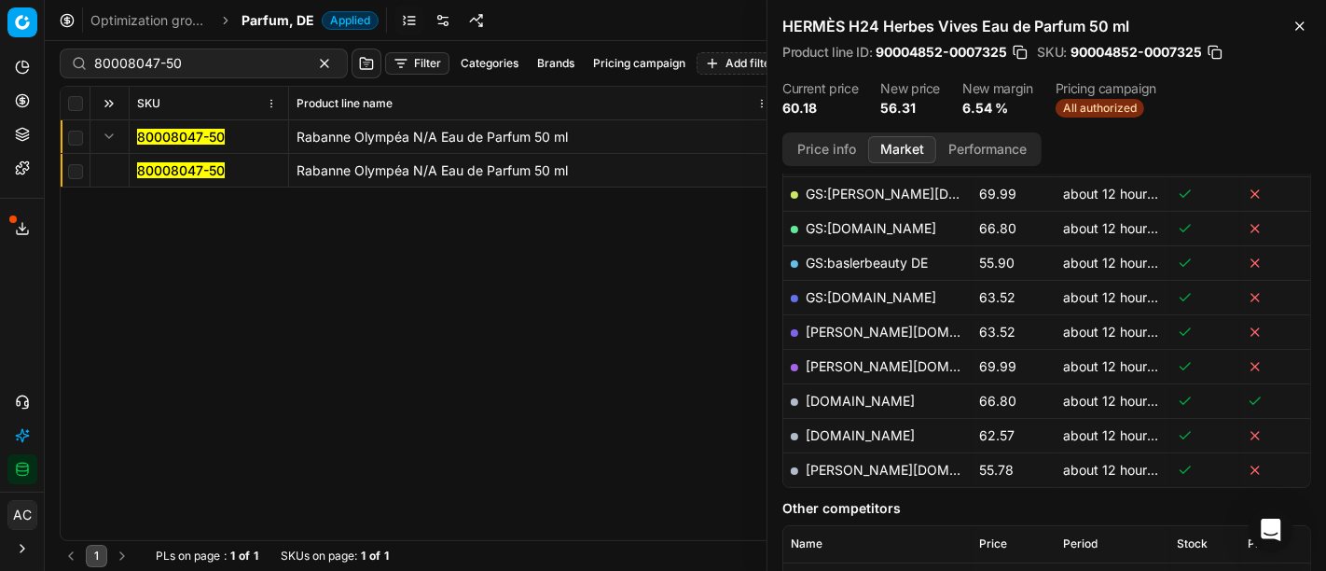
click at [172, 169] on mark "80008047-50" at bounding box center [181, 170] width 88 height 16
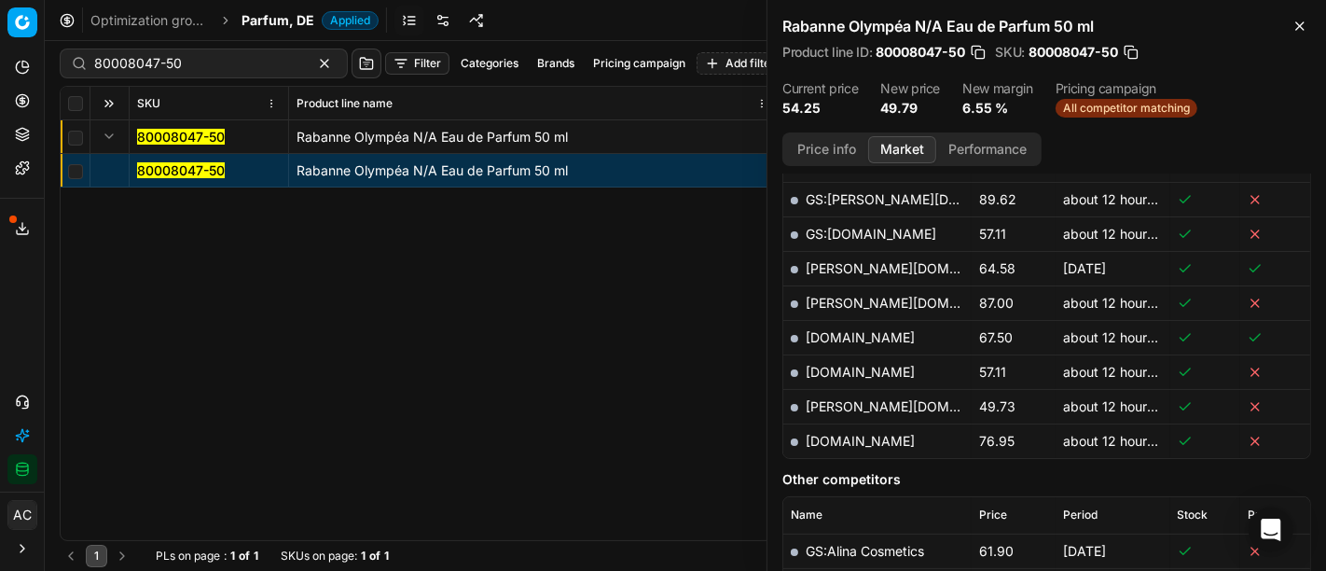
scroll to position [701, 0]
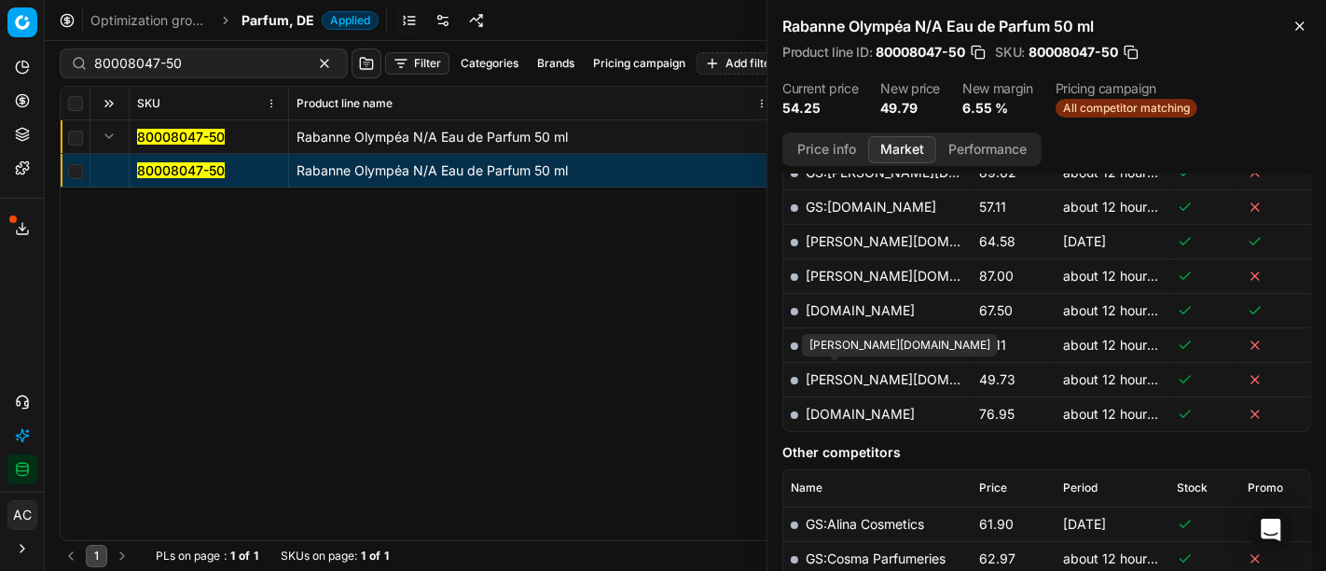
click at [854, 372] on link "pieper.de" at bounding box center [914, 379] width 216 height 16
click at [625, 318] on div "80008047-50 Rabanne Olympéa N/A Eau de Parfum 50 ml 80008047-50 Rabanne Olympéa…" at bounding box center [685, 330] width 1249 height 420
click at [200, 83] on div "80008047-50 Filter Categories Brands Pricing campaign Add filter Bulk update As…" at bounding box center [685, 63] width 1251 height 45
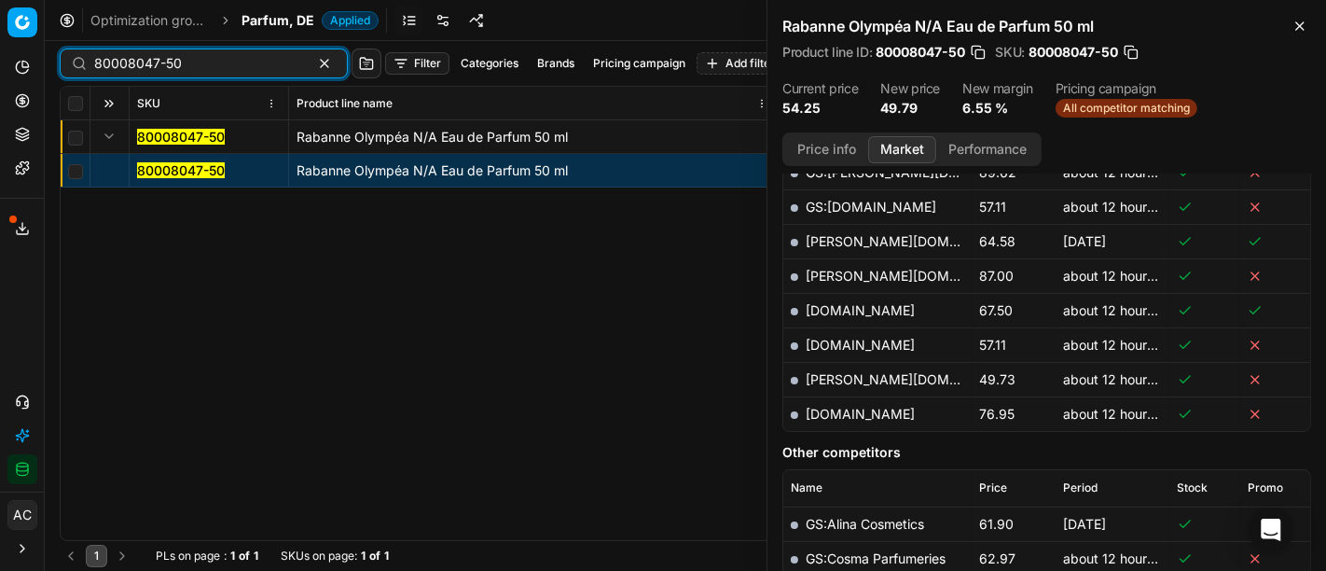
click at [193, 67] on input "80008047-50" at bounding box center [196, 63] width 204 height 19
paste input "33216-0009485"
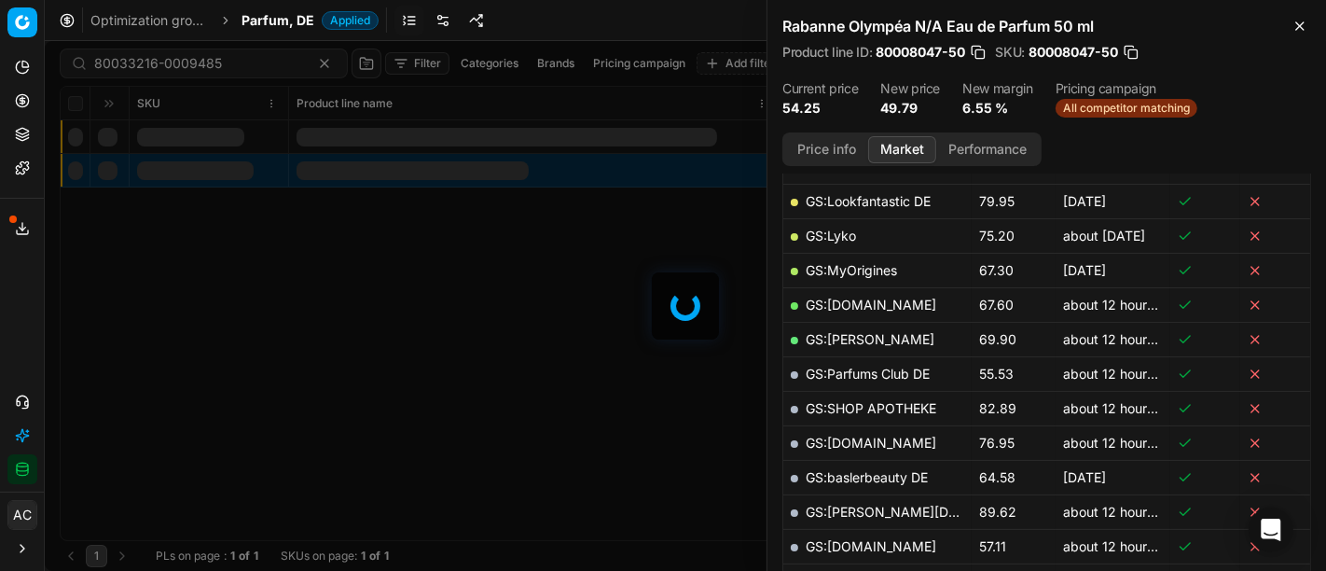
scroll to position [701, 0]
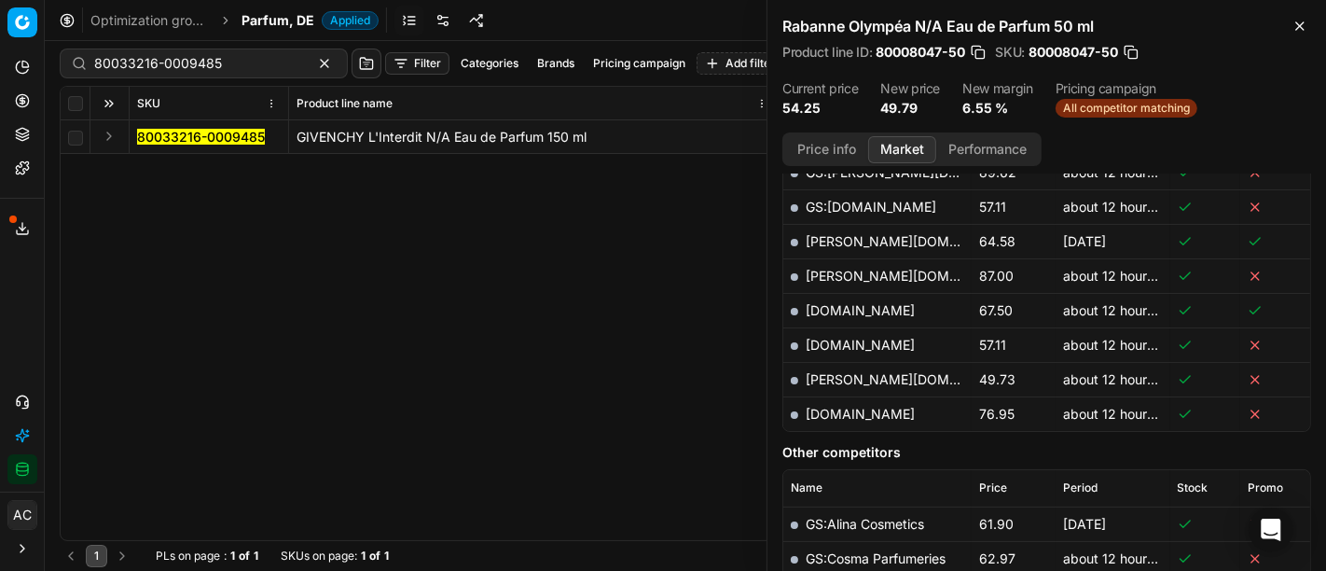
click at [11, 339] on div "Analytics Pricing Product portfolio Templates Export service 16 Contact support…" at bounding box center [22, 268] width 44 height 447
click at [107, 145] on button "Expand" at bounding box center [109, 136] width 22 height 22
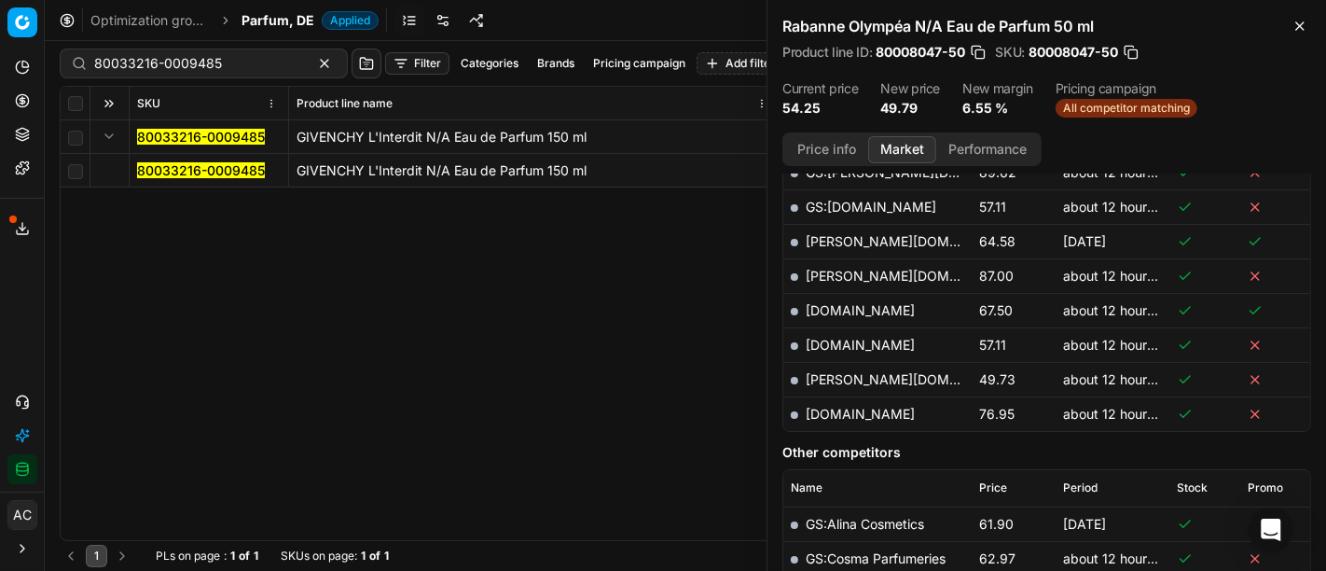
click at [180, 171] on mark "80033216-0009485" at bounding box center [201, 170] width 128 height 16
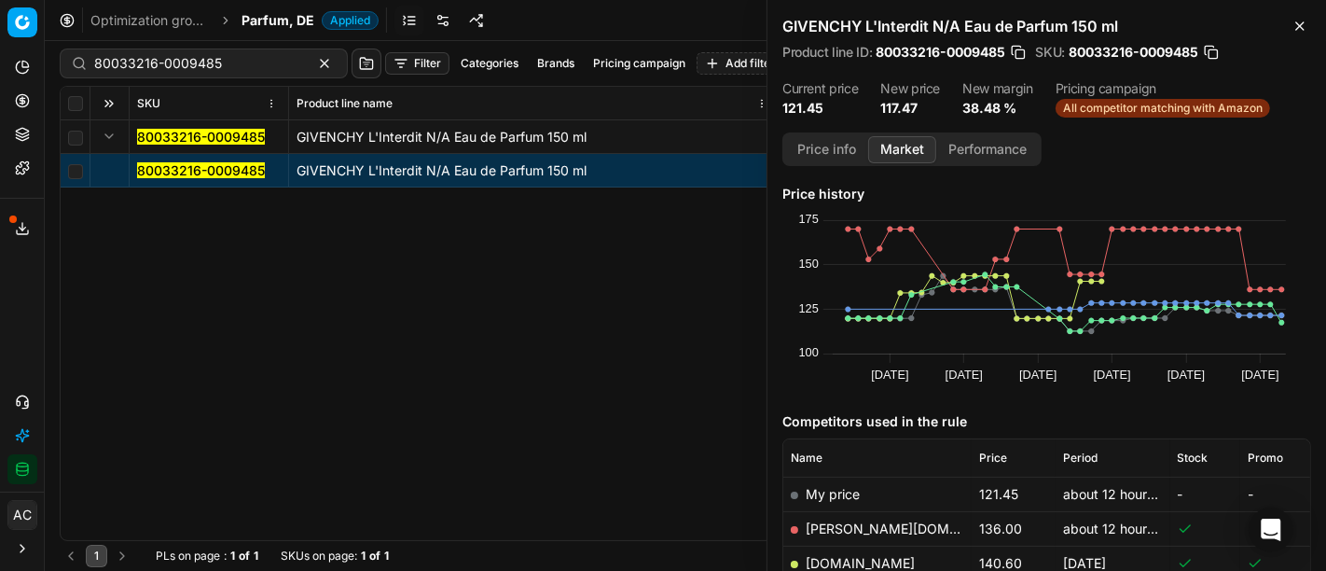
scroll to position [188, 0]
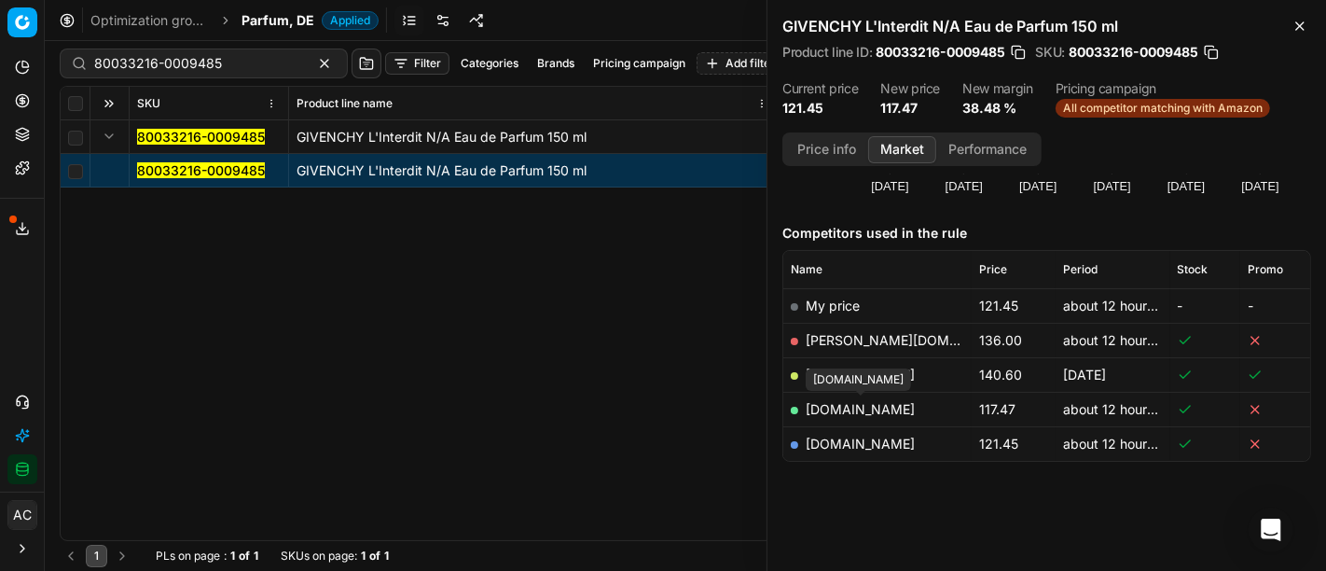
click at [889, 403] on link "parfumdreams.de" at bounding box center [860, 409] width 109 height 16
click at [221, 67] on input "80033216-0009485" at bounding box center [196, 63] width 204 height 19
paste input "90007488-0011444"
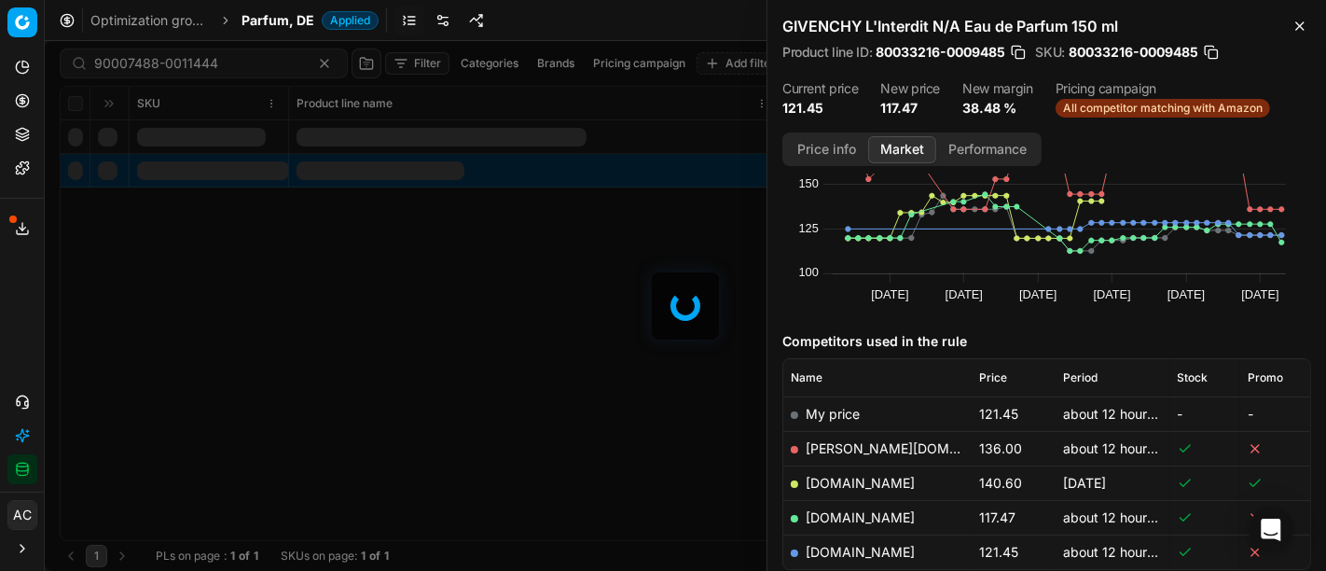
scroll to position [188, 0]
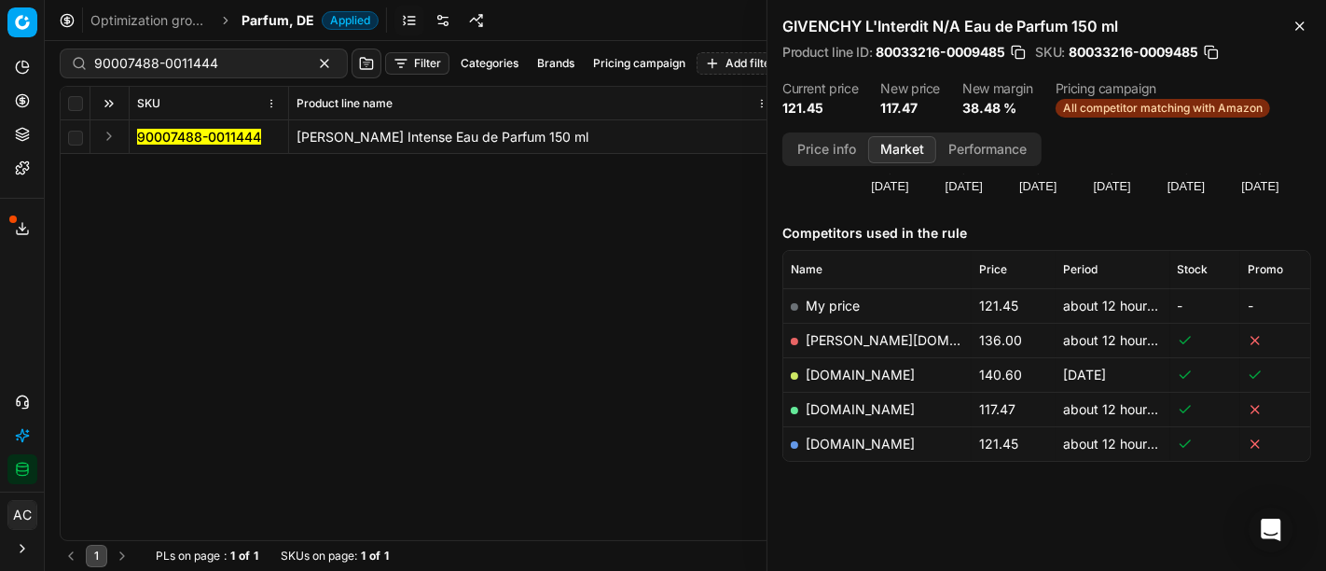
click at [98, 131] on button "Expand" at bounding box center [109, 136] width 22 height 22
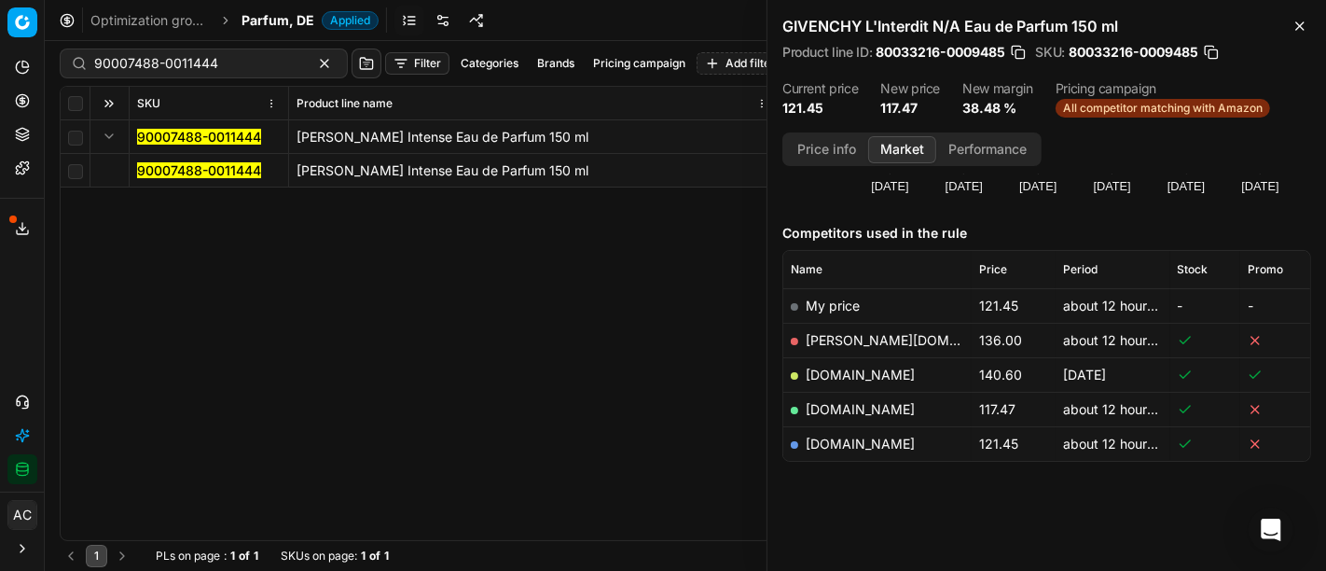
click at [184, 179] on span "90007488-0011444" at bounding box center [199, 170] width 124 height 19
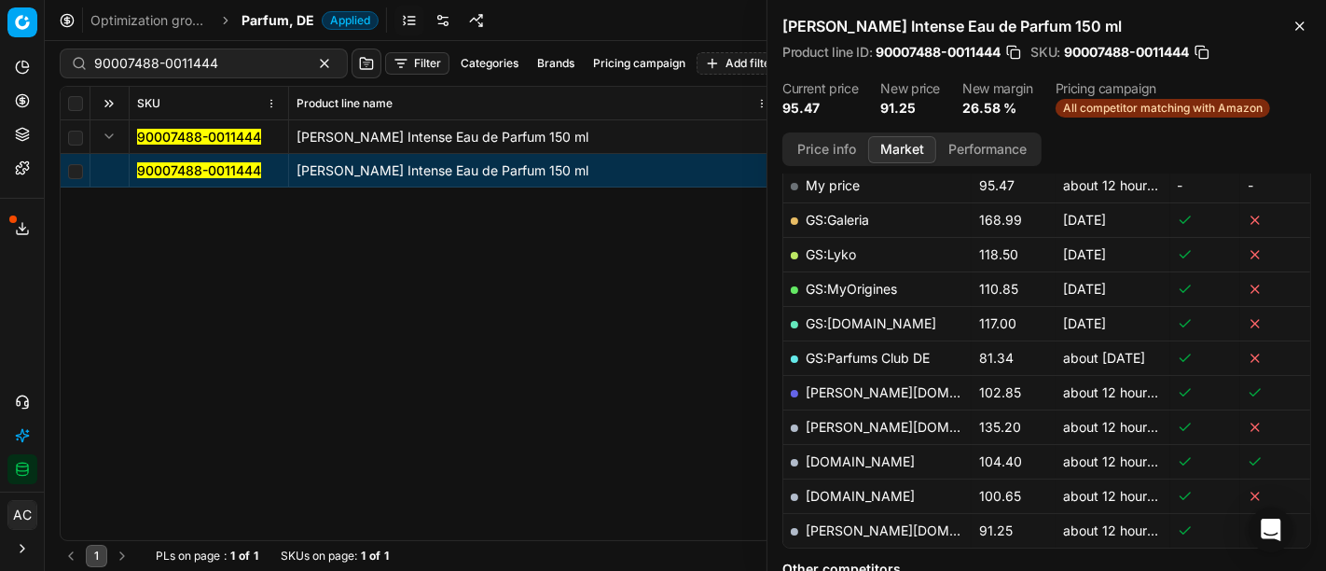
scroll to position [311, 0]
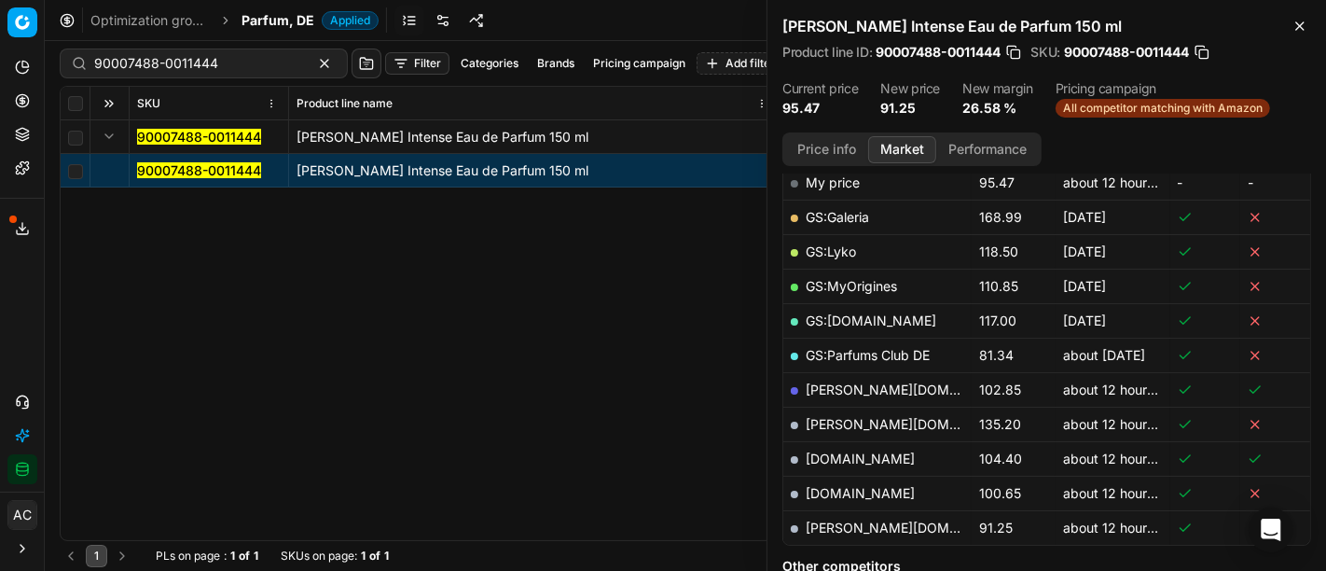
click at [827, 149] on button "Price info" at bounding box center [826, 149] width 83 height 27
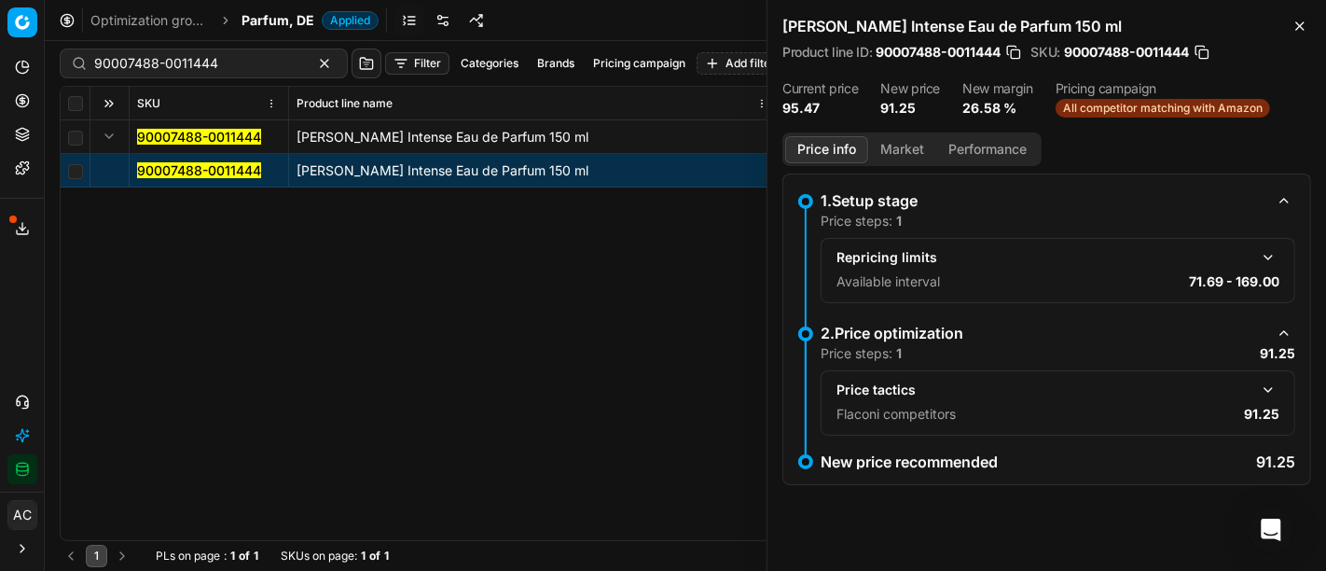
click at [1269, 379] on button "button" at bounding box center [1268, 390] width 22 height 22
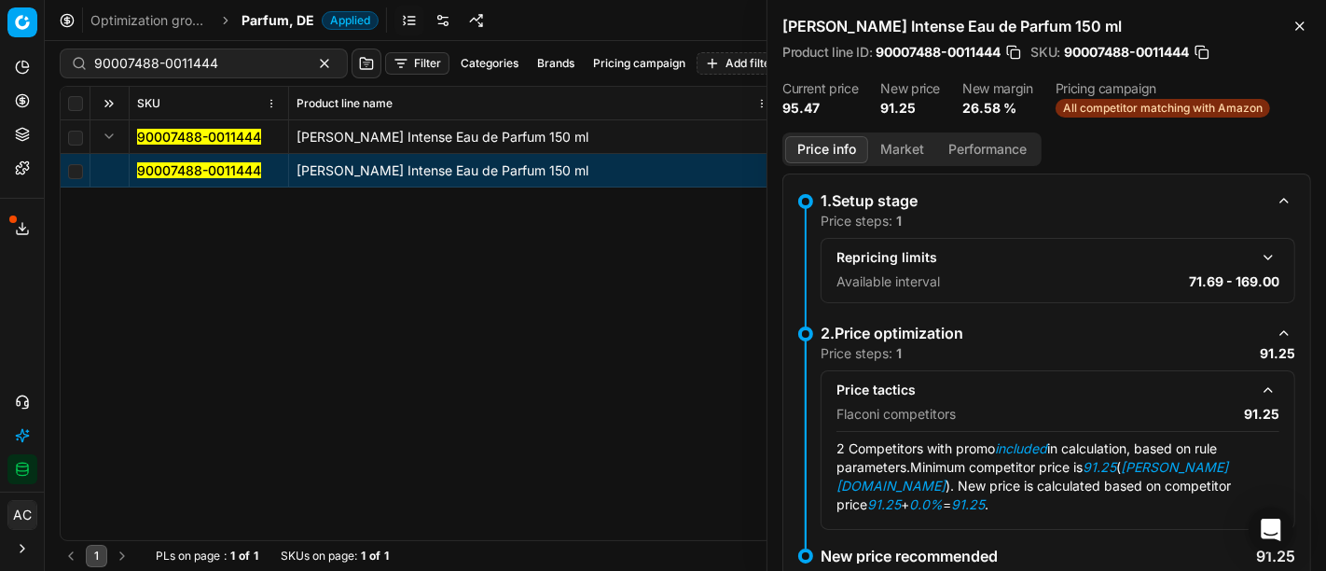
click at [891, 147] on button "Market" at bounding box center [902, 149] width 68 height 27
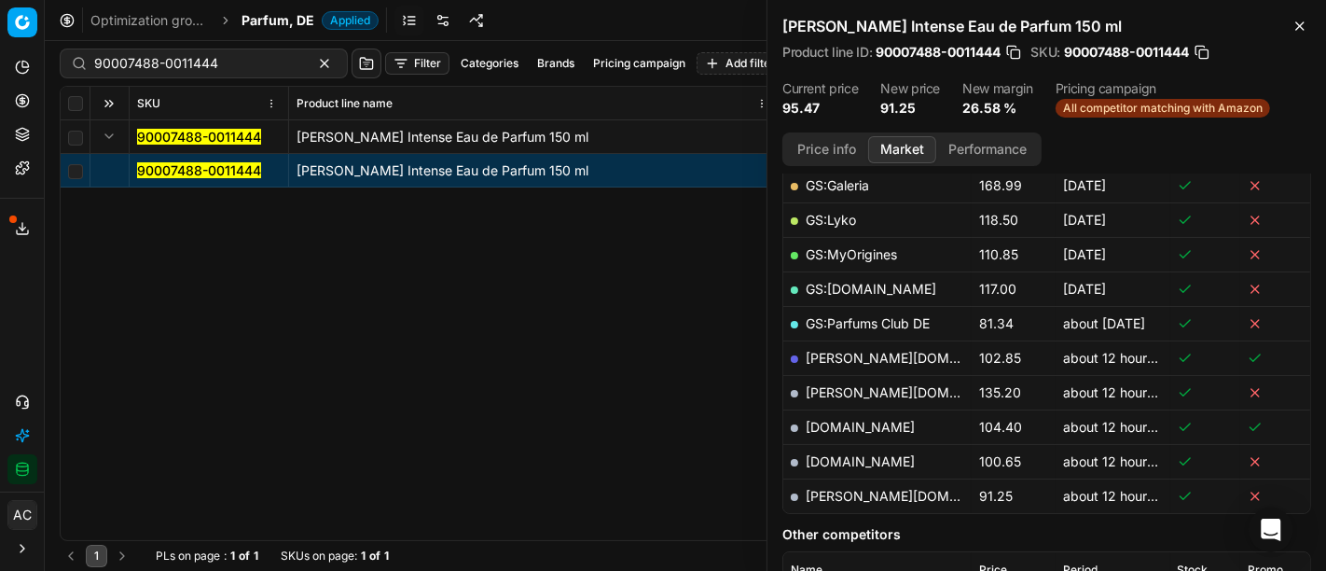
scroll to position [341, 0]
click at [852, 493] on link "pieper.de" at bounding box center [914, 497] width 216 height 16
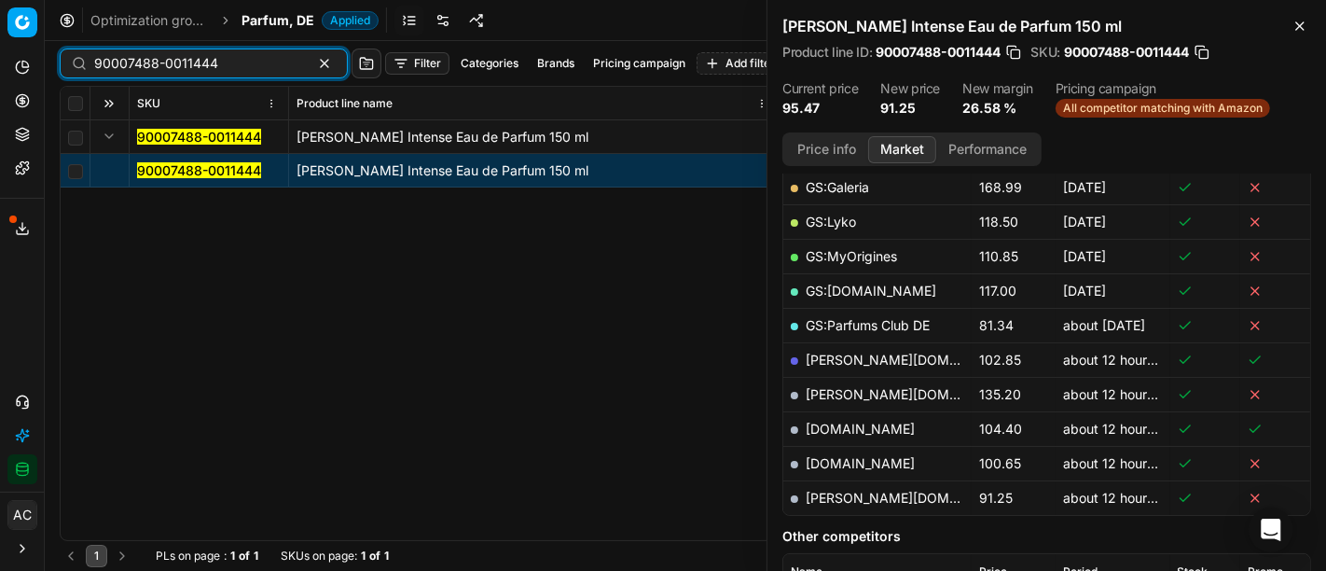
click at [229, 68] on input "90007488-0011444" at bounding box center [196, 63] width 204 height 19
paste input "80033216-0009485"
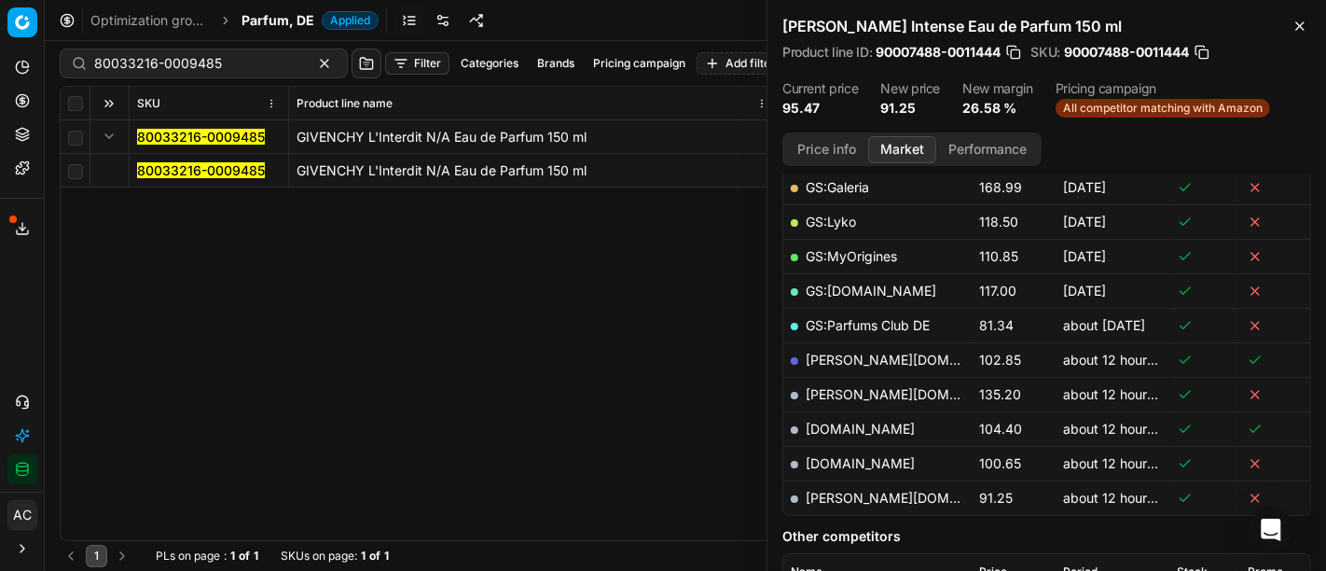
click at [195, 174] on mark "80033216-0009485" at bounding box center [201, 170] width 128 height 16
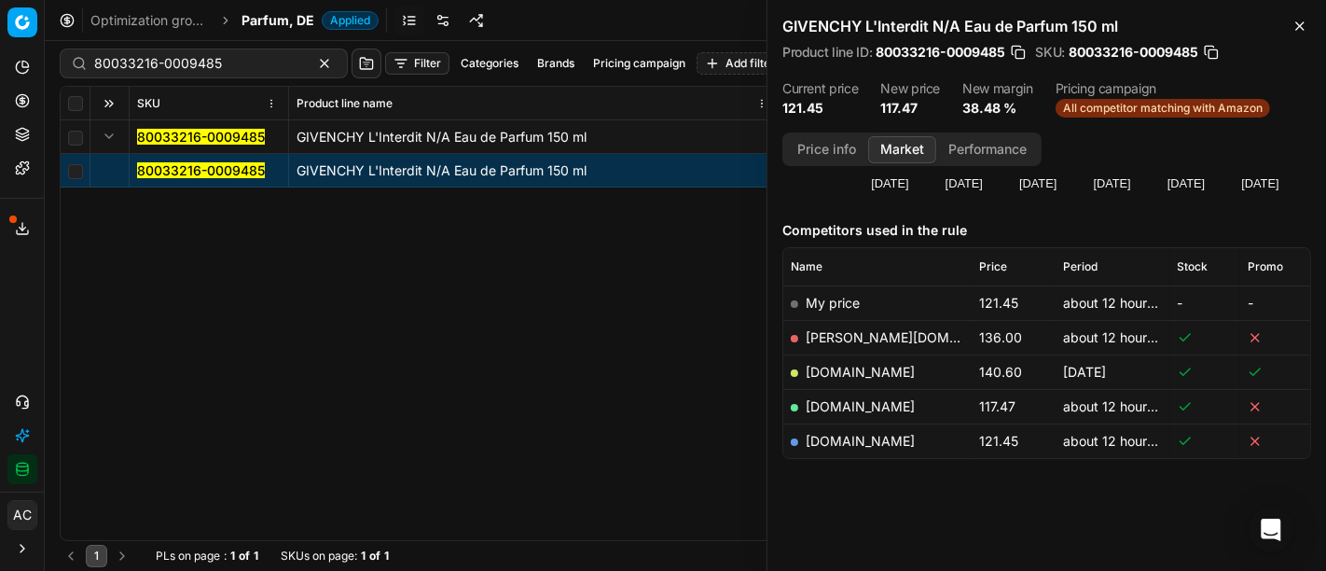
scroll to position [188, 0]
click at [847, 406] on link "parfumdreams.de" at bounding box center [860, 409] width 109 height 16
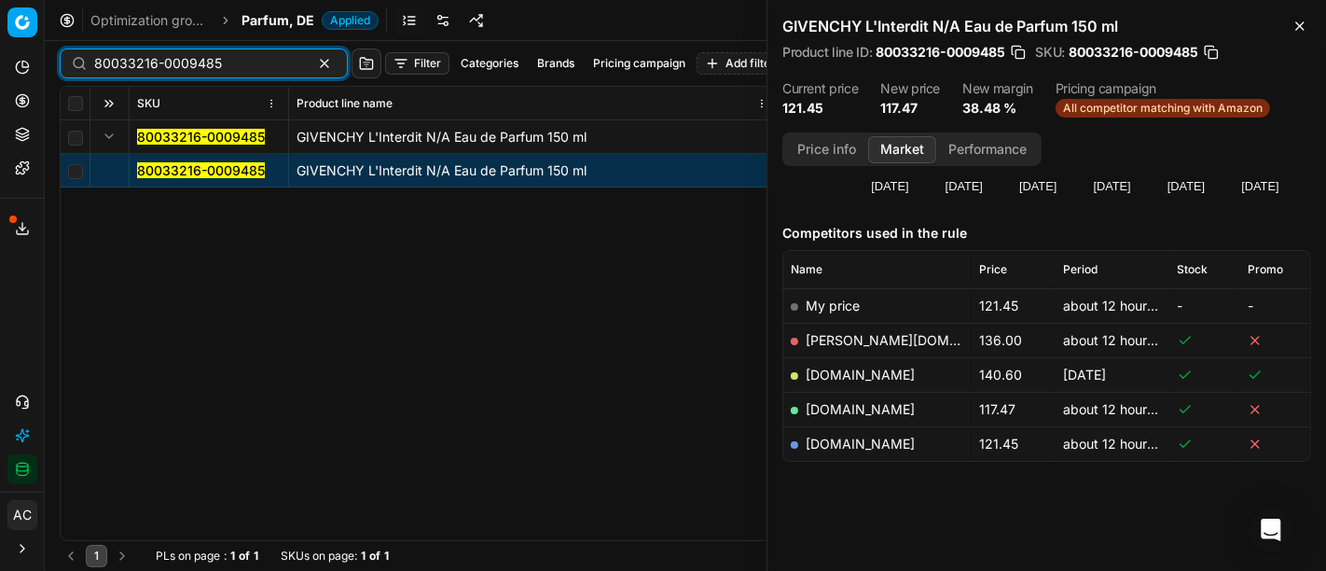
click at [261, 71] on input "80033216-0009485" at bounding box center [196, 63] width 204 height 19
paste input "90011825-001875"
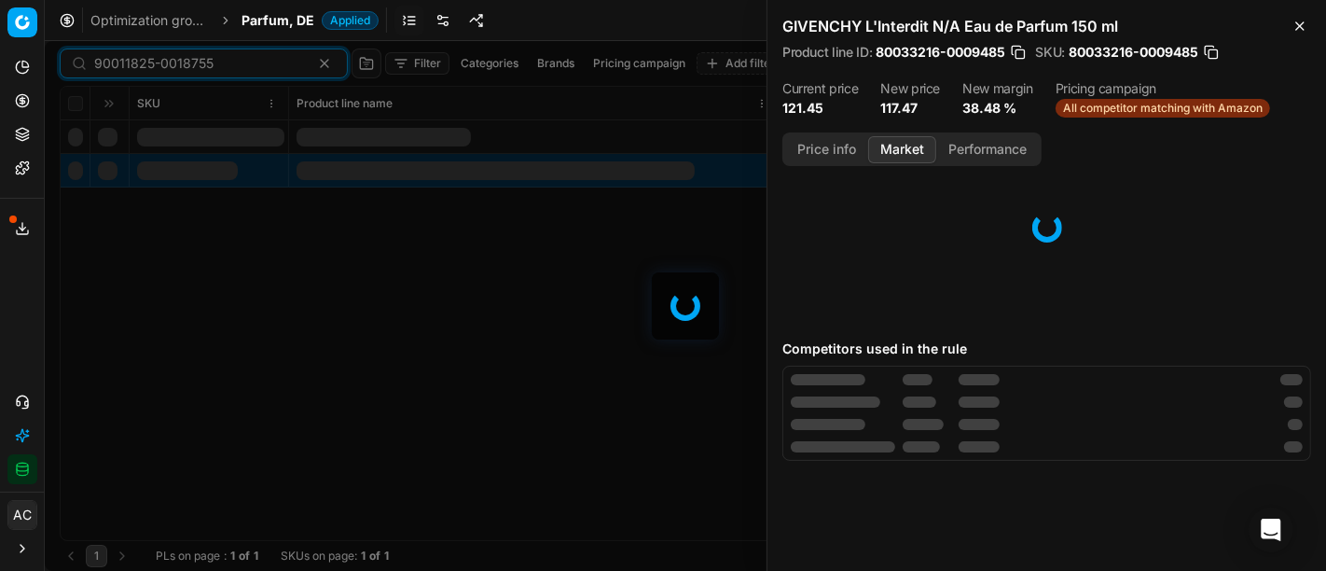
scroll to position [188, 0]
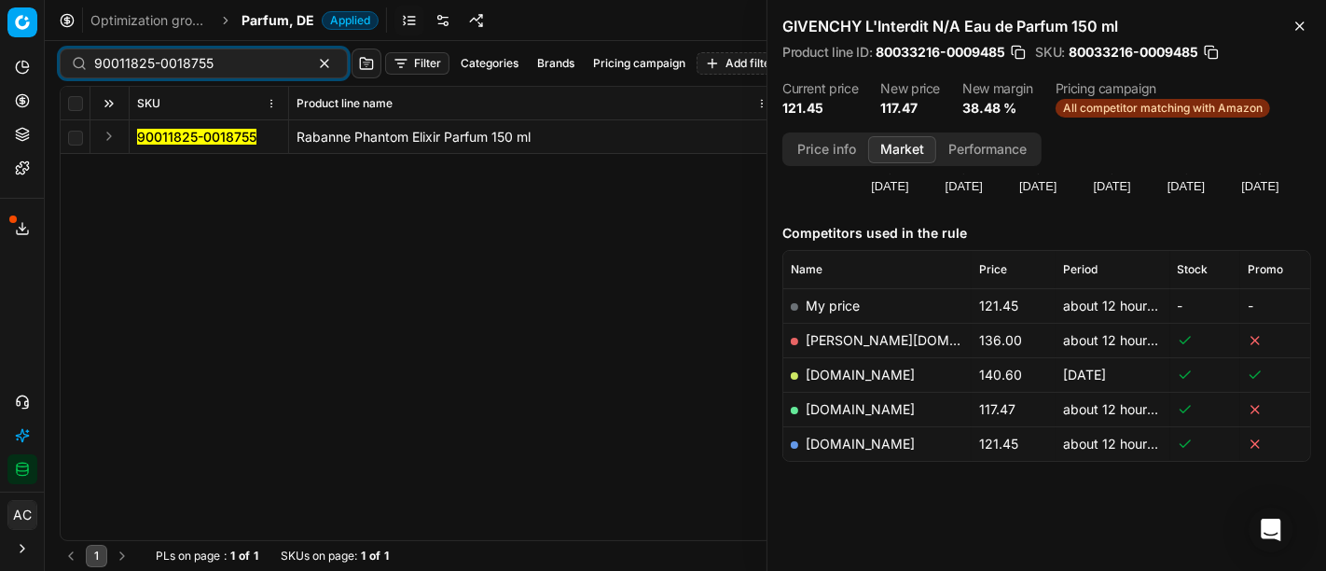
click at [117, 131] on button "Expand" at bounding box center [109, 136] width 22 height 22
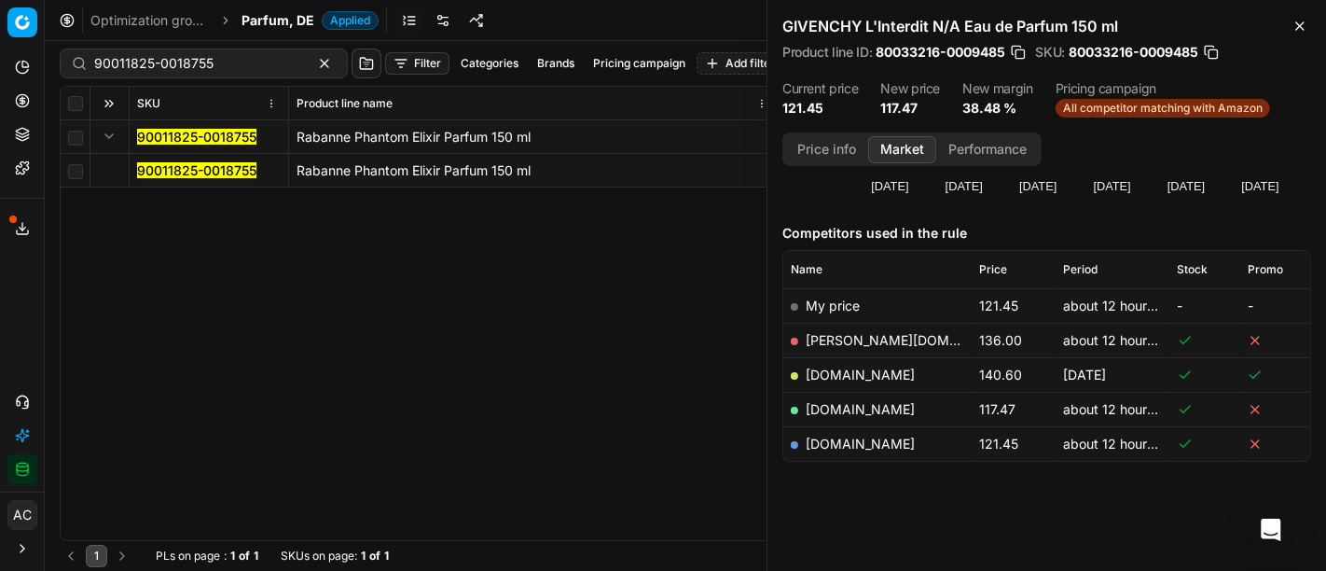
click at [191, 170] on mark "90011825-0018755" at bounding box center [196, 170] width 119 height 16
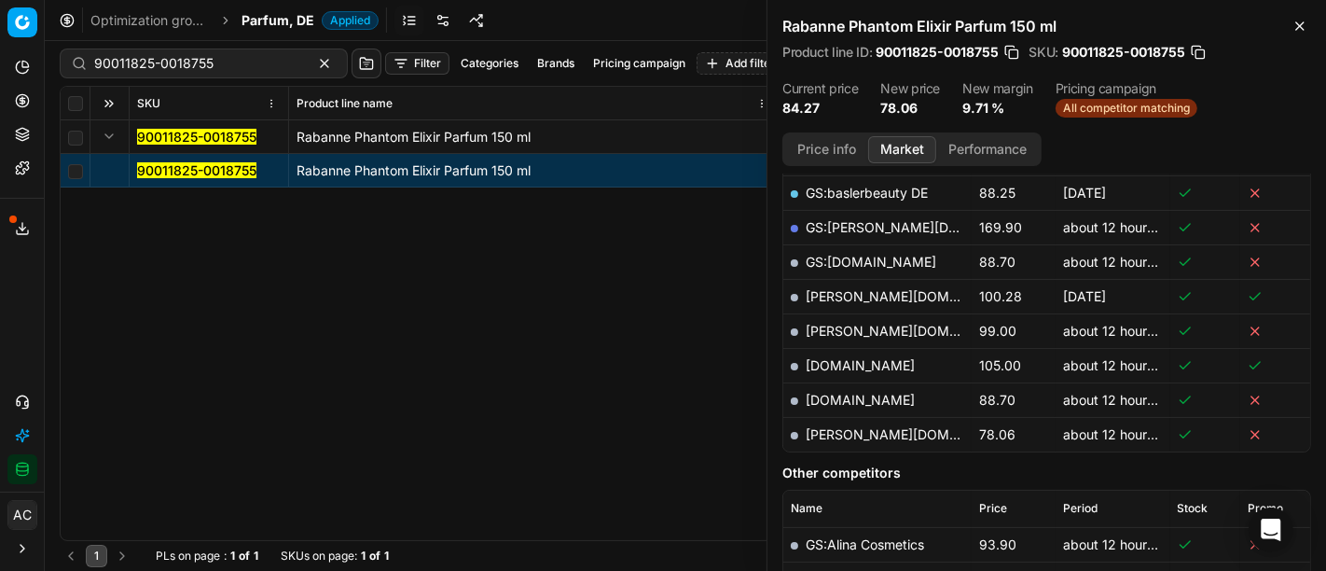
scroll to position [474, 0]
click at [836, 434] on link "pieper.de" at bounding box center [914, 434] width 216 height 16
click at [265, 55] on div "90011825-0018755" at bounding box center [204, 63] width 288 height 30
paste input "80070412-150"
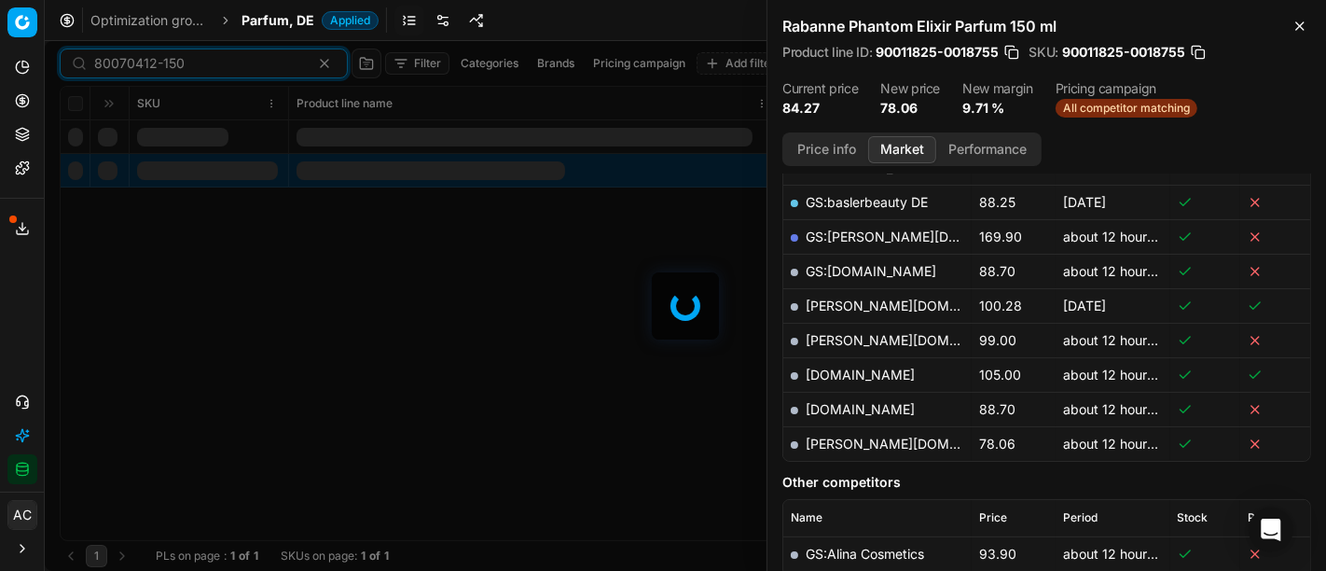
scroll to position [474, 0]
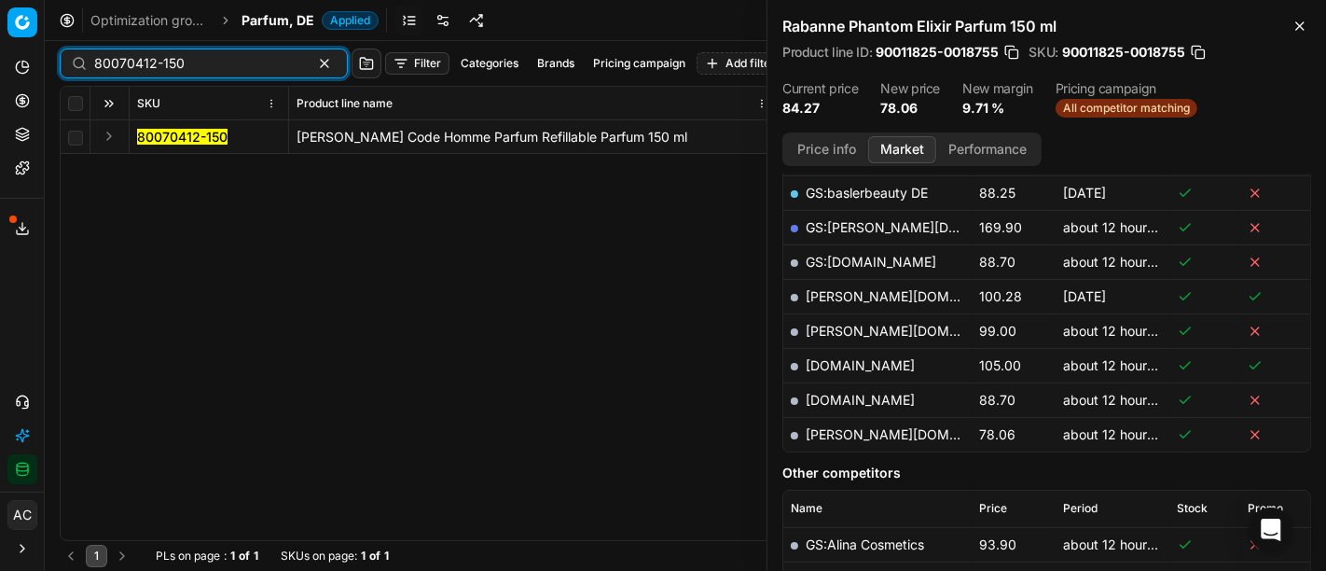
type input "80070412-150"
click at [117, 139] on button "Expand" at bounding box center [109, 136] width 22 height 22
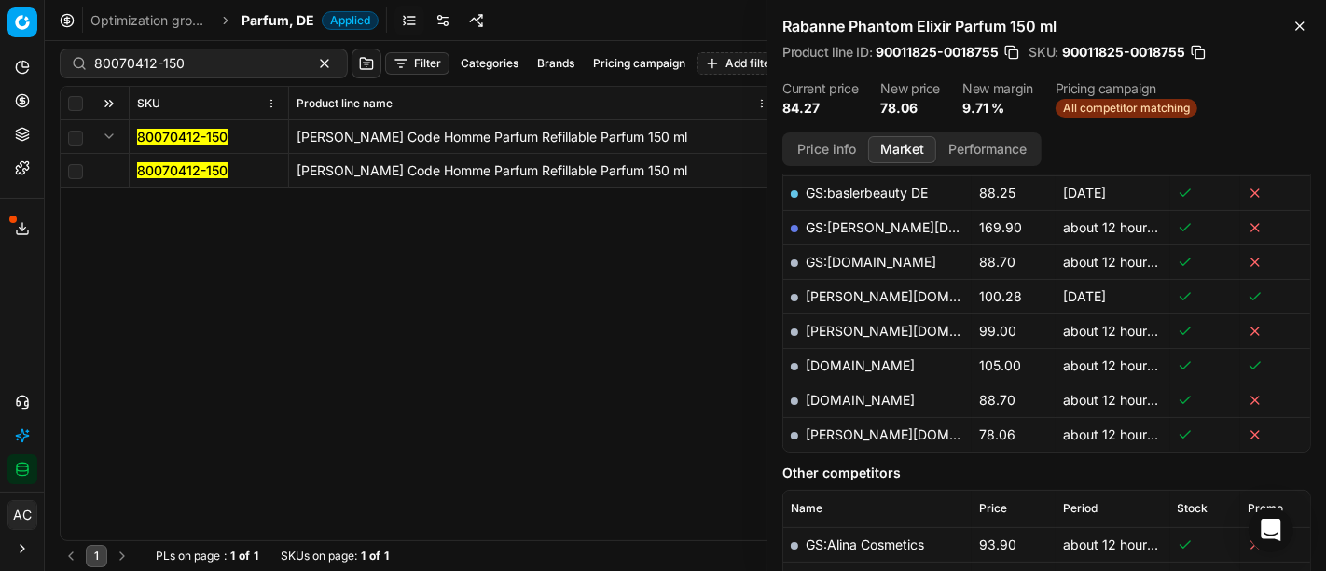
click at [171, 172] on mark "80070412-150" at bounding box center [182, 170] width 90 height 16
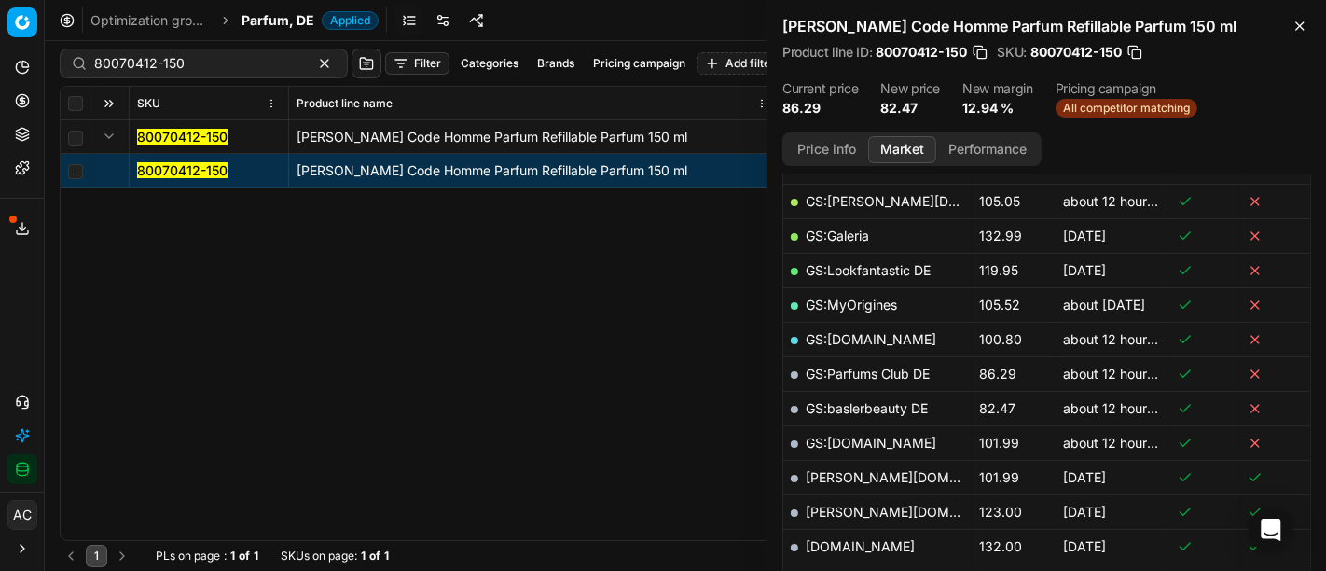
scroll to position [362, 0]
click at [838, 406] on link "GS:baslerbeauty DE" at bounding box center [867, 408] width 122 height 16
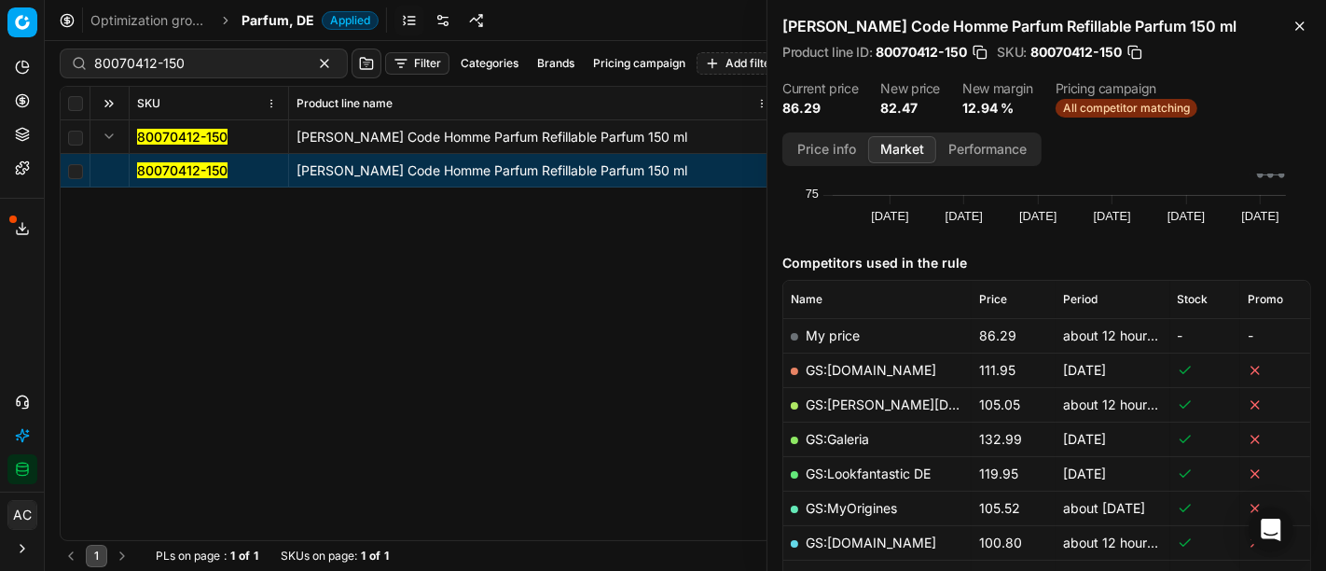
scroll to position [411, 0]
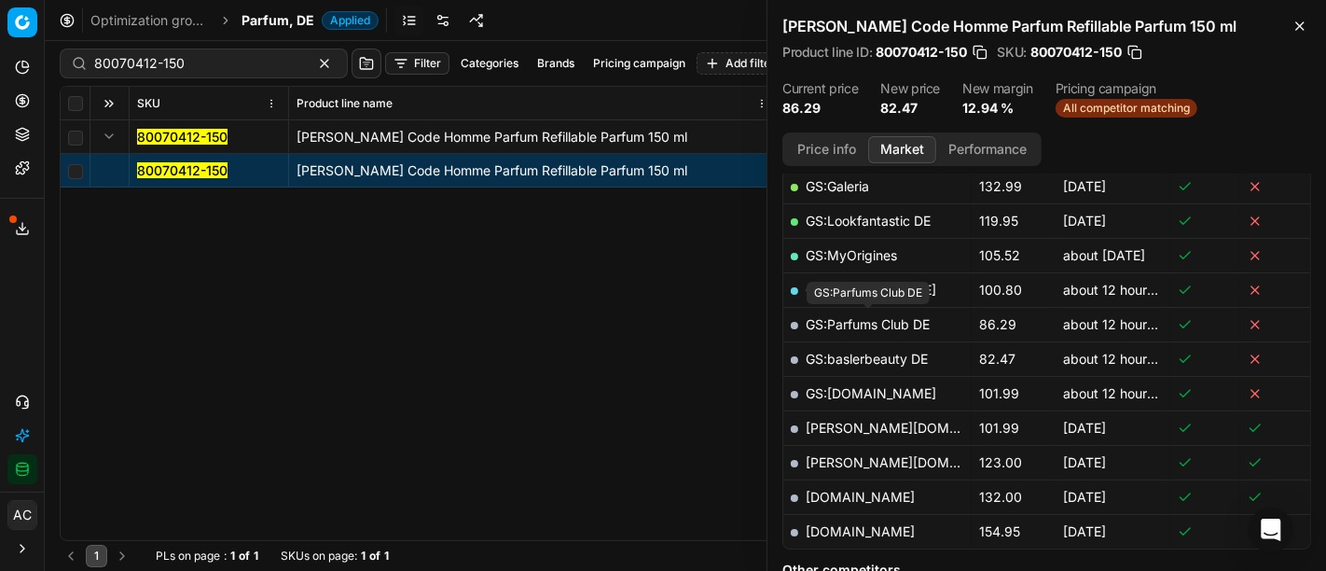
click at [893, 318] on link "GS:Parfums Club DE" at bounding box center [868, 324] width 124 height 16
click at [899, 354] on link "GS:baslerbeauty DE" at bounding box center [867, 359] width 122 height 16
click at [167, 172] on mark "80070412-150" at bounding box center [182, 170] width 90 height 16
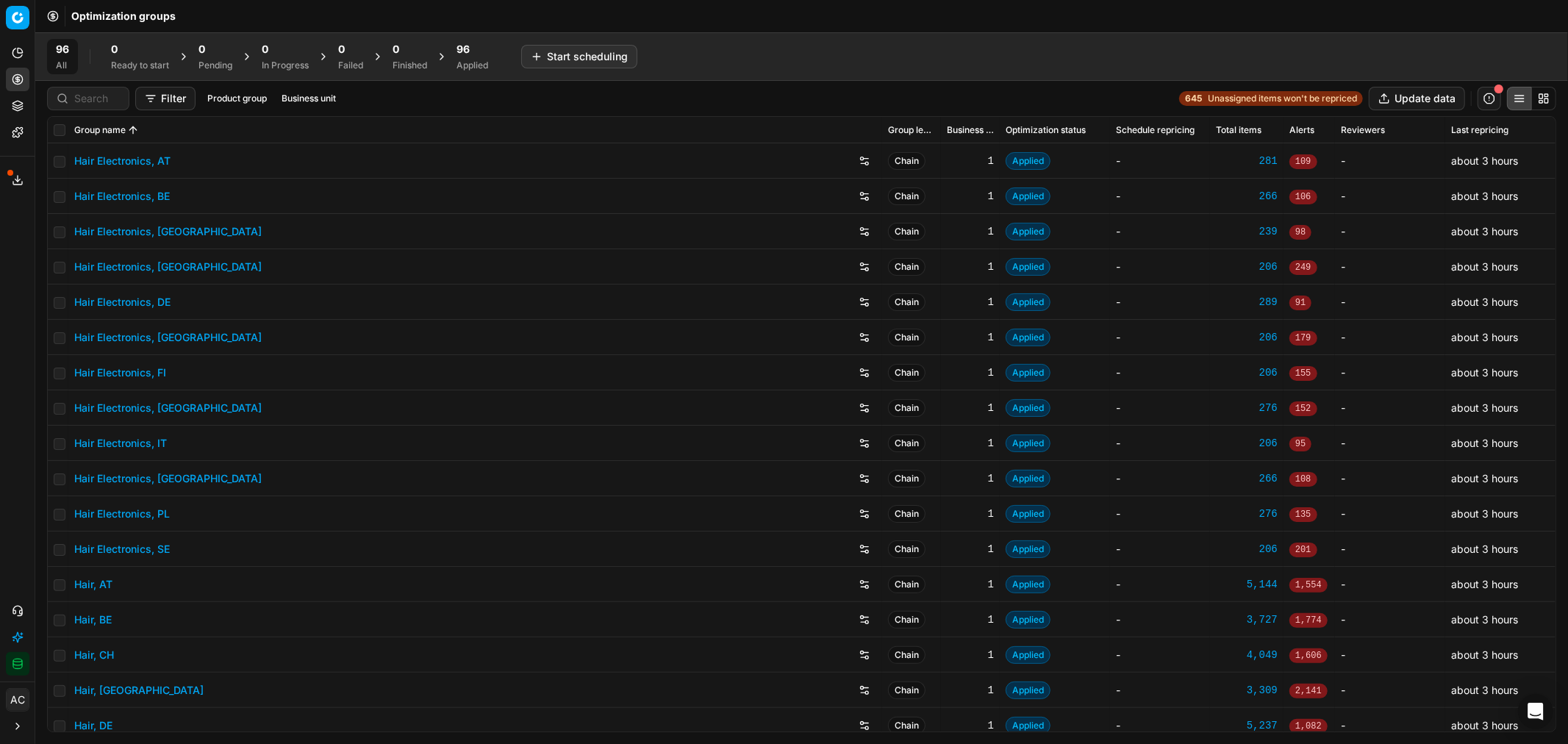
click at [412, 69] on div "Applied" at bounding box center [472, 65] width 32 height 12
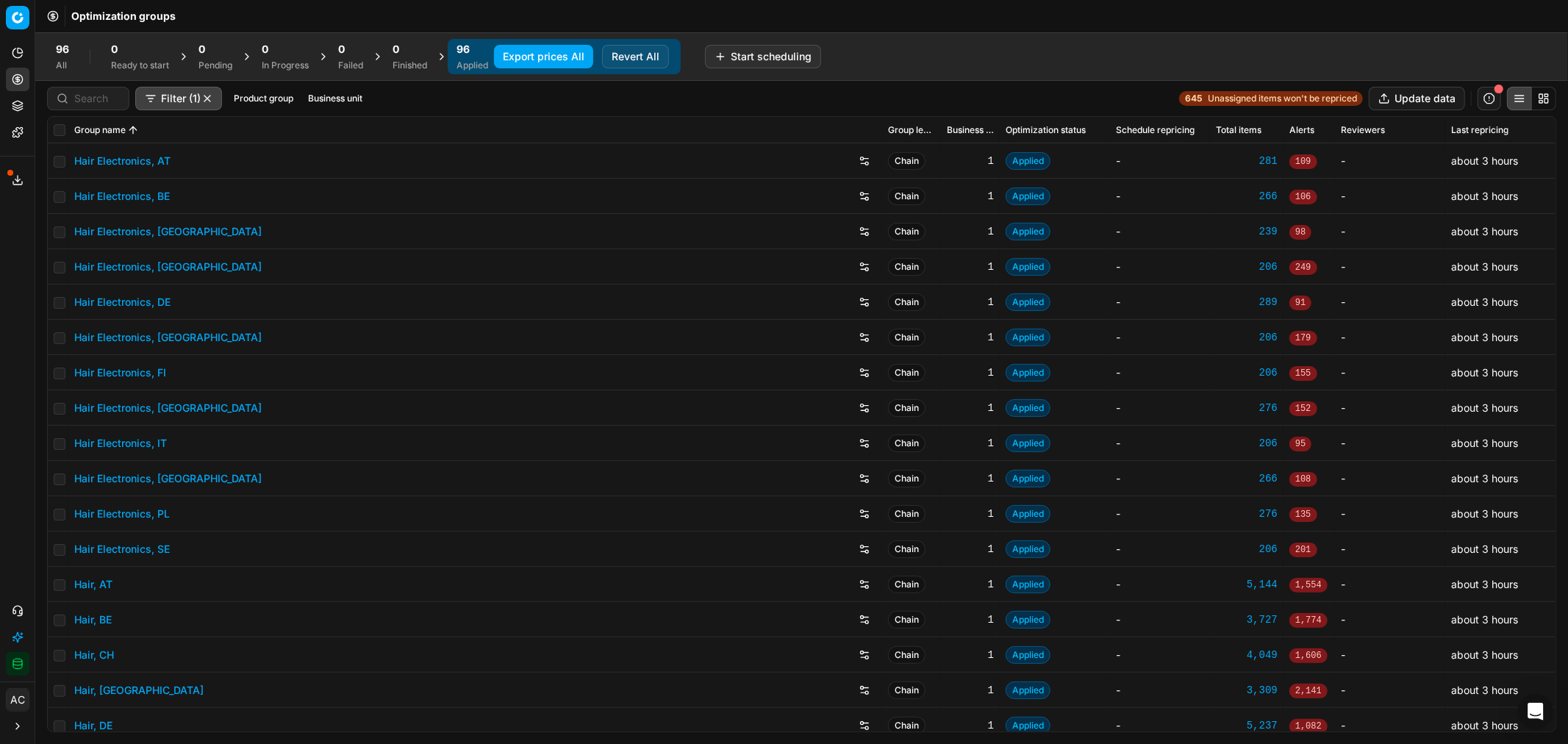
click at [412, 61] on button "Export prices All" at bounding box center [544, 57] width 99 height 24
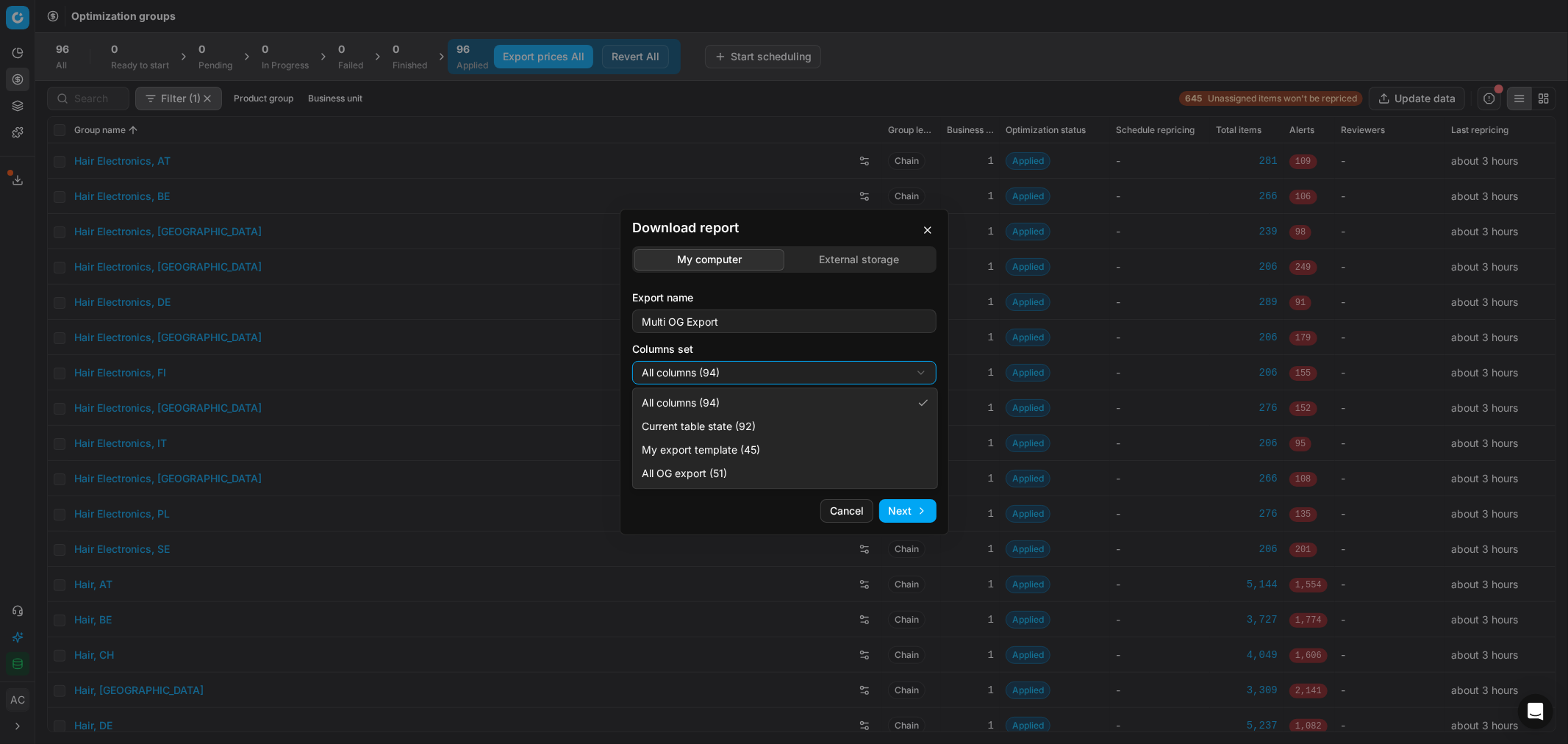
click at [412, 81] on div "Download report My computer External storage Export name Multi OG Export Column…" at bounding box center [784, 372] width 1568 height 744
